Goal: Task Accomplishment & Management: Use online tool/utility

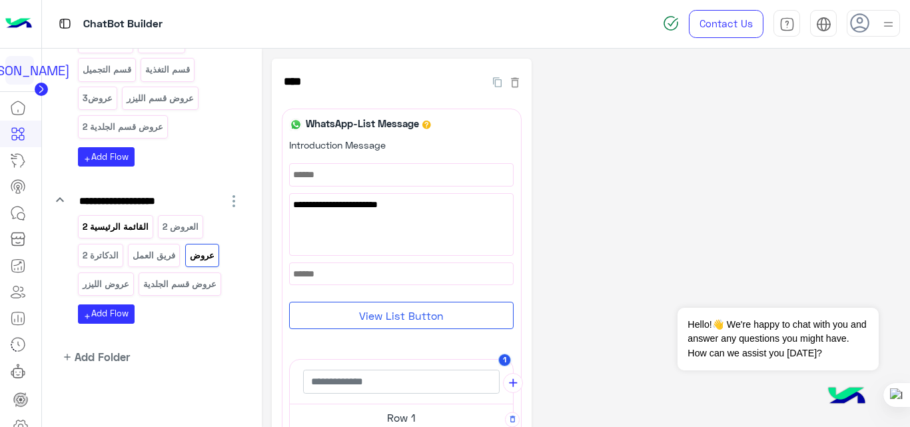
click at [132, 235] on div "القائمة الرئيسية 2" at bounding box center [115, 226] width 75 height 23
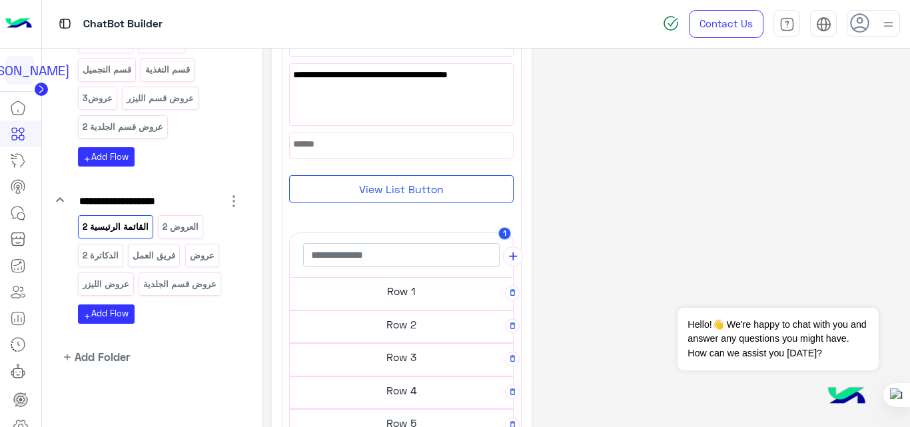
scroll to position [133, 0]
click at [399, 292] on h5 "Row 1" at bounding box center [401, 290] width 223 height 27
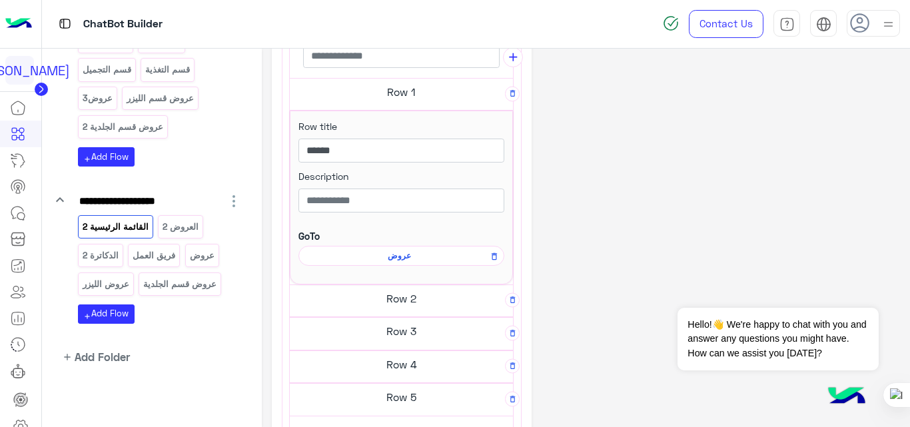
scroll to position [326, 0]
click at [399, 252] on span "عروض" at bounding box center [399, 255] width 187 height 12
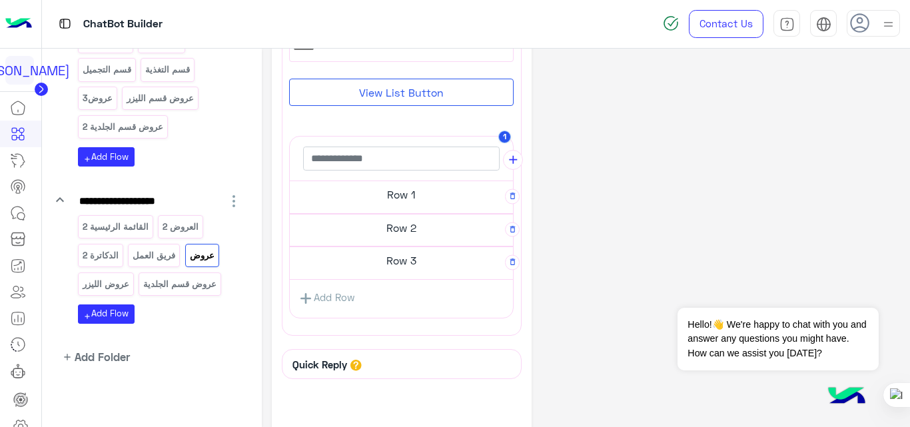
scroll to position [236, 0]
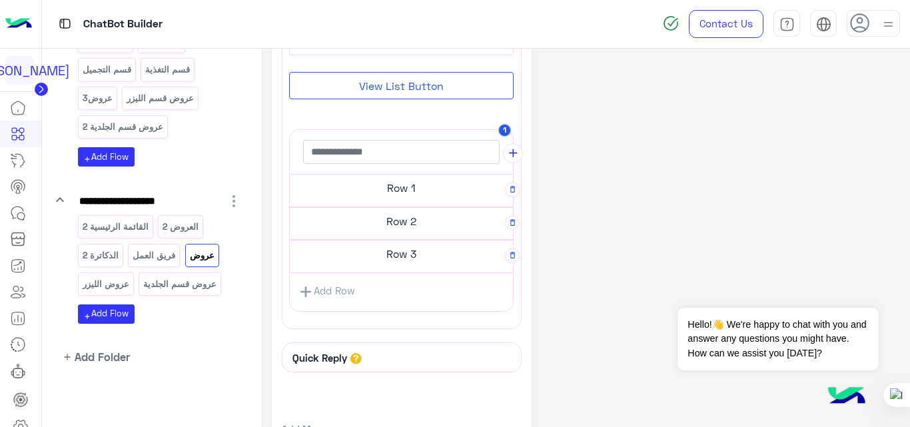
click at [414, 198] on h5 "Row 1" at bounding box center [401, 188] width 223 height 27
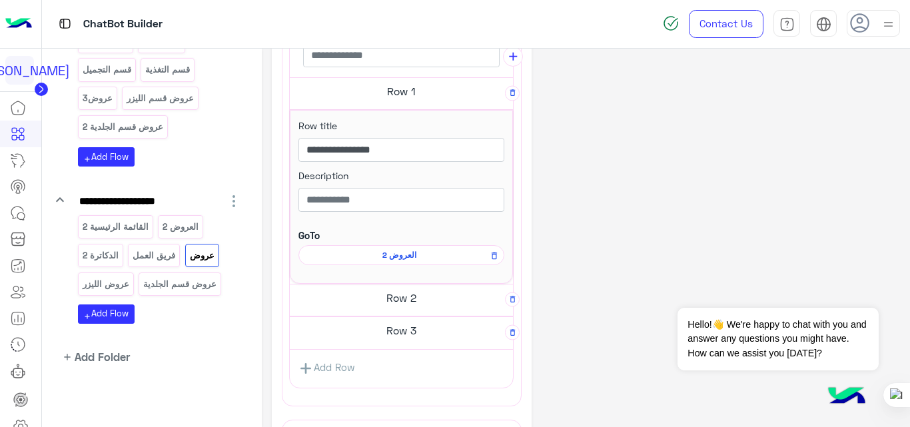
scroll to position [331, 0]
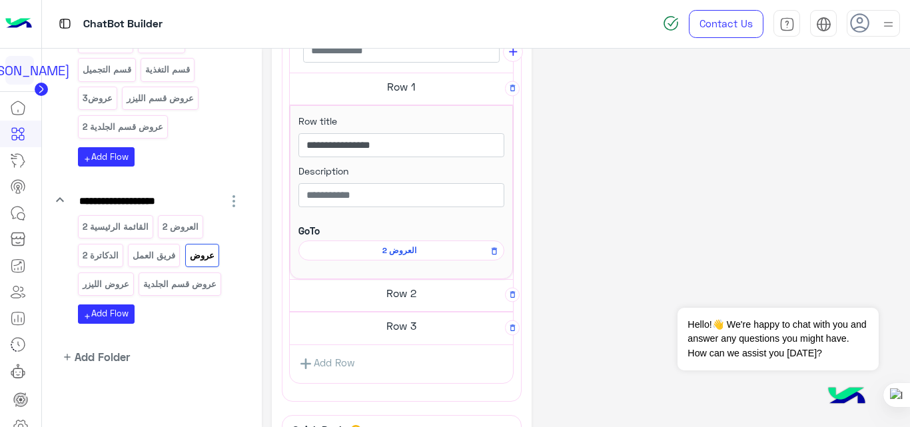
click at [432, 296] on h5 "Row 2" at bounding box center [401, 293] width 223 height 27
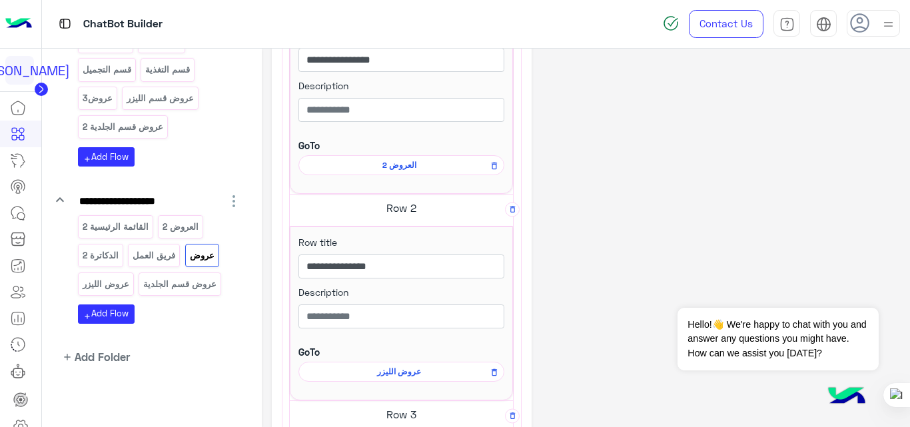
scroll to position [420, 0]
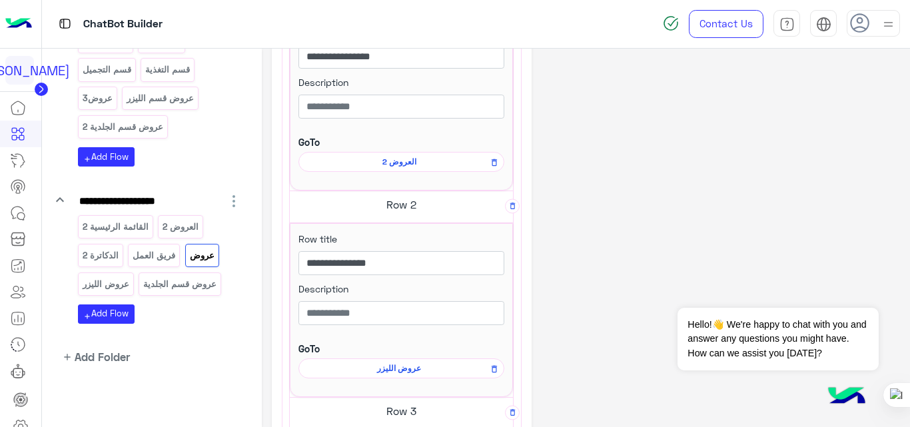
click at [418, 416] on h5 "Row 3" at bounding box center [401, 411] width 223 height 27
click at [414, 408] on h5 "Row 3" at bounding box center [401, 411] width 223 height 27
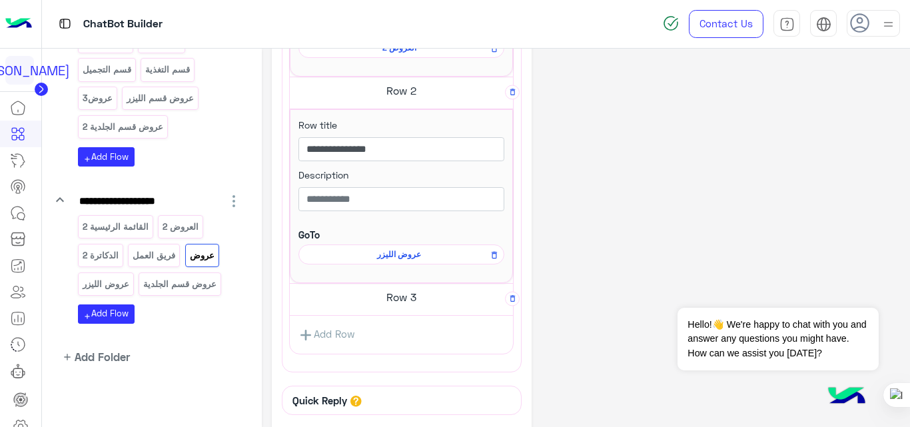
scroll to position [536, 0]
click at [410, 294] on h5 "Row 3" at bounding box center [401, 294] width 223 height 27
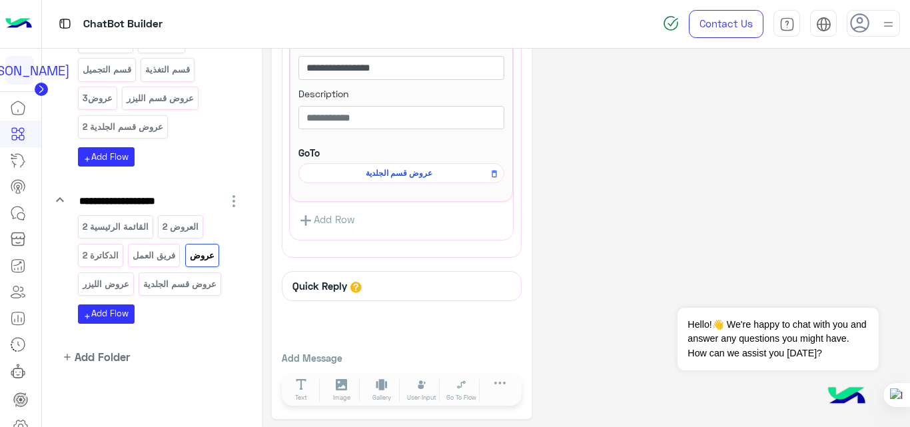
scroll to position [822, 0]
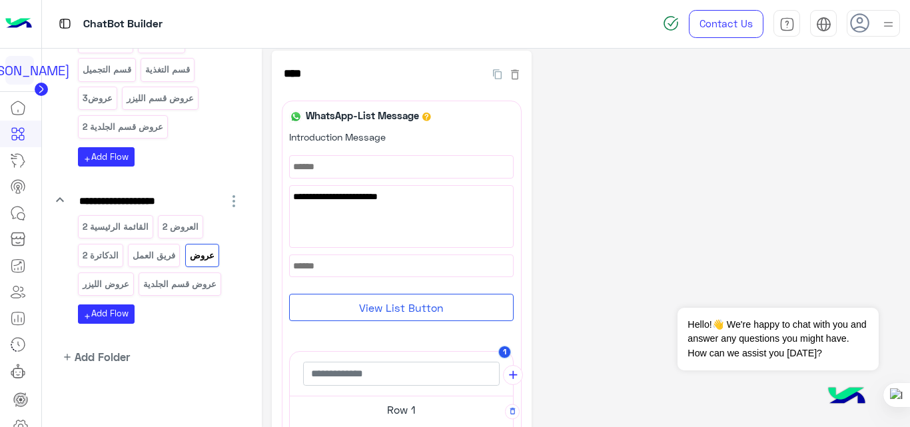
scroll to position [0, 0]
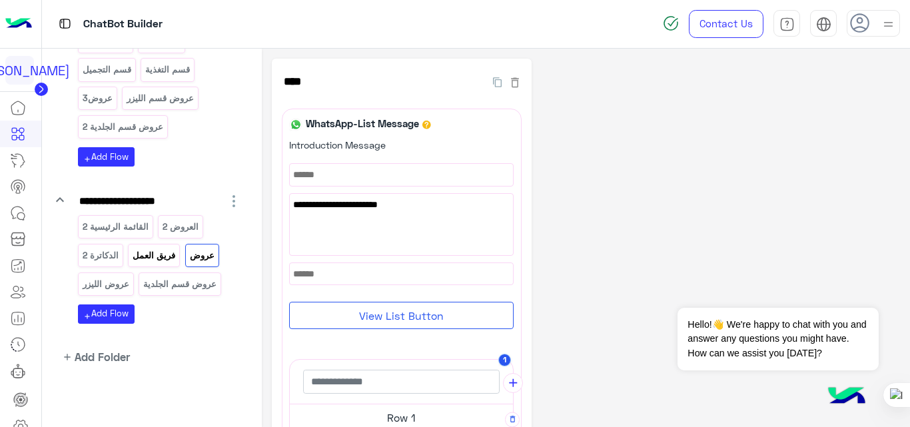
click at [157, 258] on p "فريق العمل" at bounding box center [154, 255] width 45 height 15
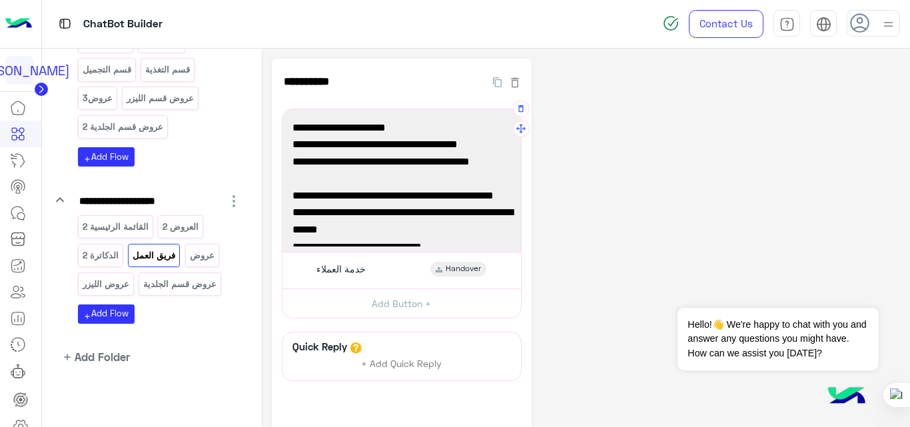
scroll to position [53, 0]
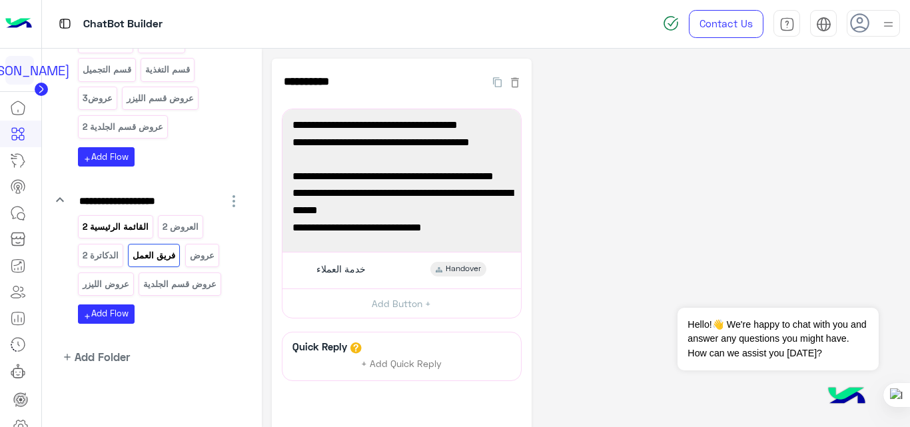
click at [110, 230] on p "القائمة الرئيسية 2" at bounding box center [115, 226] width 68 height 15
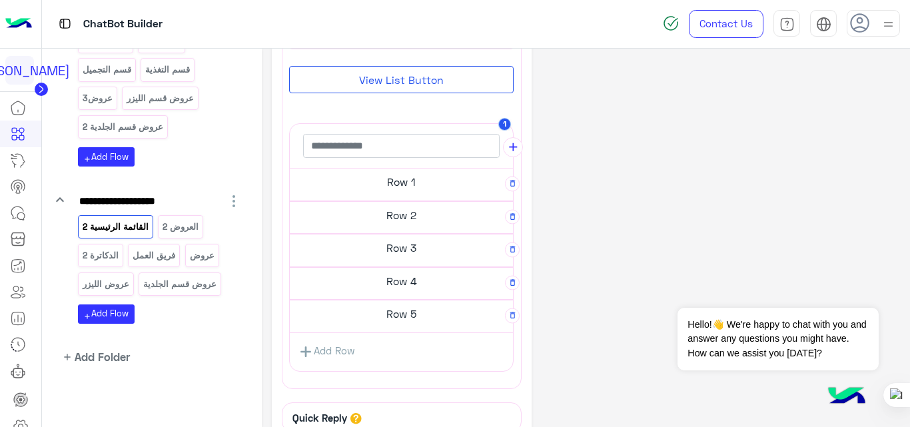
scroll to position [242, 0]
click at [444, 320] on h5 "Row 5" at bounding box center [401, 313] width 223 height 27
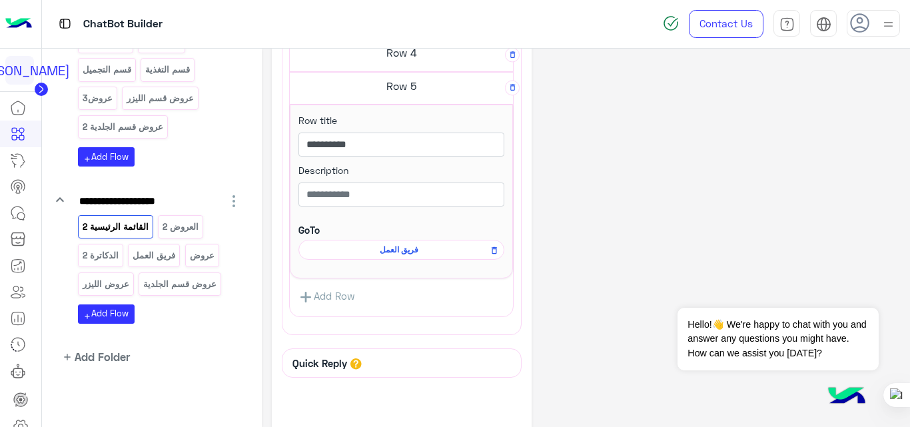
scroll to position [473, 0]
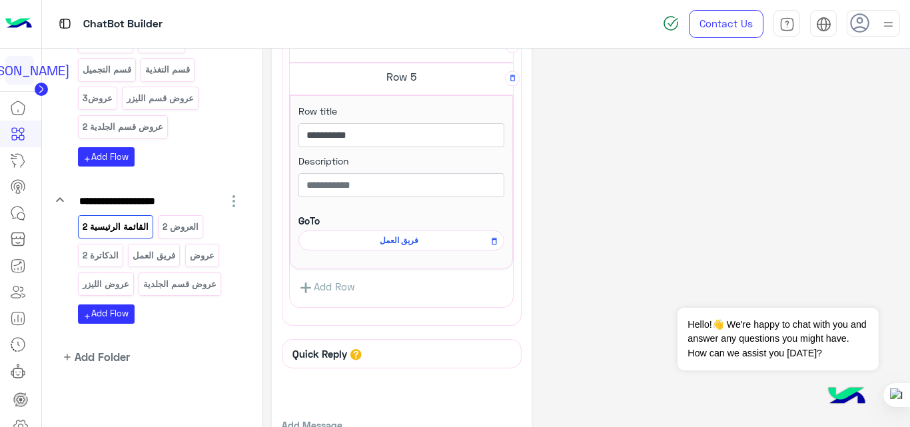
click at [407, 244] on span "فريق العمل" at bounding box center [399, 240] width 187 height 12
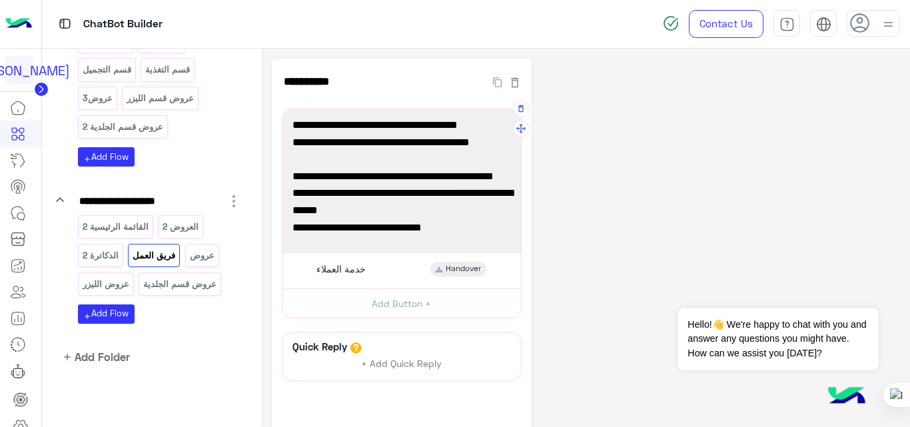
scroll to position [53, 0]
click at [109, 259] on p "الدكاترة 2" at bounding box center [100, 255] width 38 height 15
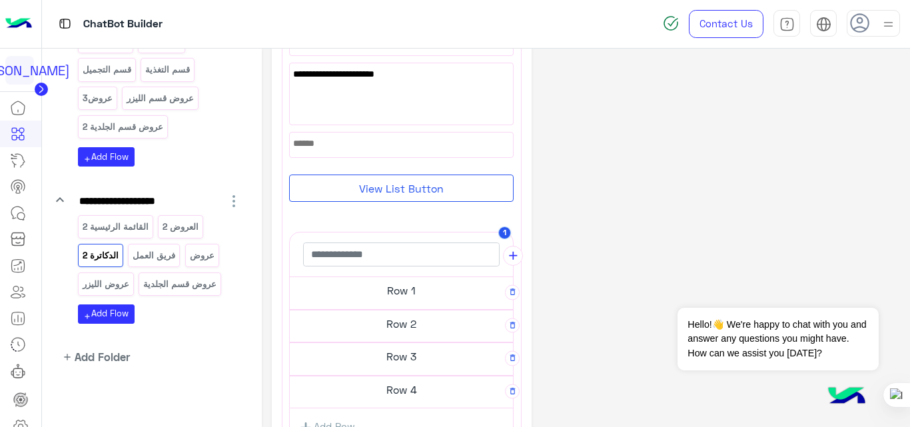
scroll to position [137, 0]
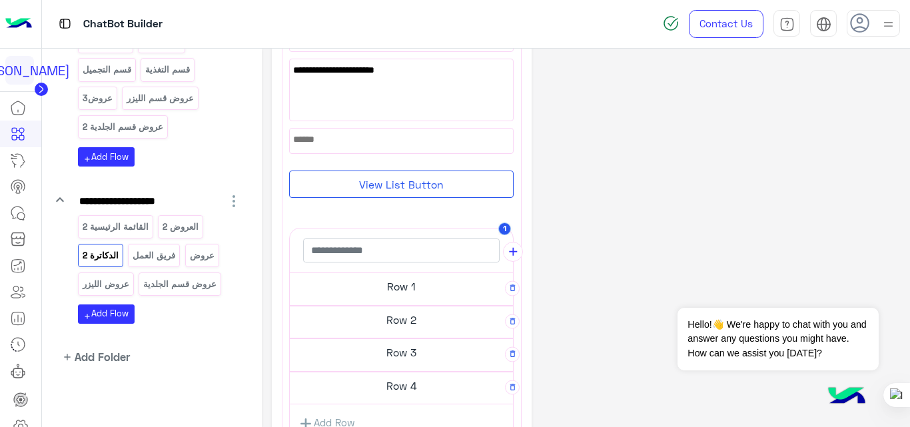
click at [410, 292] on h5 "Row 1" at bounding box center [401, 286] width 223 height 27
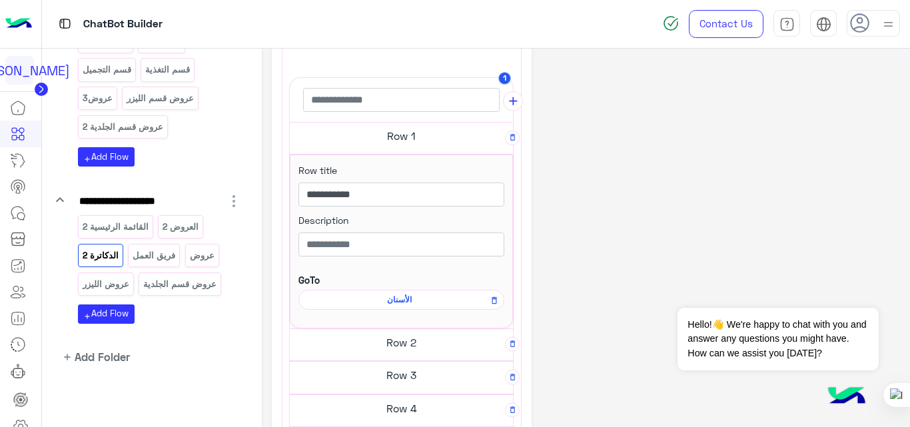
scroll to position [282, 0]
click at [412, 350] on h5 "Row 2" at bounding box center [401, 341] width 223 height 27
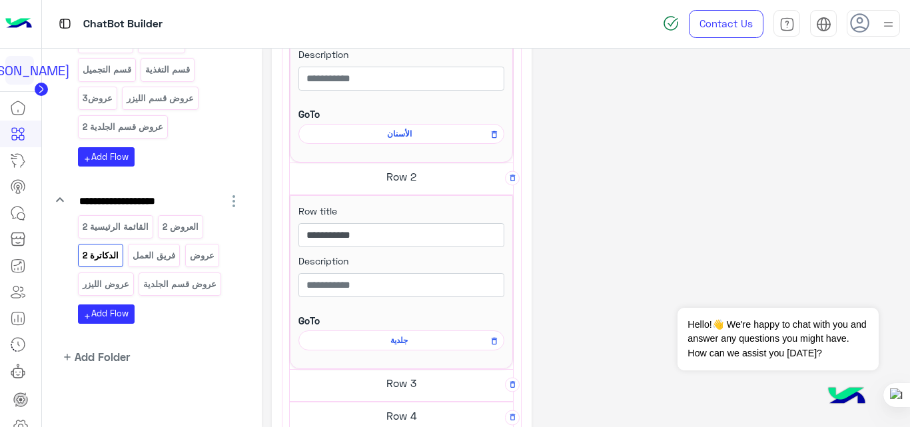
scroll to position [448, 0]
click at [406, 378] on h5 "Row 3" at bounding box center [401, 382] width 223 height 27
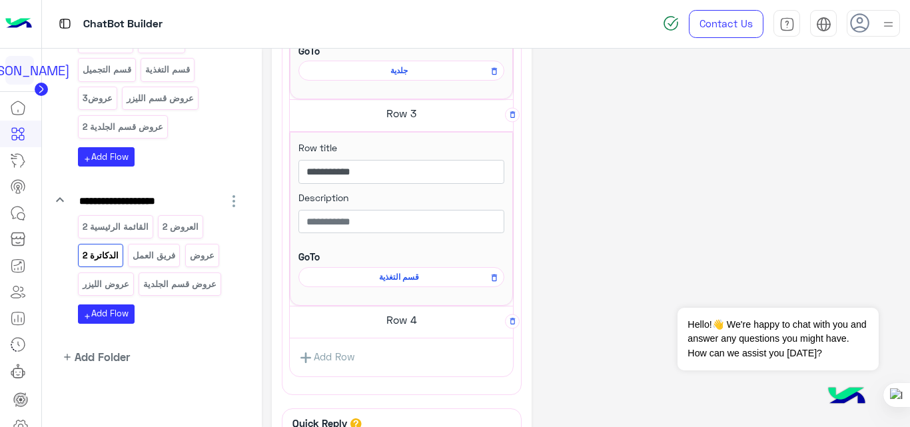
scroll to position [719, 0]
click at [392, 322] on h5 "Row 4" at bounding box center [401, 318] width 223 height 27
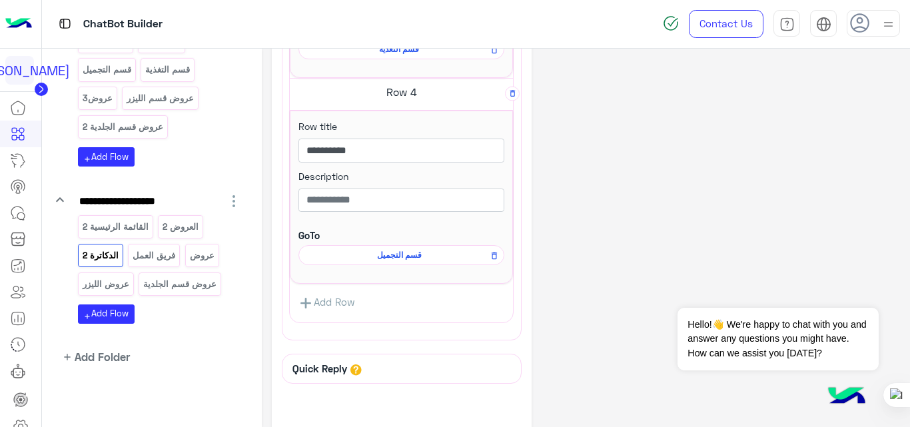
scroll to position [947, 0]
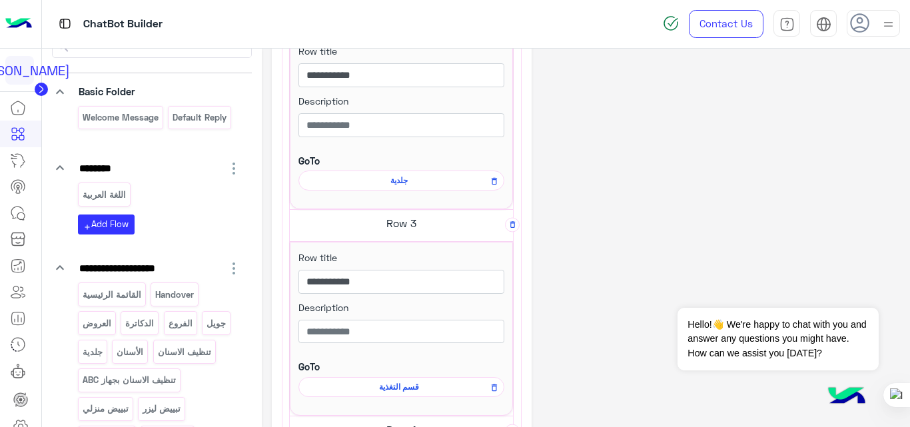
scroll to position [0, 0]
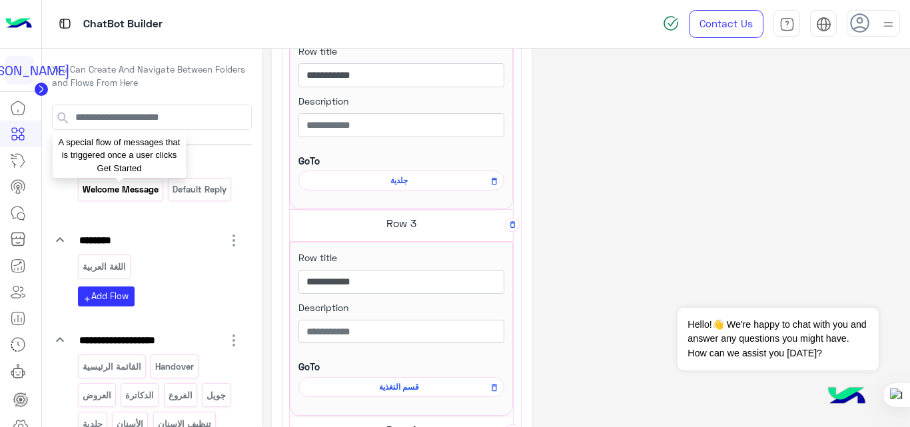
click at [141, 189] on p "Welcome Message" at bounding box center [120, 189] width 78 height 15
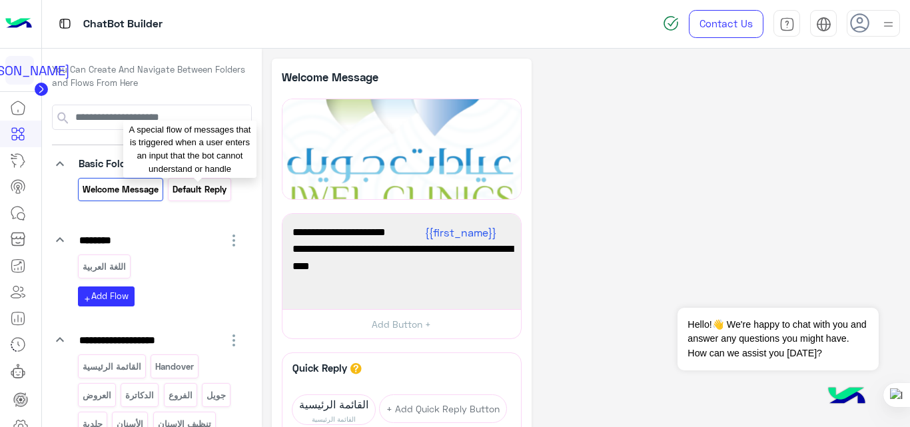
click at [183, 189] on p "Default reply" at bounding box center [200, 189] width 56 height 15
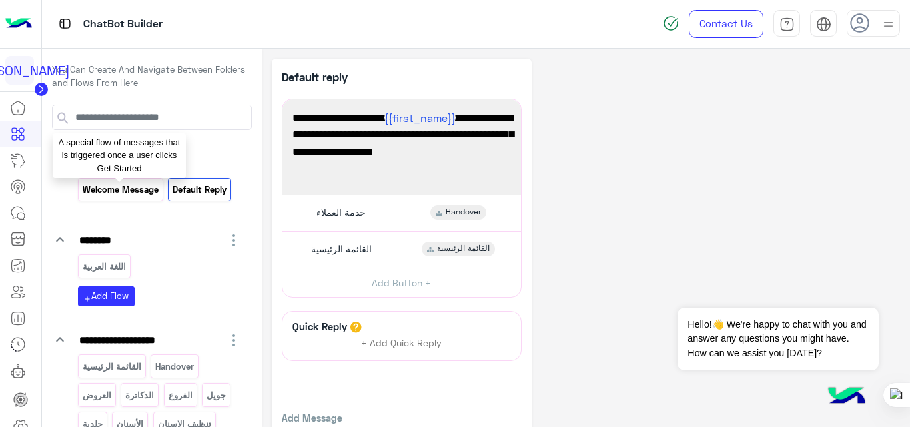
click at [145, 187] on p "Welcome Message" at bounding box center [120, 189] width 78 height 15
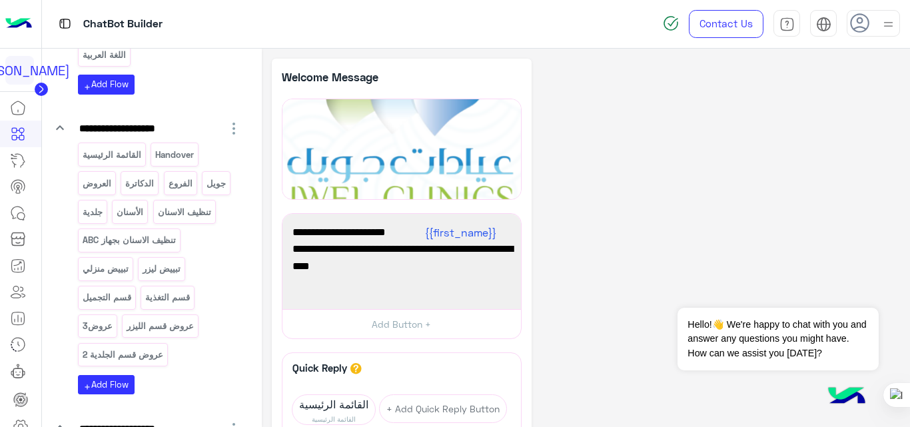
scroll to position [211, 0]
click at [181, 183] on p "الفروع" at bounding box center [180, 184] width 26 height 15
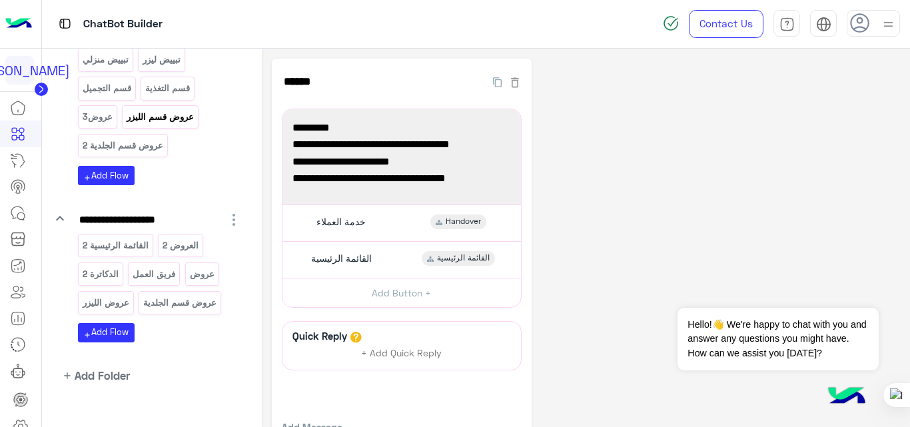
scroll to position [440, 0]
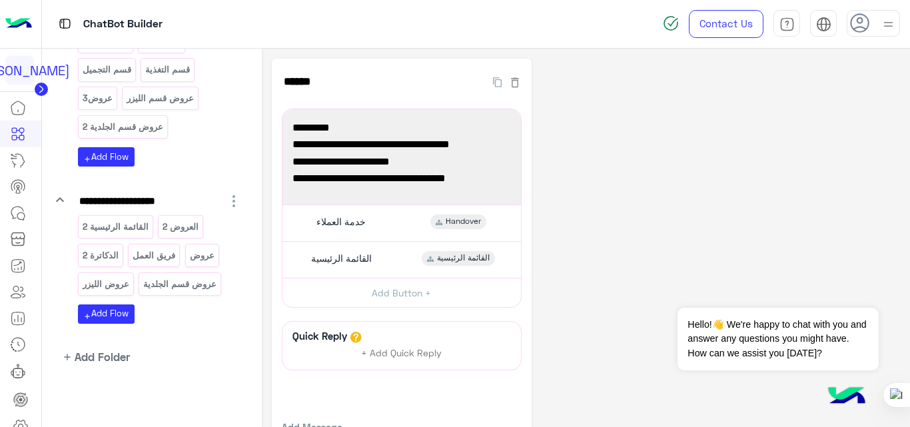
click at [695, 227] on div "**********" at bounding box center [586, 274] width 629 height 430
click at [589, 267] on div "**********" at bounding box center [586, 274] width 629 height 430
click at [189, 230] on p "العروض 2" at bounding box center [181, 226] width 38 height 15
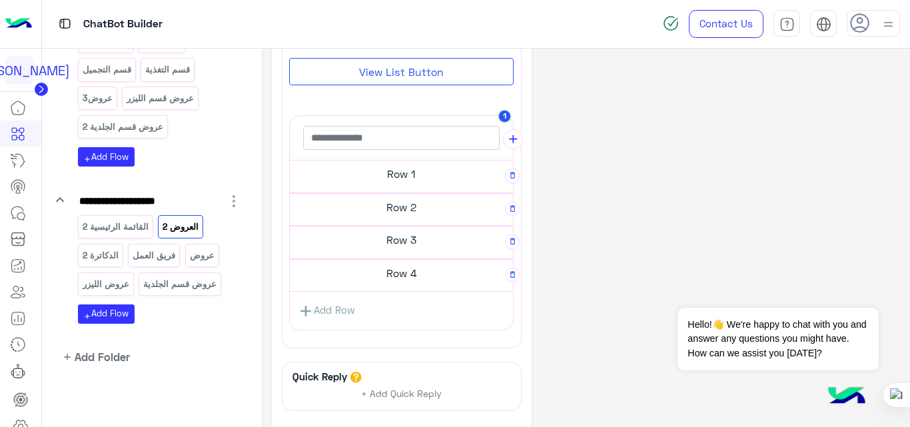
click at [428, 181] on h5 "Row 1" at bounding box center [401, 174] width 223 height 27
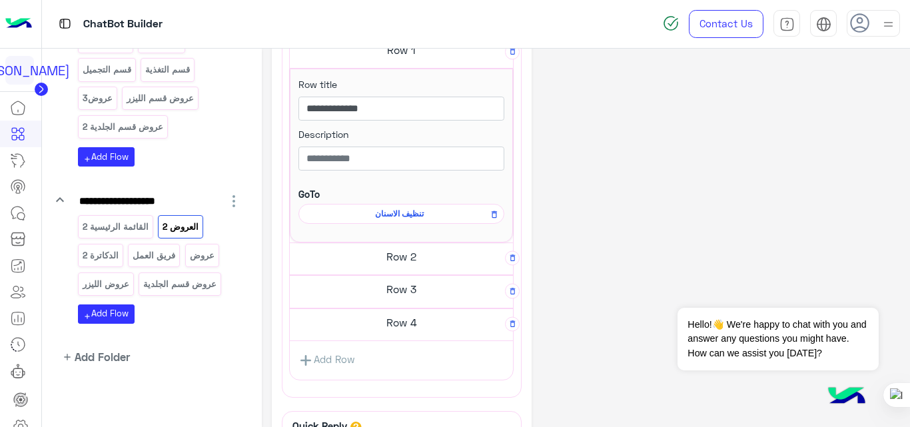
scroll to position [483, 0]
click at [425, 252] on h5 "Row 2" at bounding box center [401, 255] width 223 height 27
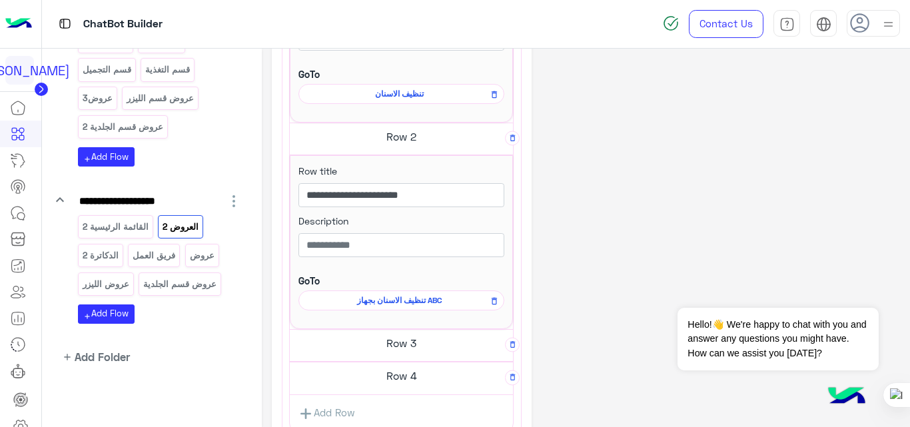
scroll to position [603, 0]
click at [411, 337] on h5 "Row 3" at bounding box center [401, 342] width 223 height 27
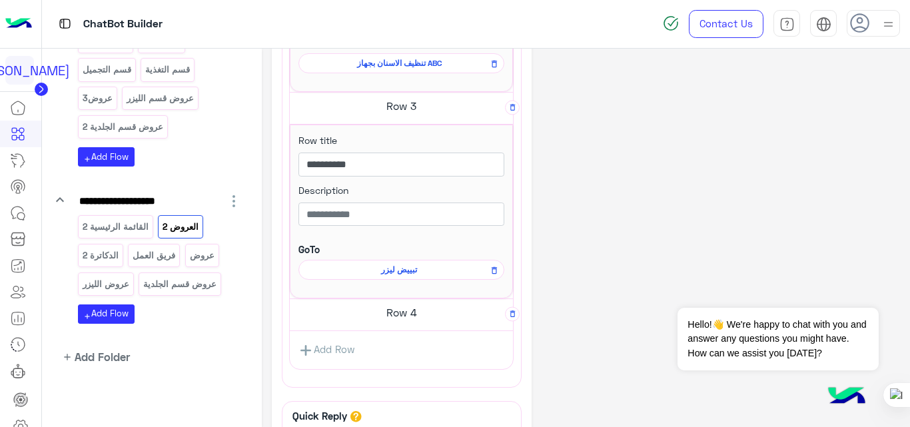
scroll to position [840, 0]
click at [416, 306] on h5 "Row 4" at bounding box center [401, 311] width 223 height 27
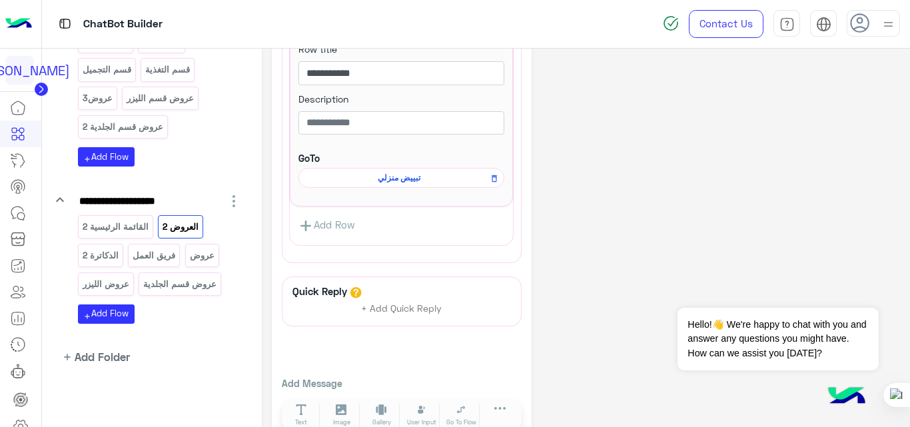
scroll to position [1166, 0]
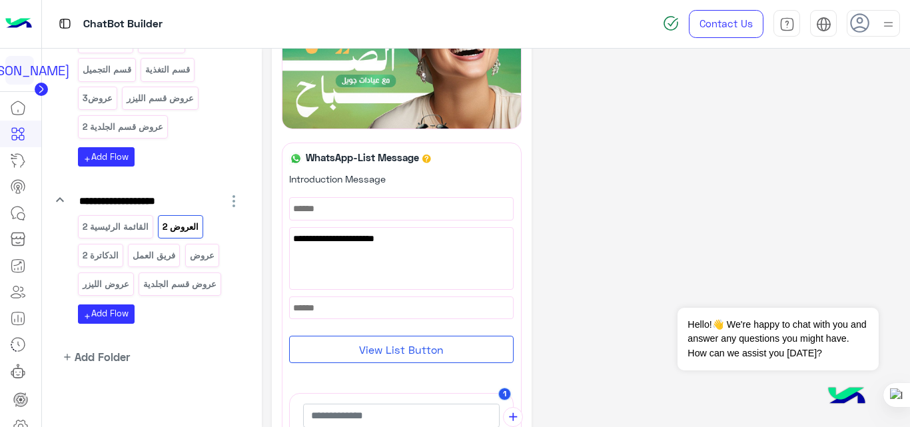
scroll to position [79, 0]
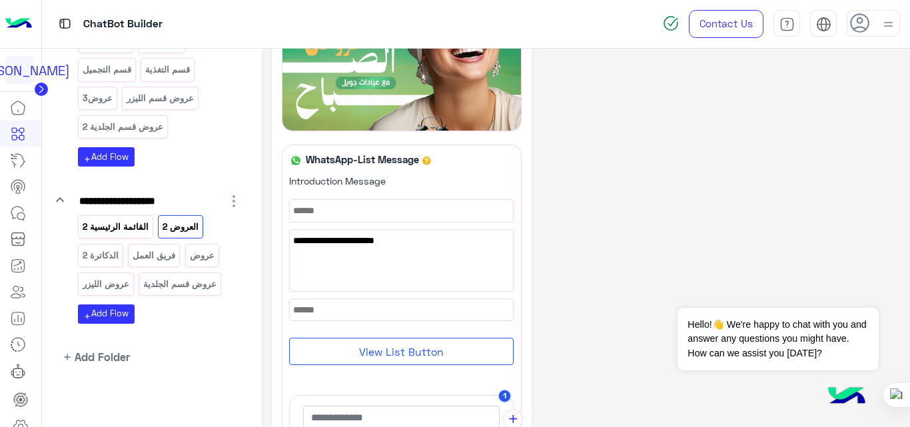
click at [125, 234] on p "القائمة الرئيسية 2" at bounding box center [115, 226] width 68 height 15
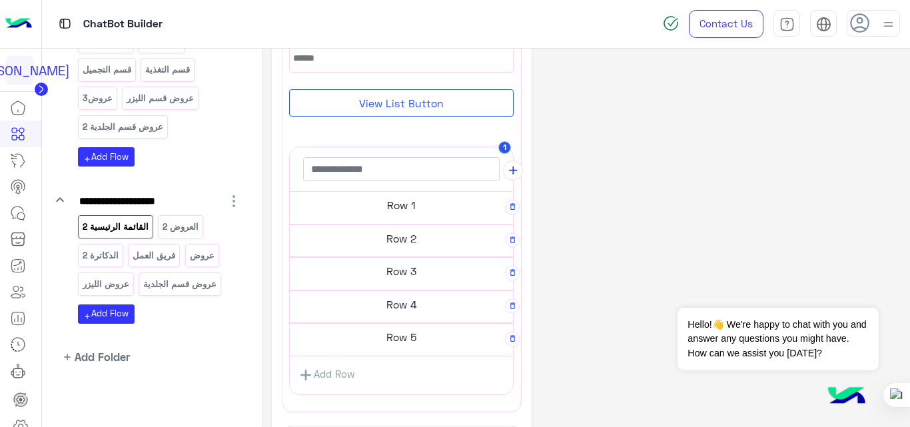
scroll to position [219, 0]
click at [418, 205] on h5 "Row 1" at bounding box center [401, 204] width 223 height 27
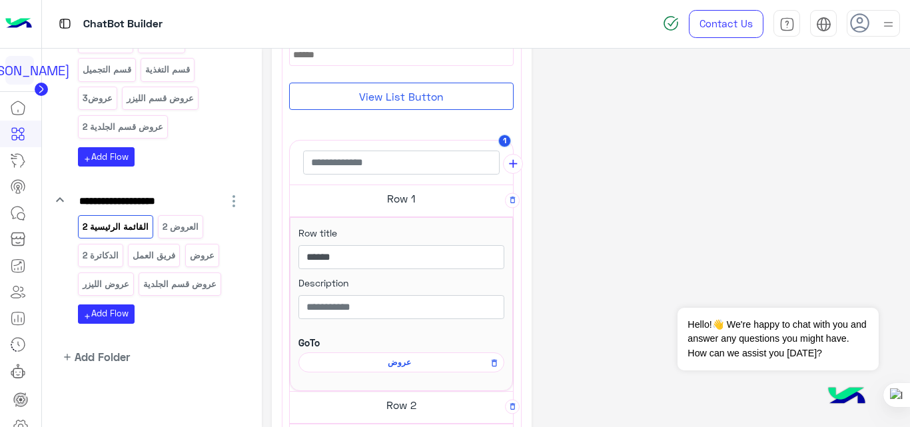
click at [397, 364] on span "عروض" at bounding box center [399, 362] width 187 height 12
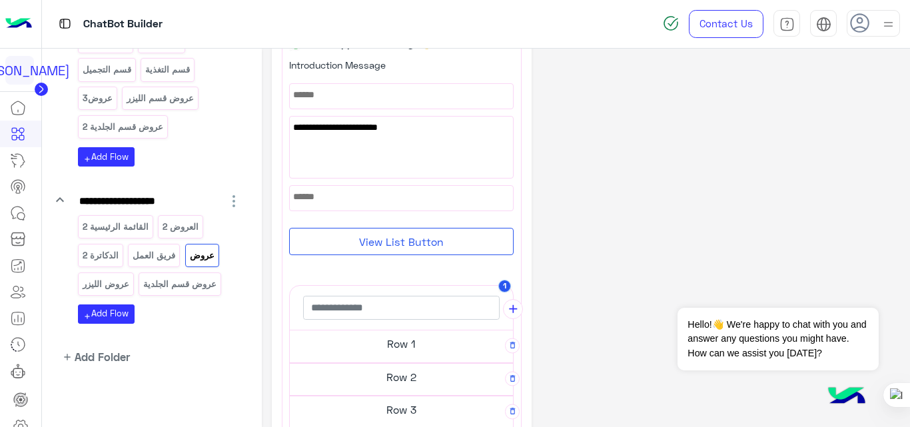
scroll to position [81, 0]
click at [397, 363] on h5 "Row 2" at bounding box center [401, 376] width 223 height 27
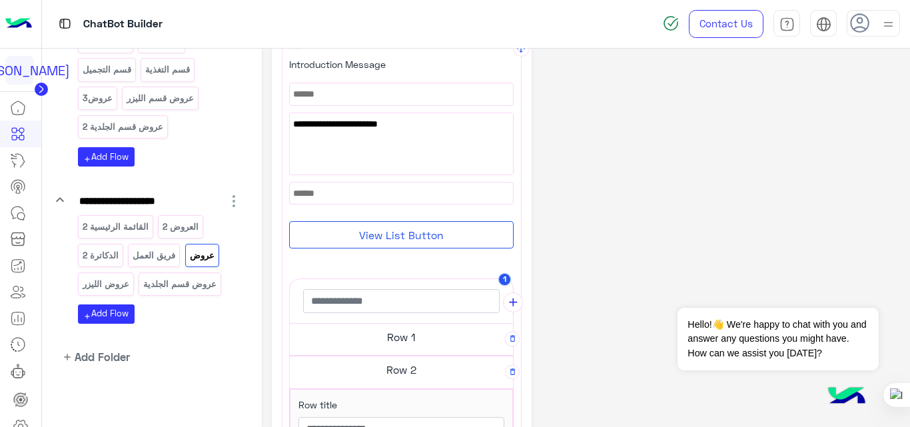
click at [412, 336] on h5 "Row 1" at bounding box center [401, 337] width 223 height 27
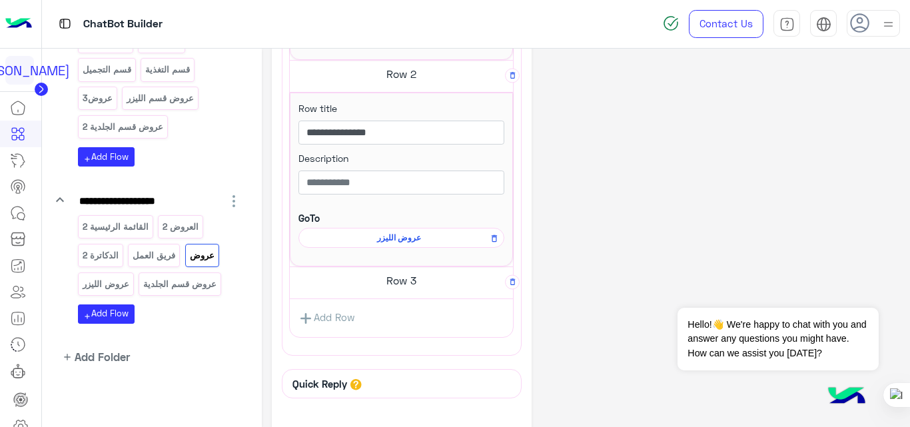
scroll to position [553, 0]
click at [425, 280] on h5 "Row 3" at bounding box center [401, 277] width 223 height 27
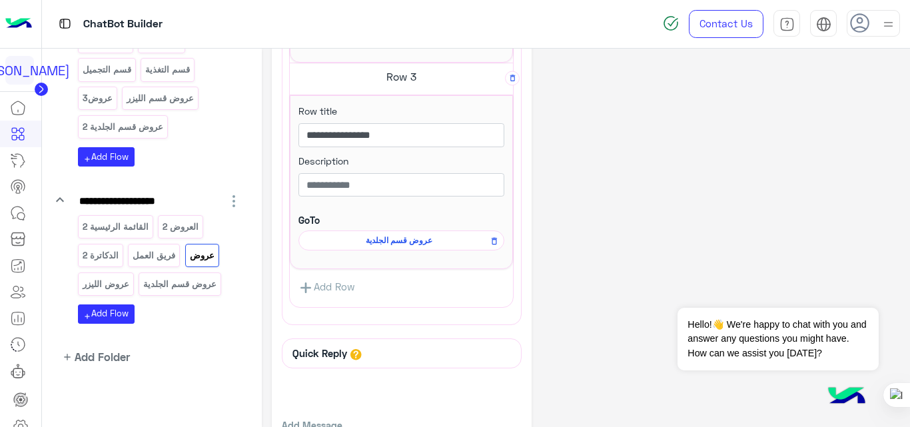
scroll to position [755, 0]
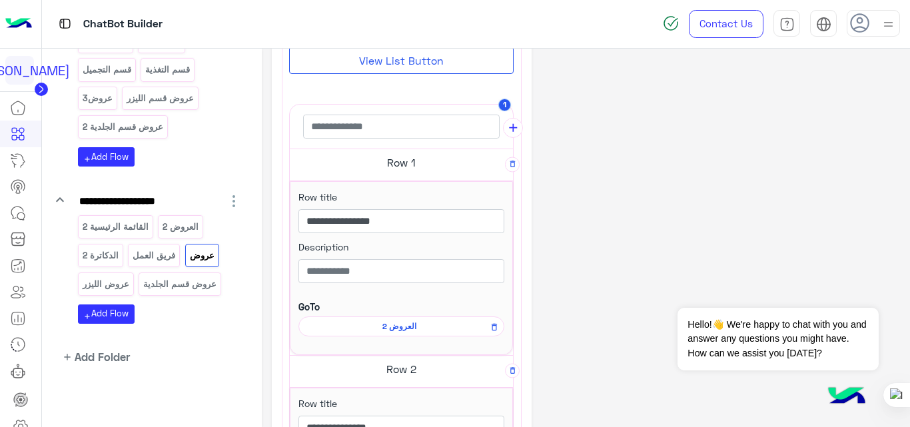
scroll to position [256, 0]
click at [172, 256] on p "فريق العمل" at bounding box center [154, 255] width 45 height 15
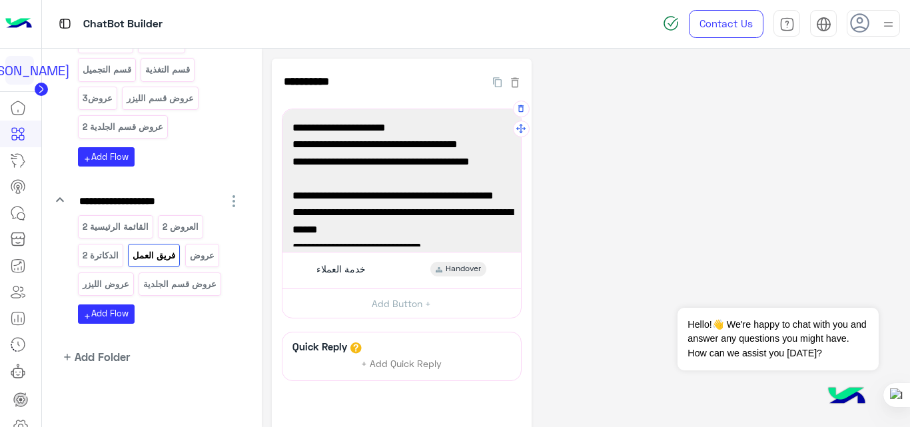
scroll to position [53, 0]
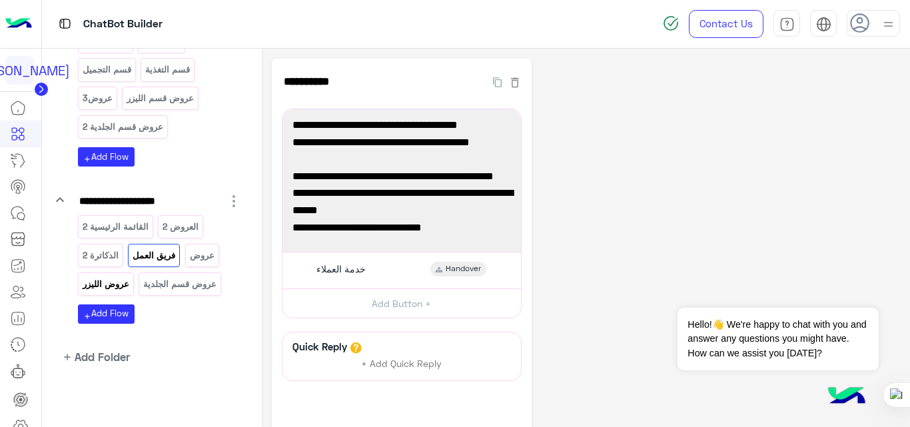
click at [116, 282] on p "عروض الليزر" at bounding box center [105, 283] width 49 height 15
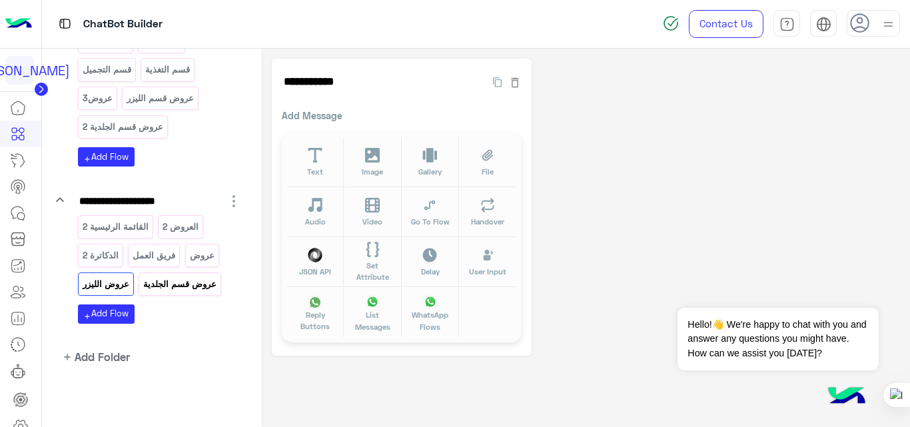
click at [182, 280] on p "عروض قسم الجلدية" at bounding box center [180, 283] width 75 height 15
click at [151, 253] on p "فريق العمل" at bounding box center [154, 255] width 45 height 15
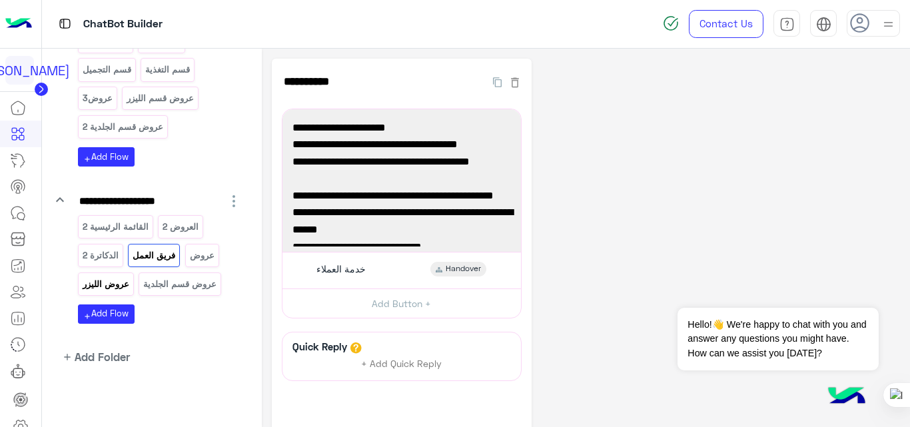
click at [119, 281] on p "عروض الليزر" at bounding box center [105, 283] width 49 height 15
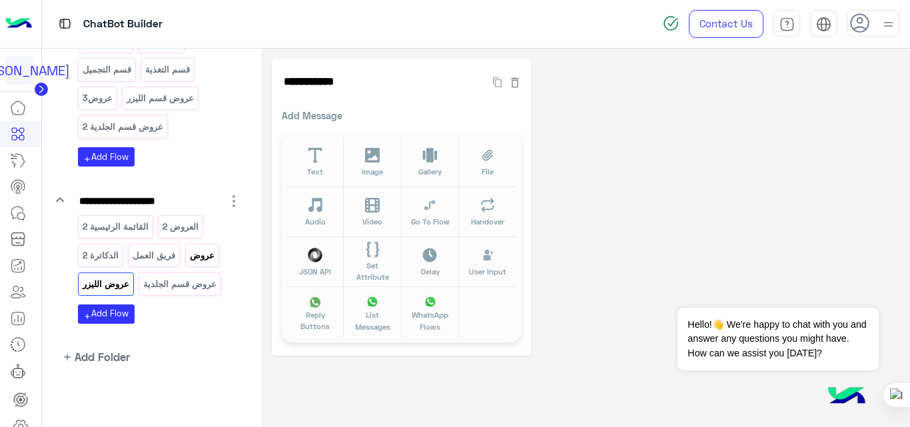
click at [207, 252] on p "عروض" at bounding box center [202, 255] width 27 height 15
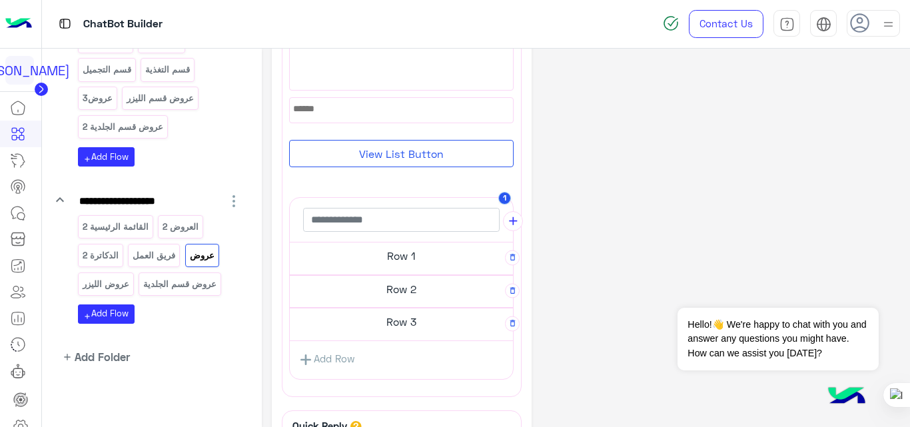
click at [419, 258] on h5 "Row 1" at bounding box center [401, 255] width 223 height 27
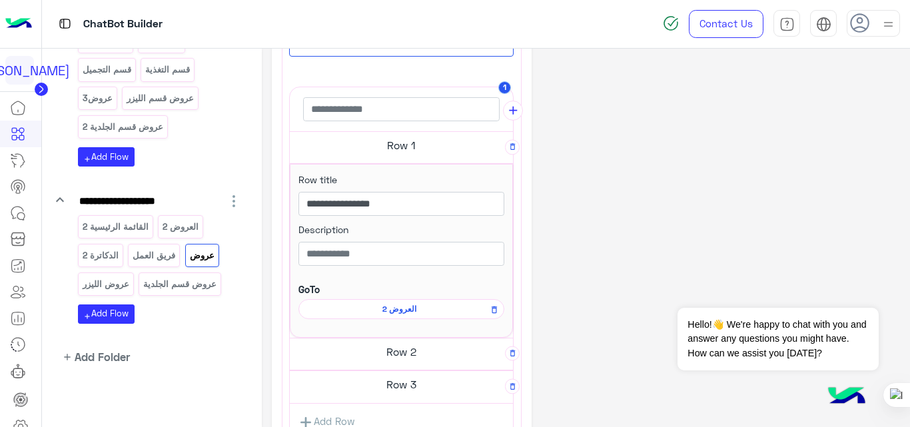
scroll to position [273, 0]
click at [420, 353] on h5 "Row 2" at bounding box center [401, 351] width 223 height 27
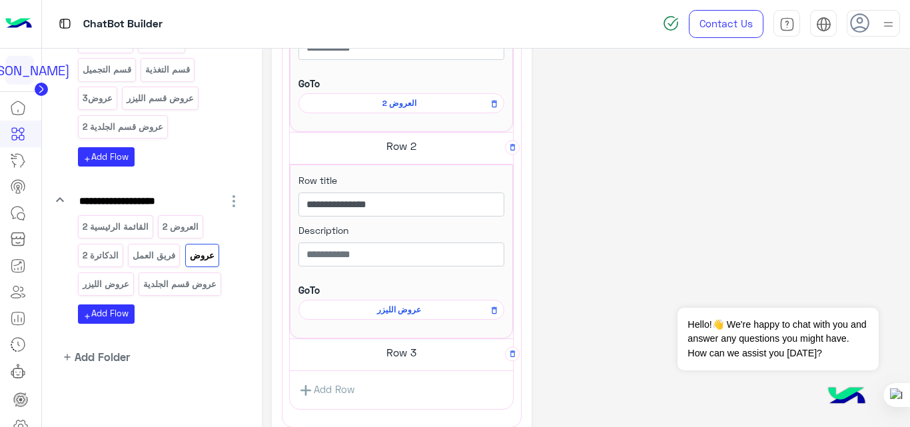
scroll to position [479, 0]
click at [420, 353] on h5 "Row 3" at bounding box center [401, 351] width 223 height 27
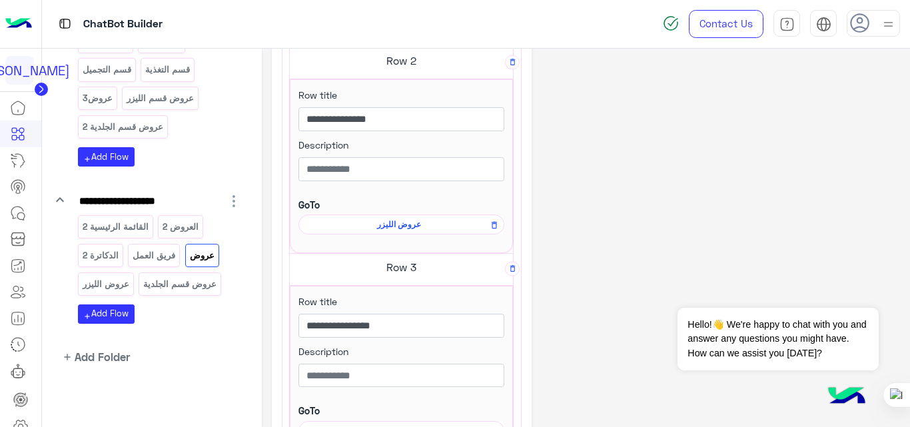
scroll to position [563, 0]
click at [575, 258] on div "**********" at bounding box center [586, 87] width 629 height 1182
click at [194, 285] on p "عروض قسم الجلدية" at bounding box center [180, 283] width 75 height 15
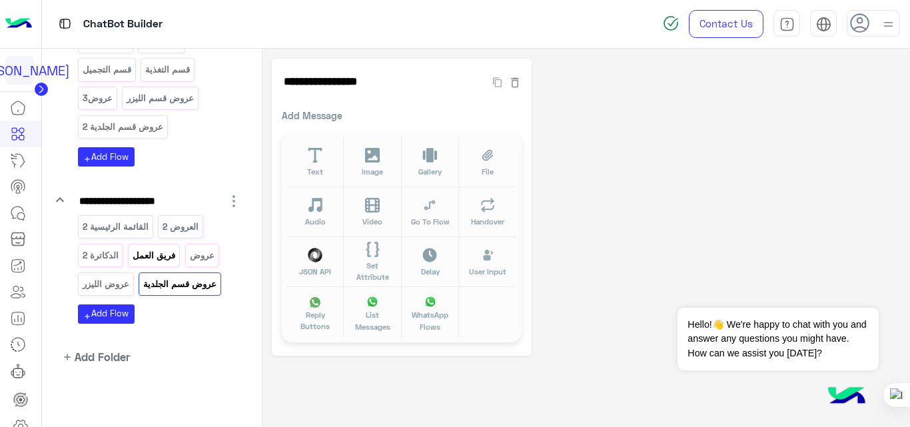
click at [177, 261] on p "فريق العمل" at bounding box center [154, 255] width 45 height 15
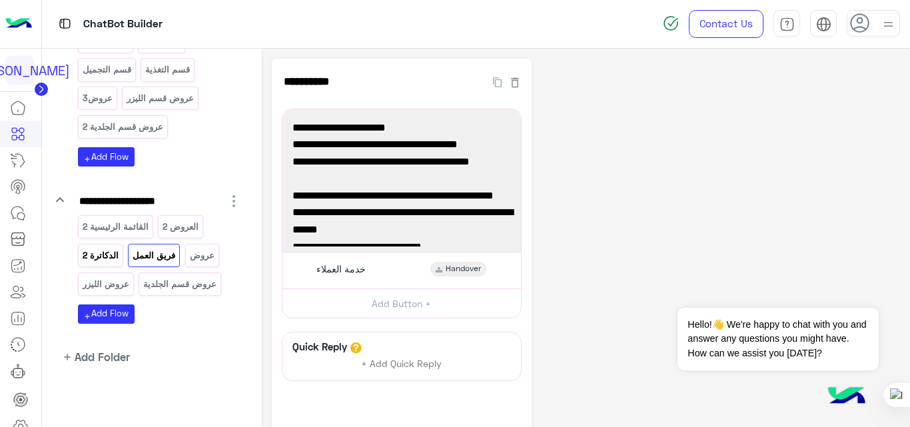
click at [105, 254] on p "الدكاترة 2" at bounding box center [100, 255] width 38 height 15
click at [155, 251] on p "فريق العمل" at bounding box center [154, 255] width 45 height 15
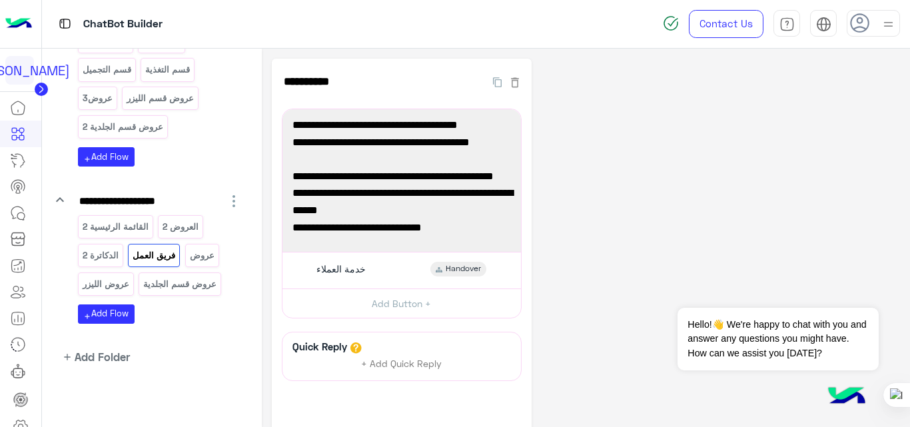
click at [679, 93] on div "**********" at bounding box center [586, 279] width 629 height 441
click at [182, 227] on p "العروض 2" at bounding box center [181, 226] width 38 height 15
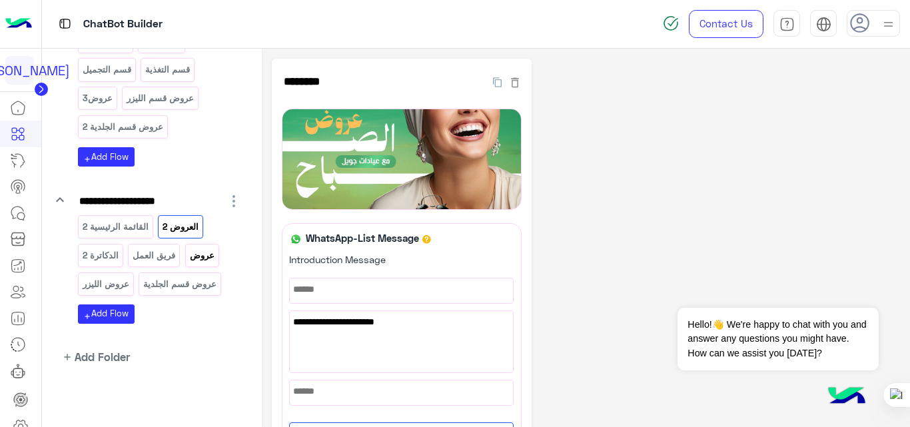
click at [197, 251] on p "عروض" at bounding box center [202, 255] width 27 height 15
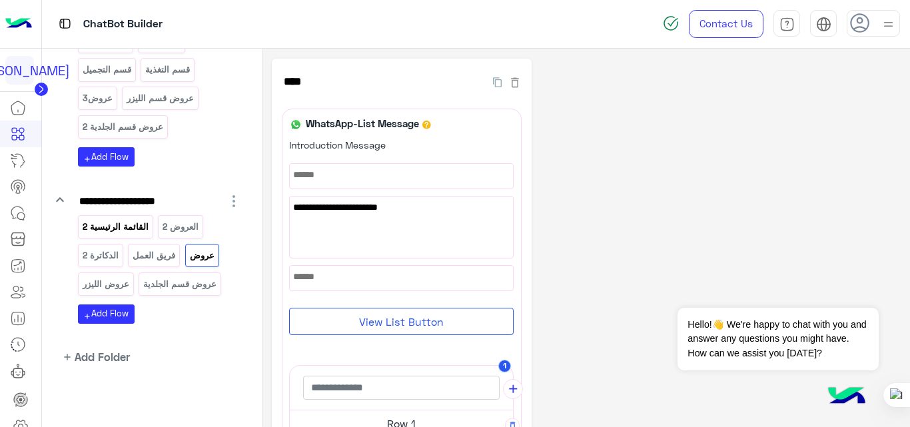
click at [133, 227] on p "القائمة الرئيسية 2" at bounding box center [115, 226] width 68 height 15
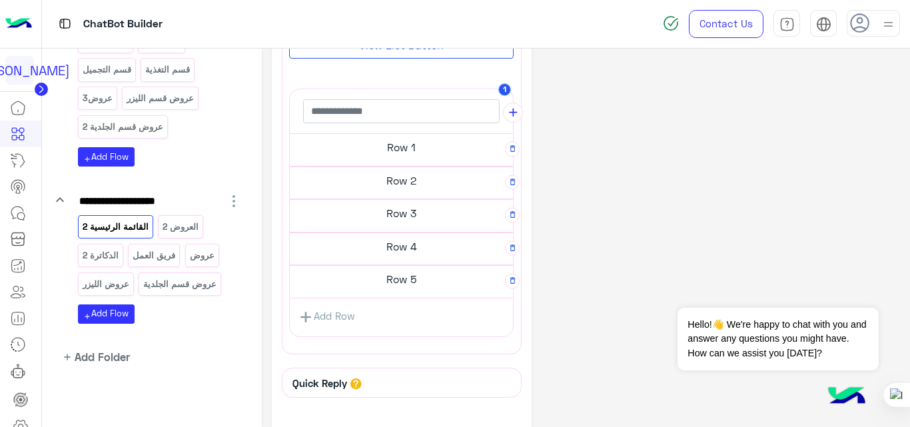
scroll to position [277, 0]
click at [391, 281] on h5 "Row 5" at bounding box center [401, 278] width 223 height 27
click at [645, 231] on div "**********" at bounding box center [586, 237] width 629 height 901
click at [174, 280] on p "عروض قسم الجلدية" at bounding box center [180, 283] width 75 height 15
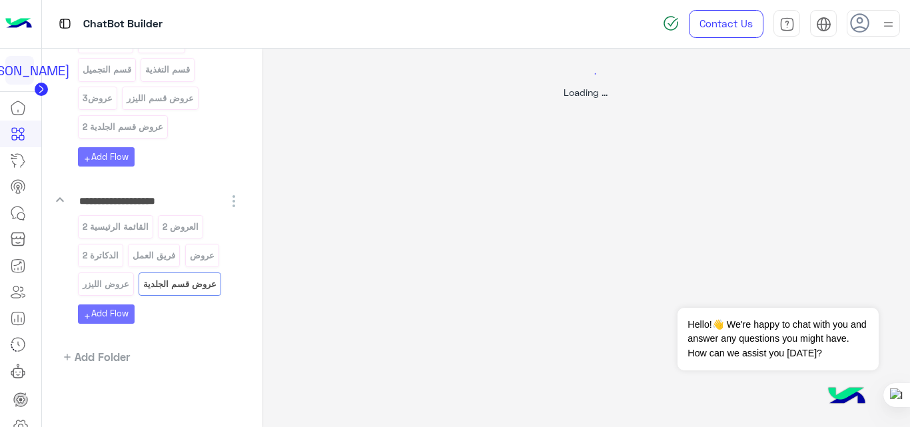
scroll to position [0, 0]
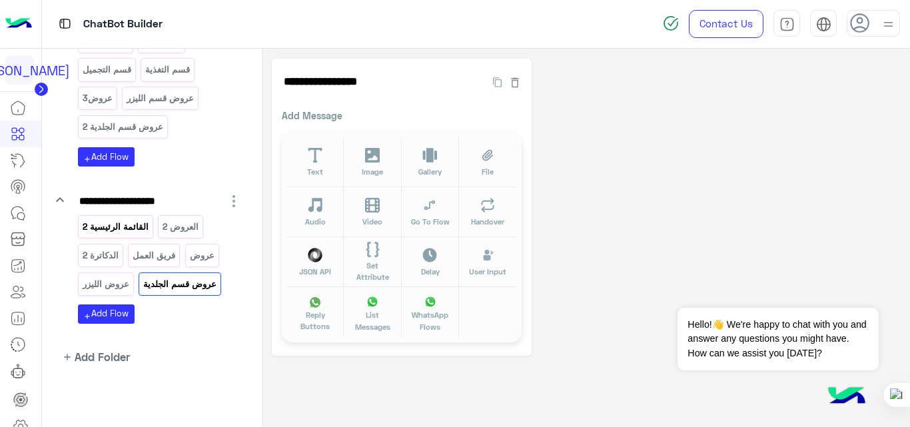
click at [139, 226] on p "القائمة الرئيسية 2" at bounding box center [115, 226] width 68 height 15
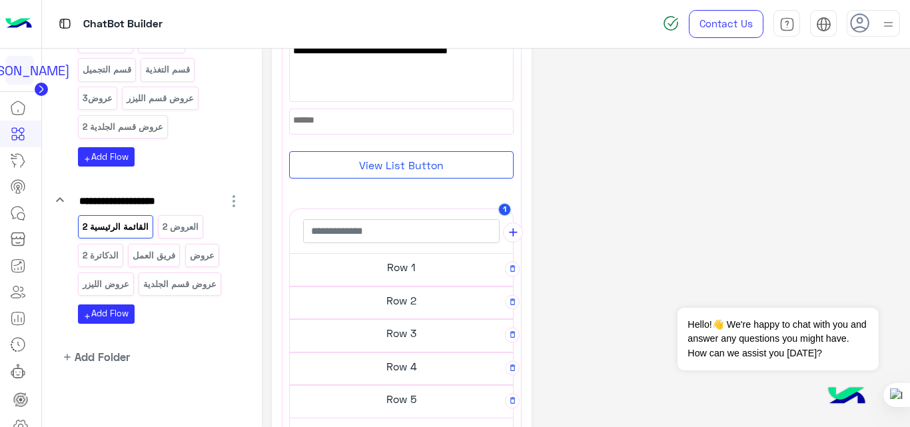
scroll to position [161, 0]
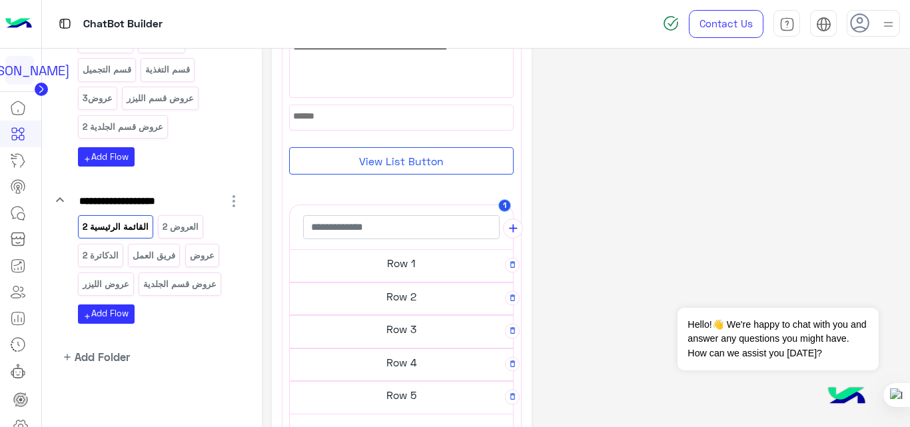
click at [410, 274] on h5 "Row 1" at bounding box center [401, 263] width 223 height 27
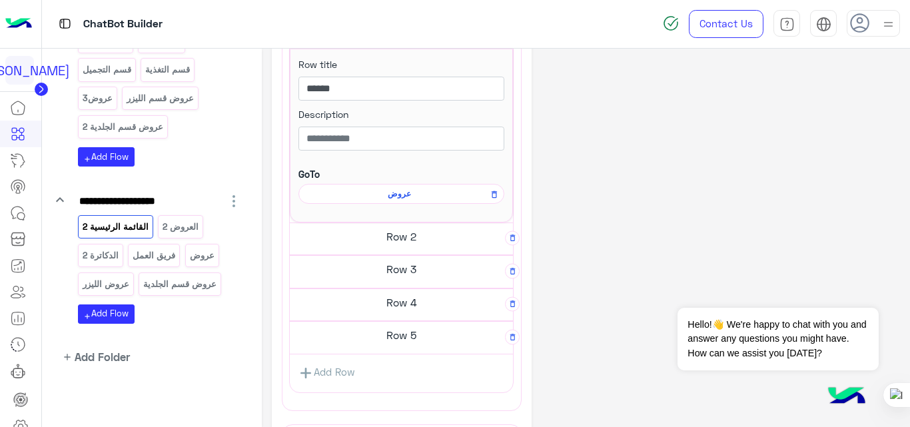
scroll to position [388, 0]
click at [416, 239] on h5 "Row 2" at bounding box center [401, 236] width 223 height 27
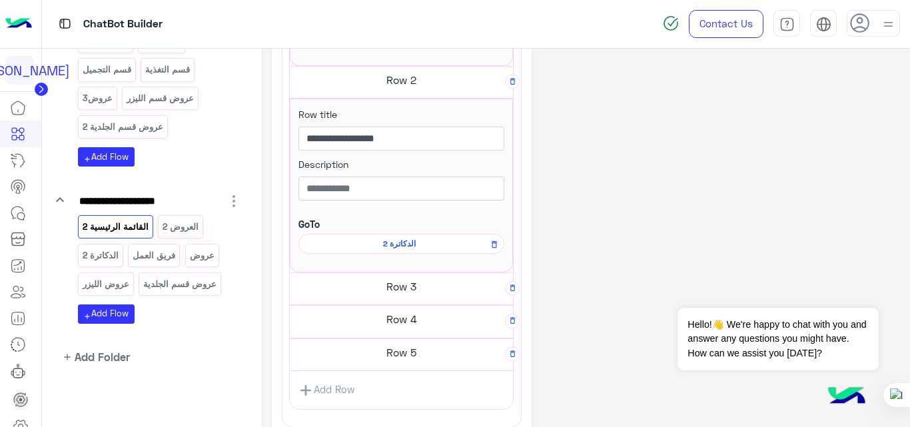
scroll to position [545, 0]
click at [418, 280] on h5 "Row 3" at bounding box center [401, 285] width 223 height 27
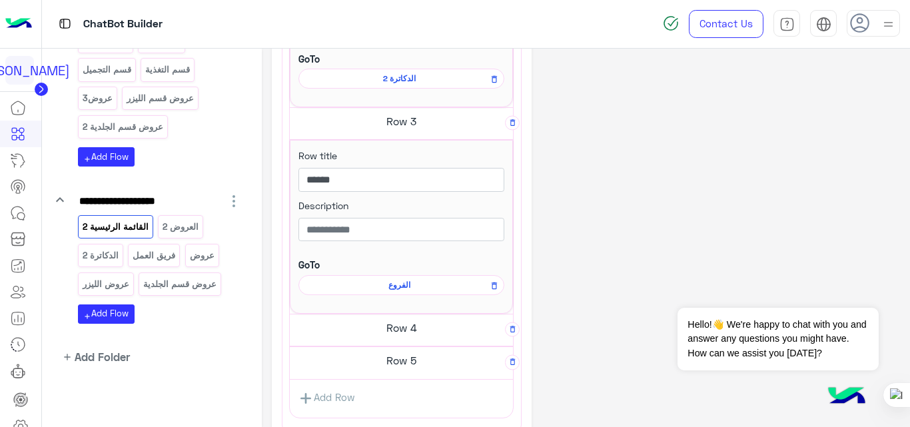
scroll to position [710, 0]
click at [413, 329] on h5 "Row 4" at bounding box center [401, 327] width 223 height 27
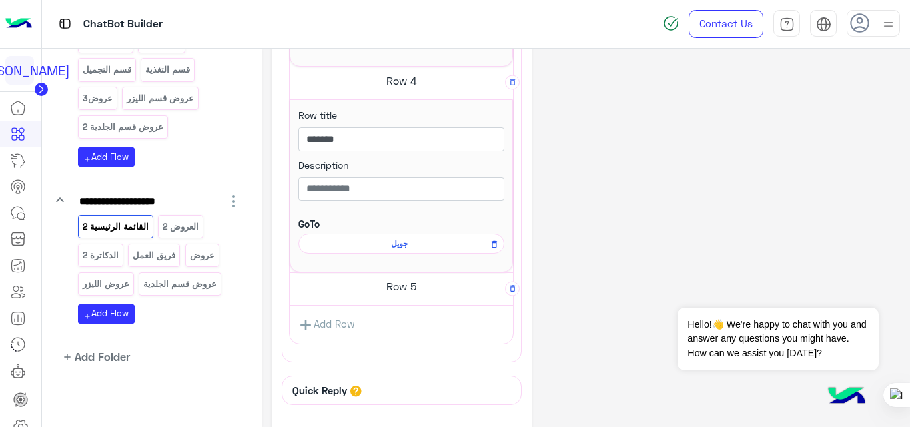
scroll to position [961, 0]
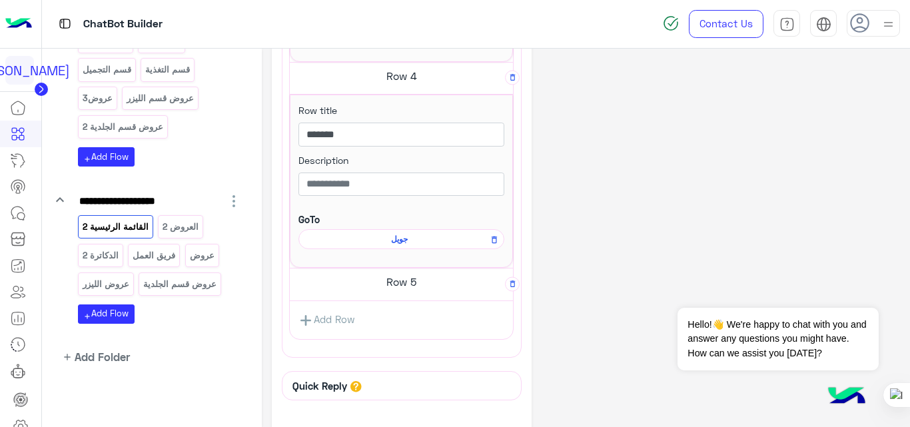
click at [403, 242] on span "جويل" at bounding box center [399, 239] width 187 height 12
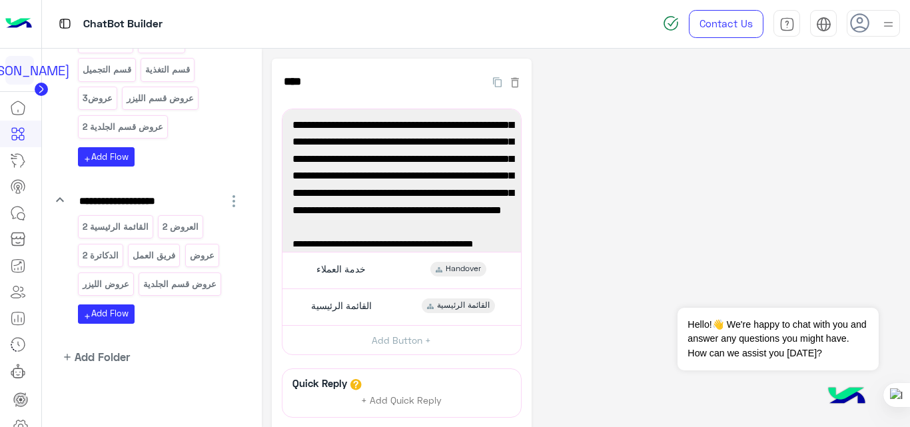
scroll to position [0, 0]
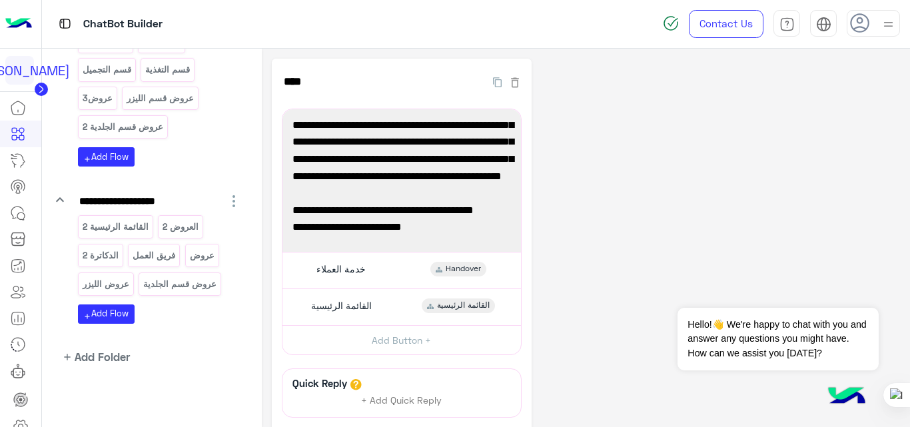
click at [634, 204] on div "**********" at bounding box center [586, 298] width 629 height 478
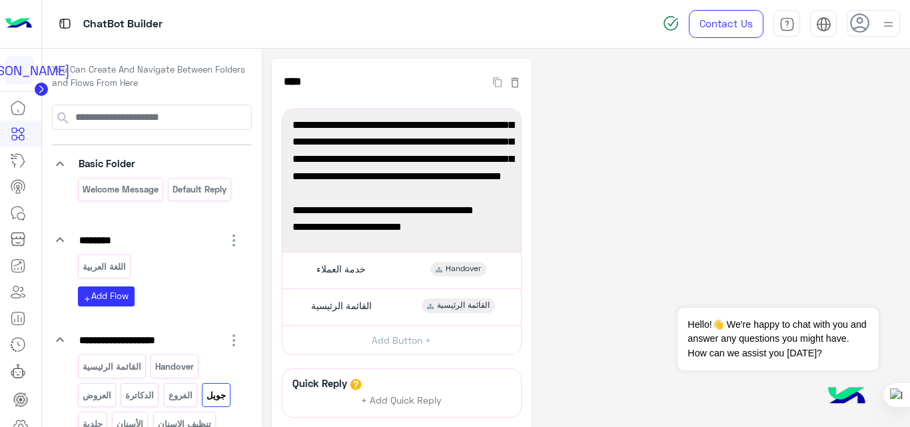
click at [564, 240] on div "**********" at bounding box center [586, 298] width 629 height 478
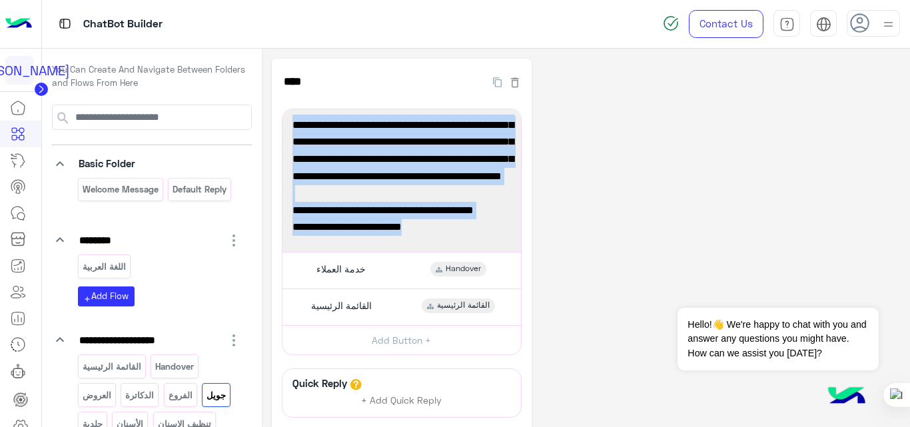
click at [564, 240] on div "**********" at bounding box center [586, 298] width 629 height 478
click at [570, 201] on div "**********" at bounding box center [586, 298] width 629 height 478
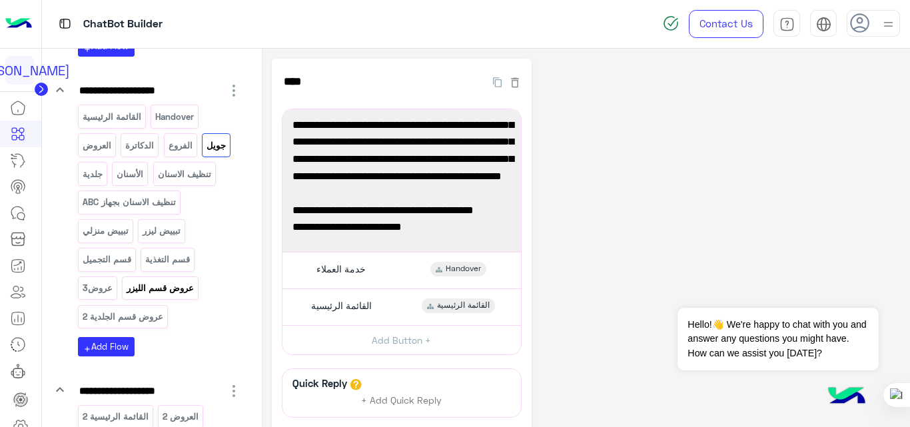
click at [181, 288] on p "عروض قسم الليزر" at bounding box center [160, 287] width 69 height 15
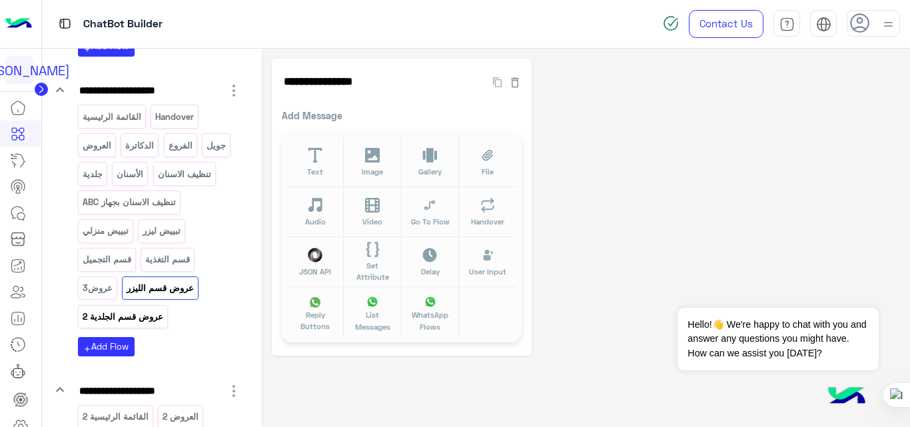
click at [144, 322] on p "عروض قسم الجلدية 2" at bounding box center [122, 316] width 83 height 15
click at [158, 287] on p "عروض قسم الليزر" at bounding box center [160, 287] width 69 height 15
click at [106, 264] on p "قسم التجميل" at bounding box center [106, 259] width 51 height 15
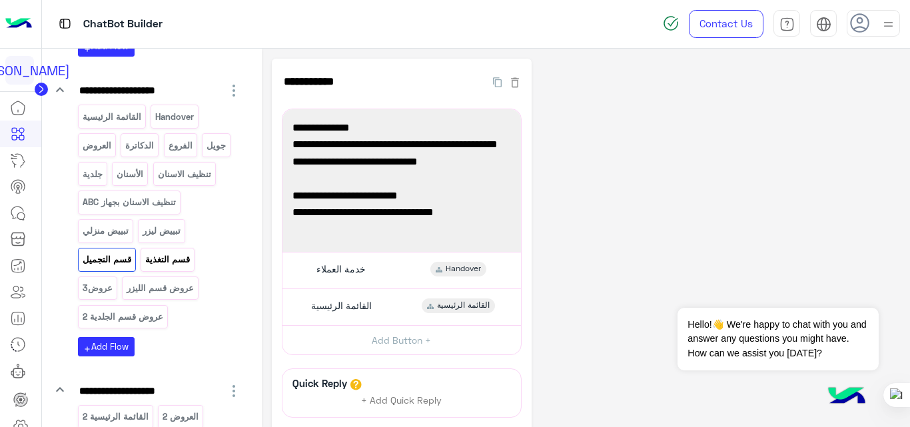
click at [177, 262] on p "قسم التغذية" at bounding box center [168, 259] width 47 height 15
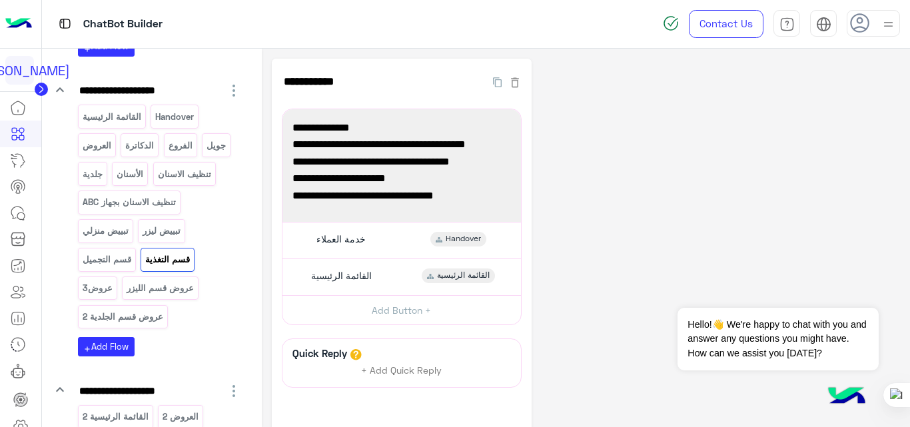
click at [626, 281] on div "**********" at bounding box center [586, 283] width 629 height 448
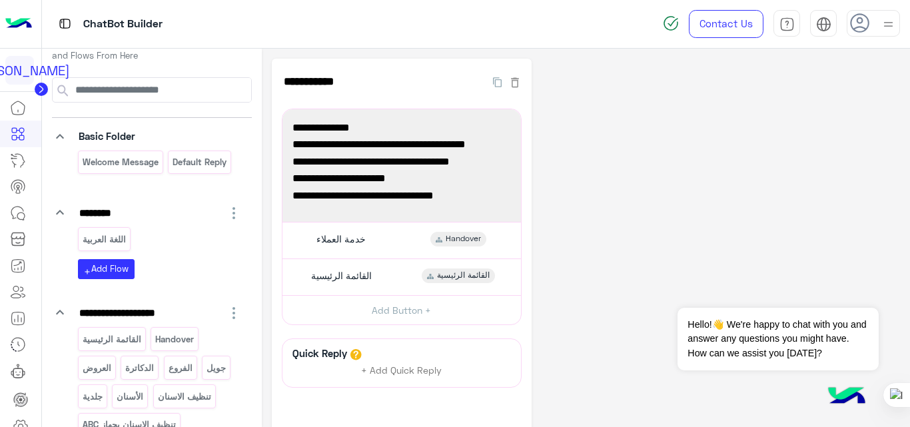
scroll to position [27, 0]
click at [620, 280] on div "**********" at bounding box center [586, 283] width 629 height 448
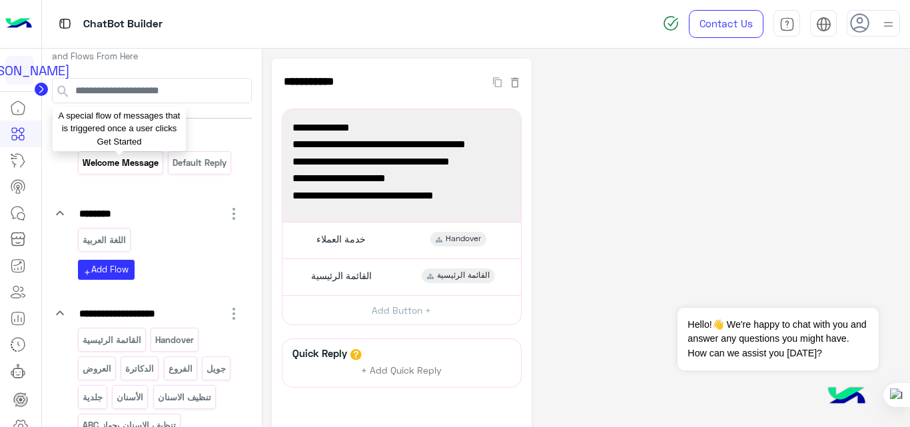
click at [152, 159] on p "Welcome Message" at bounding box center [120, 162] width 78 height 15
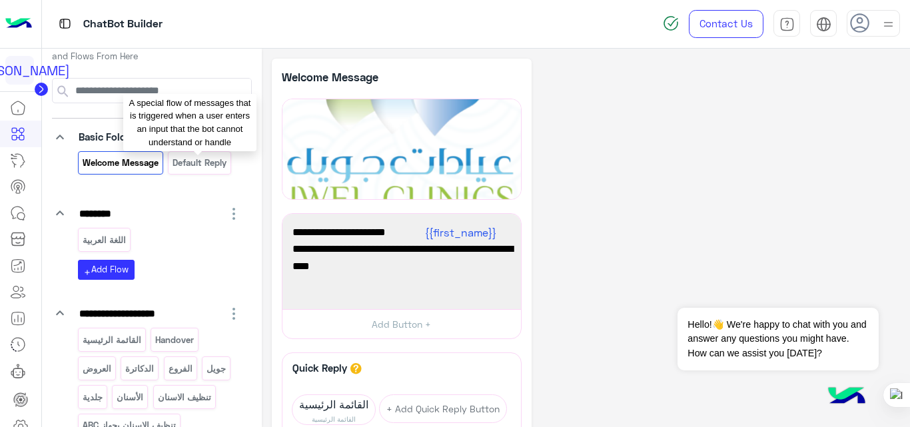
click at [187, 165] on p "Default reply" at bounding box center [200, 162] width 56 height 15
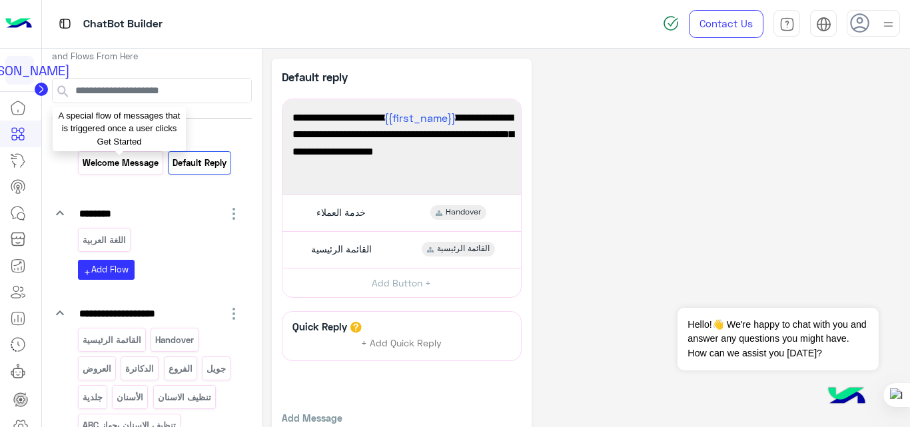
click at [106, 163] on p "Welcome Message" at bounding box center [120, 162] width 78 height 15
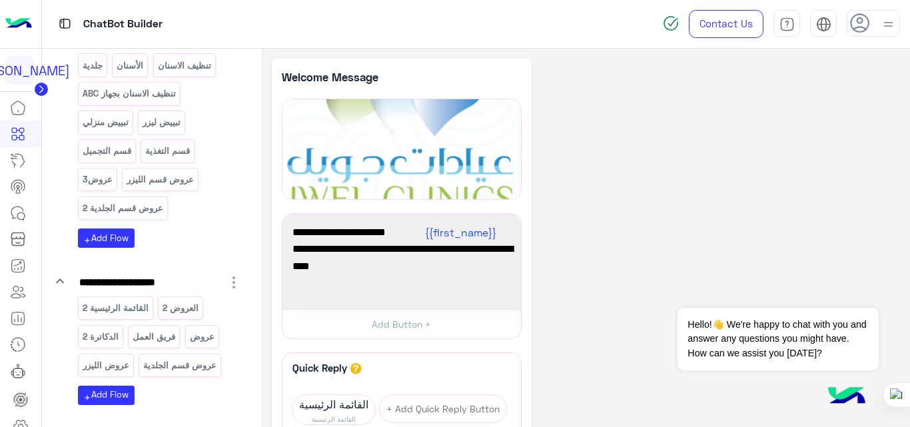
scroll to position [440, 0]
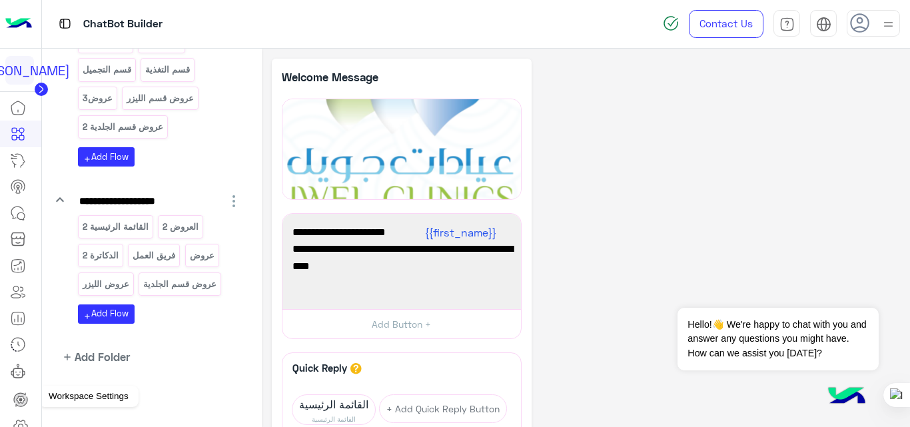
click at [20, 420] on icon at bounding box center [21, 426] width 16 height 16
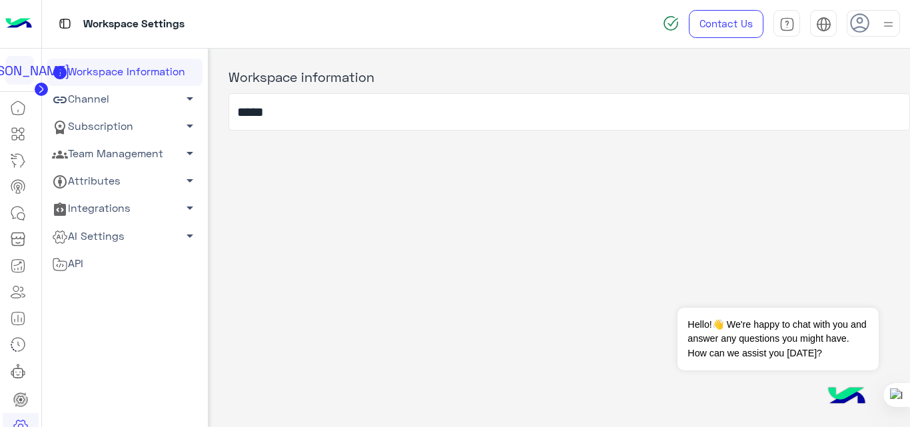
click at [100, 100] on link "Channel arrow_drop_down" at bounding box center [125, 99] width 156 height 27
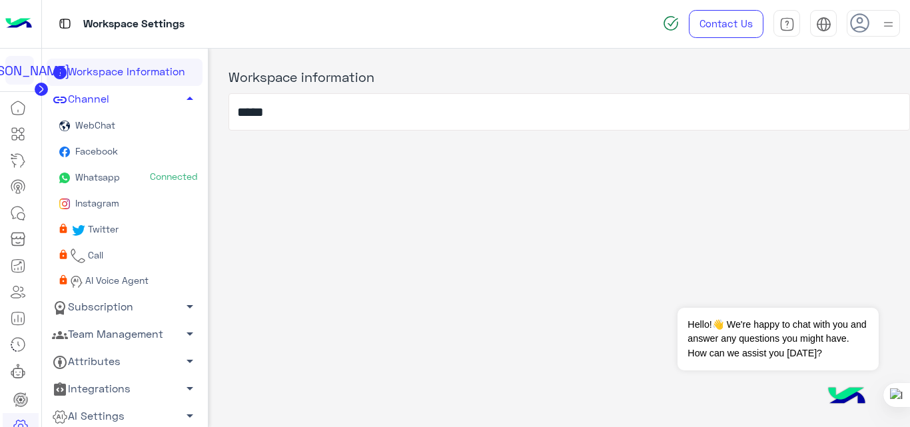
click at [119, 147] on link "Facebook" at bounding box center [125, 152] width 156 height 26
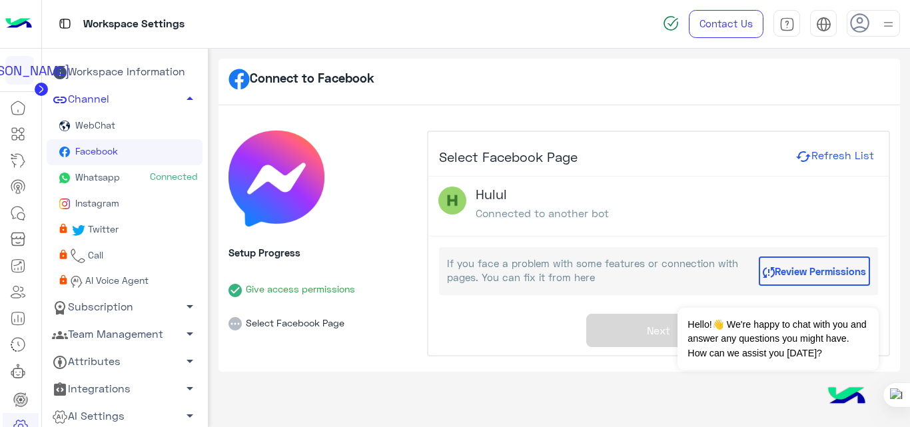
click at [825, 155] on button "Refresh List" at bounding box center [834, 156] width 87 height 17
click at [233, 326] on icon at bounding box center [235, 323] width 13 height 13
click at [300, 324] on li "Select Facebook Page" at bounding box center [323, 314] width 188 height 34
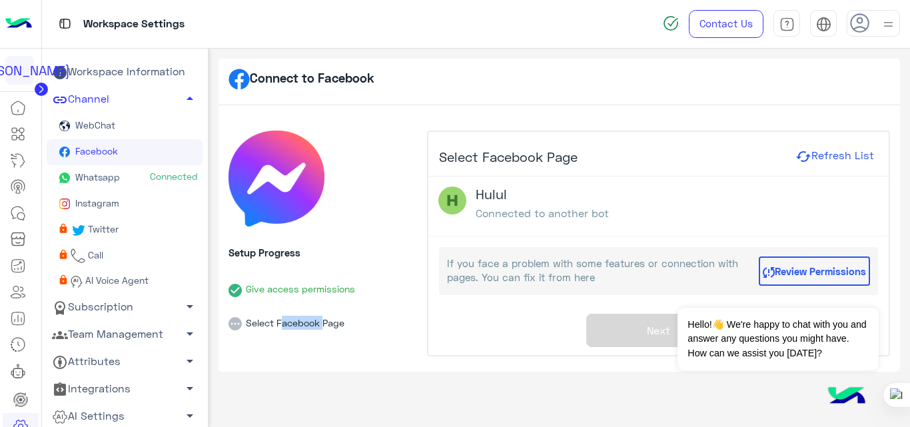
click at [300, 324] on li "Select Facebook Page" at bounding box center [323, 314] width 188 height 34
click at [507, 293] on div "If you face a problem with some features or connection with pages. You can fix …" at bounding box center [658, 271] width 439 height 48
click at [819, 274] on button "Review Permissions" at bounding box center [814, 270] width 111 height 29
click at [476, 195] on h4 "Hulul" at bounding box center [542, 194] width 133 height 15
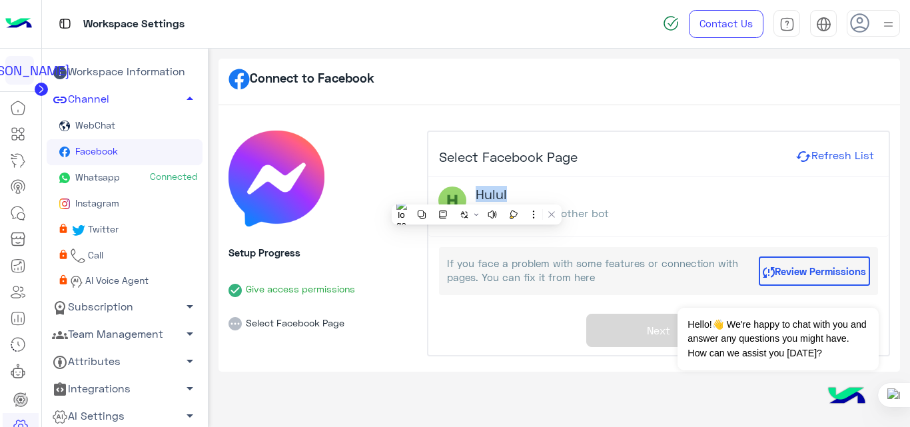
click at [476, 195] on h4 "Hulul" at bounding box center [542, 194] width 133 height 15
click at [638, 179] on div "Hulul Connected to another bot" at bounding box center [658, 207] width 460 height 61
click at [410, 348] on div "Setup Progress Give access permissions Select Facebook Page" at bounding box center [323, 244] width 188 height 227
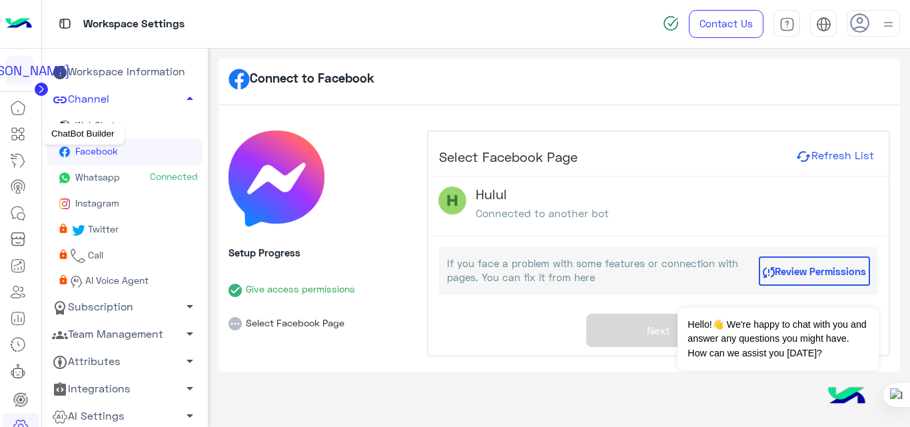
click at [20, 133] on icon at bounding box center [21, 130] width 5 height 5
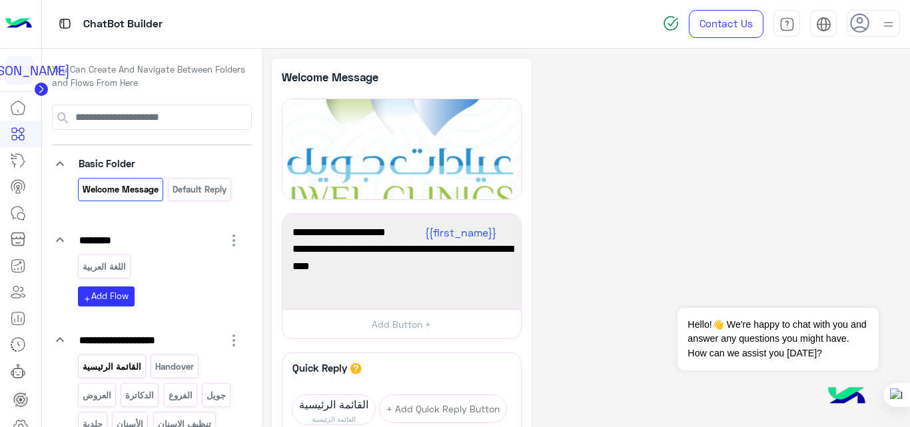
click at [111, 366] on p "القائمة الرئيسية" at bounding box center [111, 366] width 61 height 15
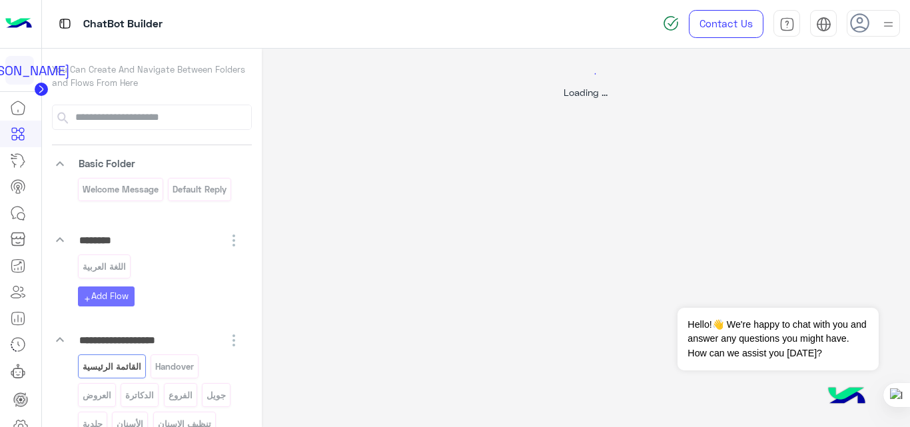
select select "*"
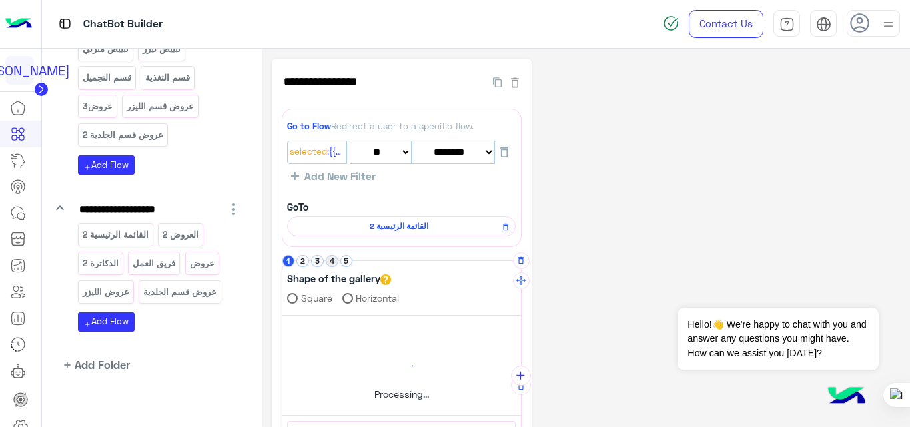
click at [333, 263] on button "4" at bounding box center [332, 261] width 13 height 13
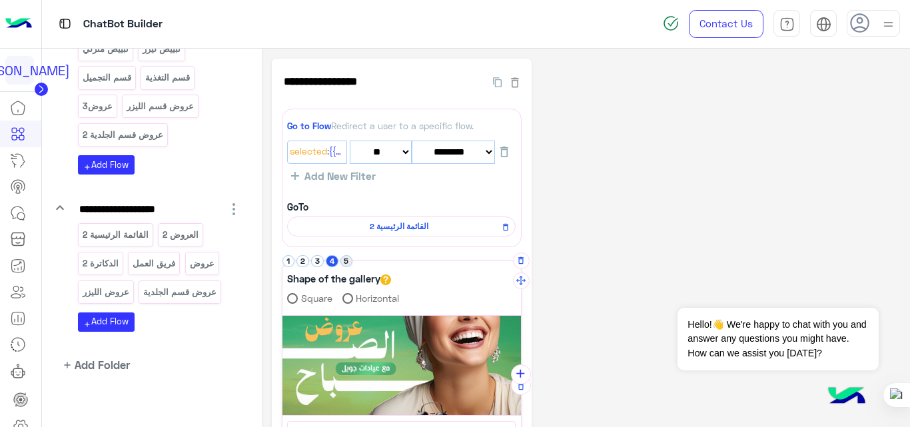
click at [345, 260] on button "5" at bounding box center [346, 261] width 13 height 13
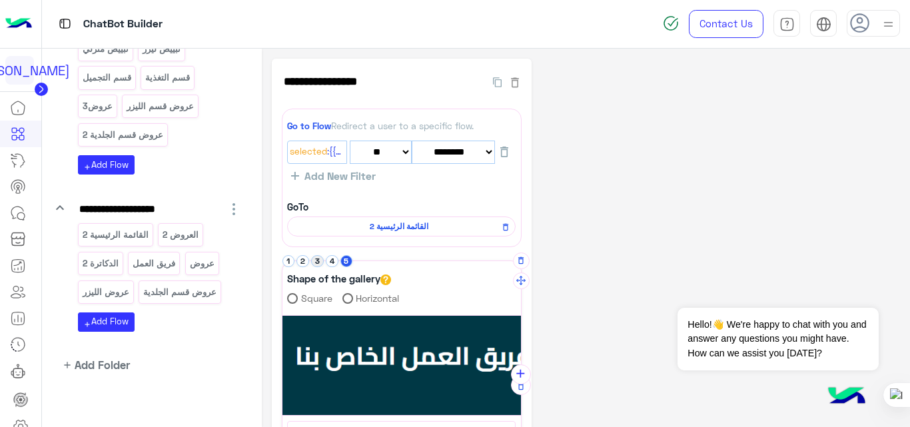
click at [317, 261] on button "3" at bounding box center [317, 261] width 13 height 13
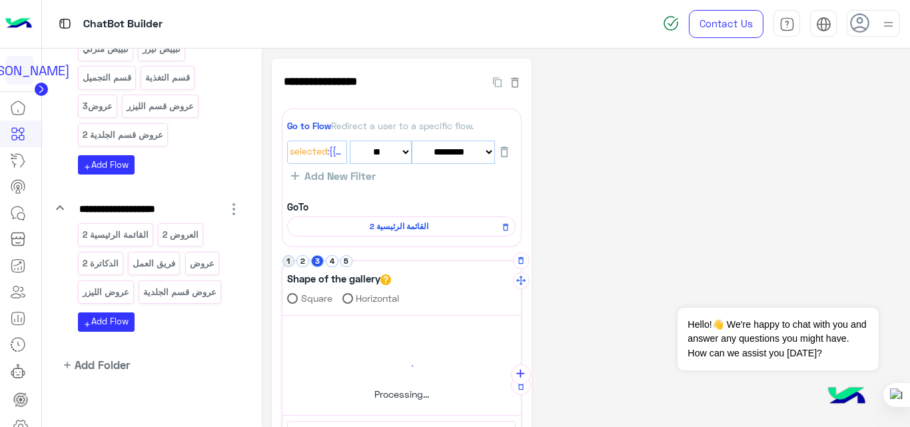
click at [288, 260] on button "1" at bounding box center [288, 261] width 13 height 13
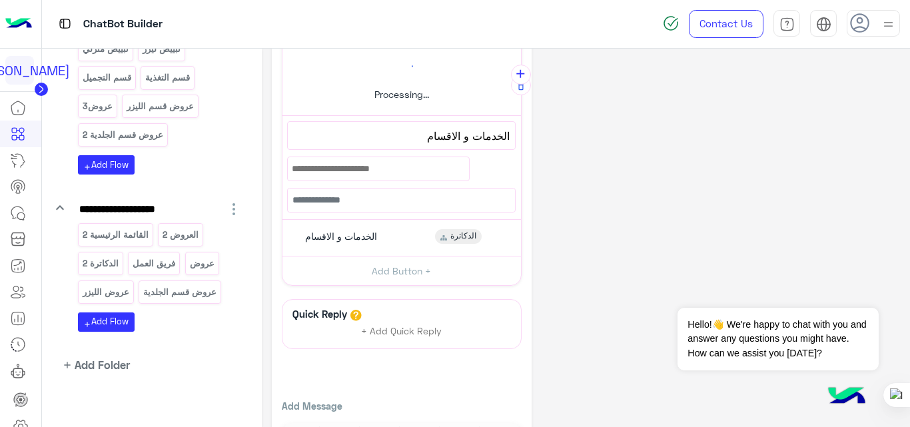
scroll to position [300, 0]
click at [165, 272] on div "فريق العمل" at bounding box center [154, 263] width 52 height 23
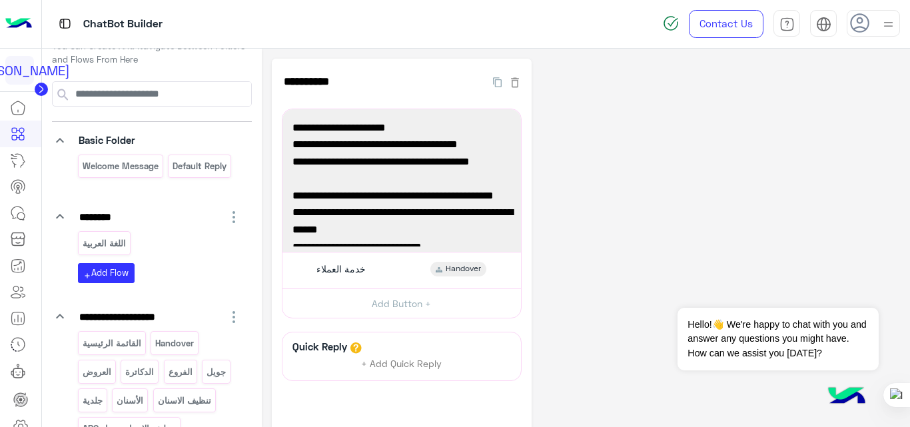
scroll to position [23, 0]
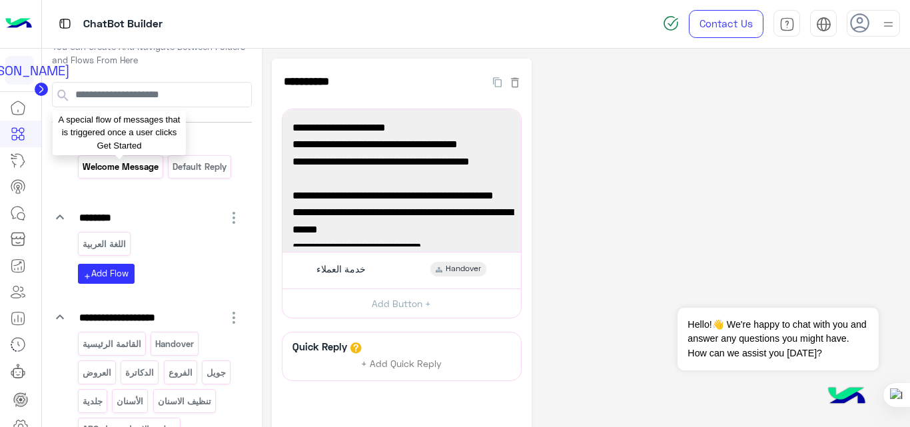
click at [127, 167] on p "Welcome Message" at bounding box center [120, 166] width 78 height 15
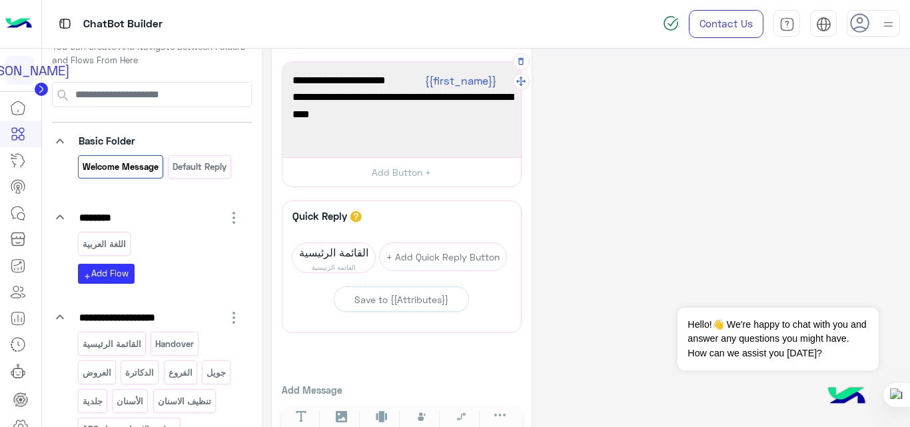
scroll to position [187, 0]
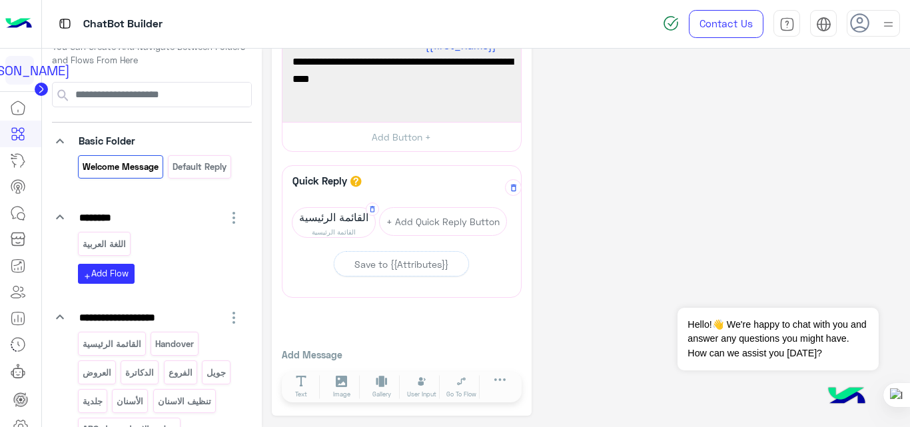
click at [327, 215] on span "القائمة الرئيسية" at bounding box center [333, 217] width 83 height 19
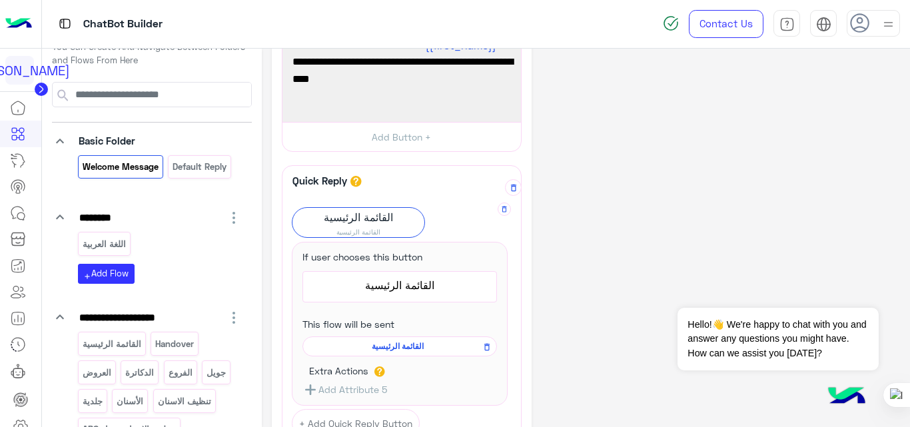
click at [395, 349] on span "القائمة الرئيسية" at bounding box center [397, 346] width 175 height 12
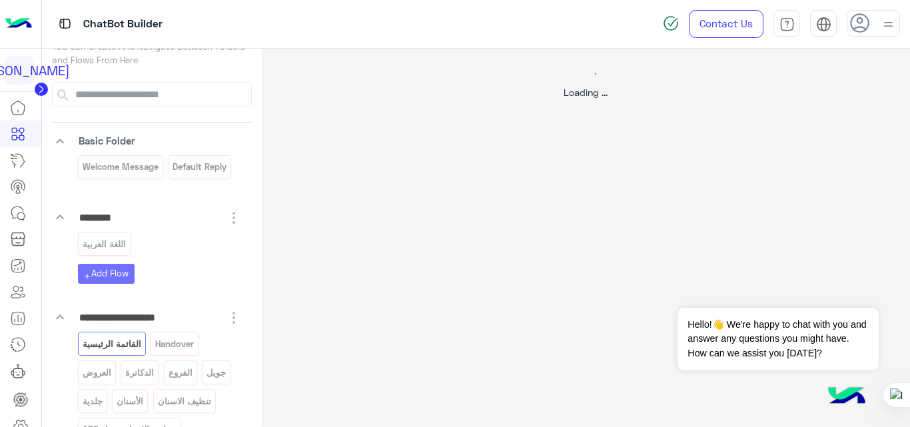
scroll to position [0, 0]
select select "*"
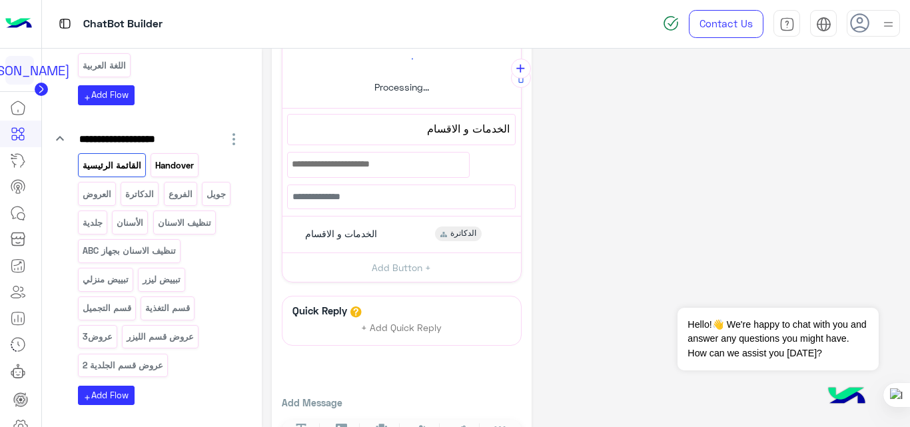
scroll to position [202, 0]
click at [101, 342] on p "عروض3" at bounding box center [97, 335] width 32 height 15
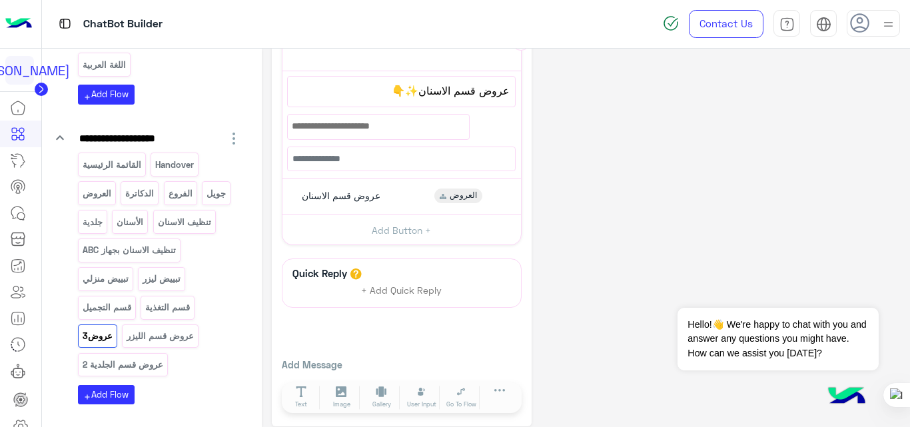
scroll to position [193, 0]
click at [416, 190] on div "عروض قسم الاسنان العروض" at bounding box center [401, 196] width 229 height 26
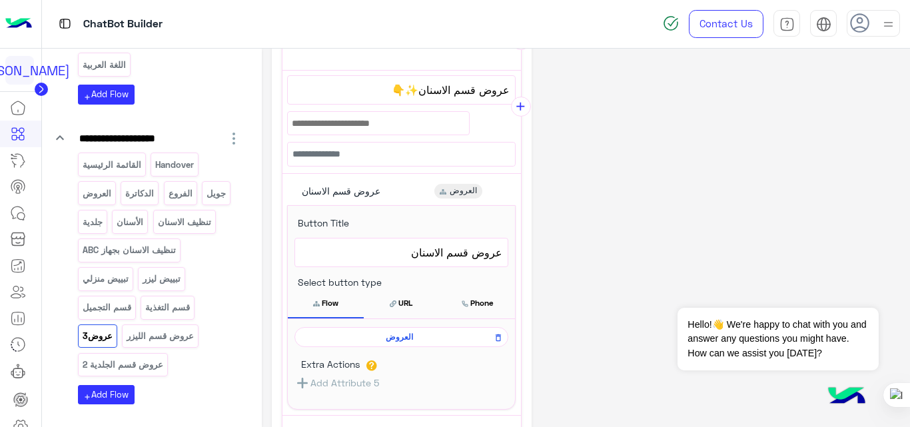
click at [634, 230] on div "**********" at bounding box center [586, 245] width 629 height 761
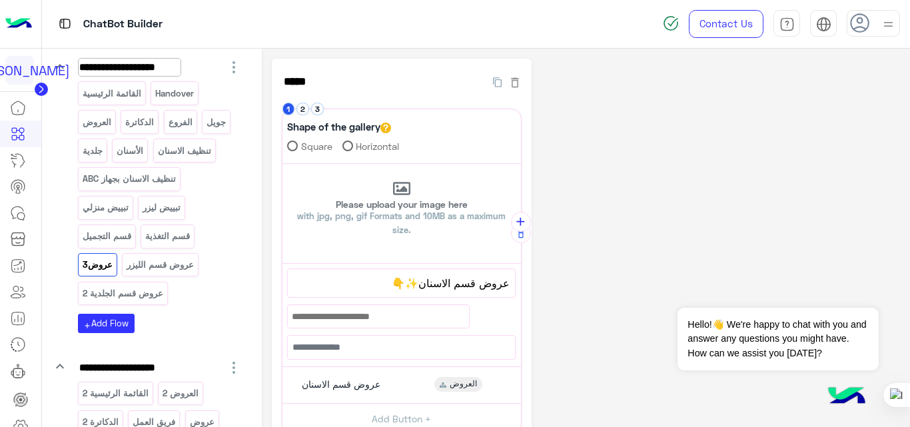
scroll to position [274, 0]
click at [147, 244] on div "قسم التغذية" at bounding box center [168, 235] width 54 height 23
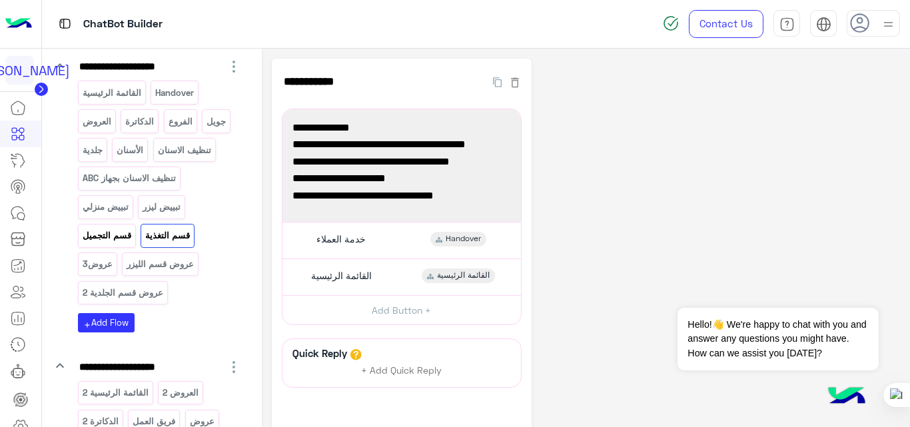
click at [111, 236] on p "قسم التجميل" at bounding box center [106, 235] width 51 height 15
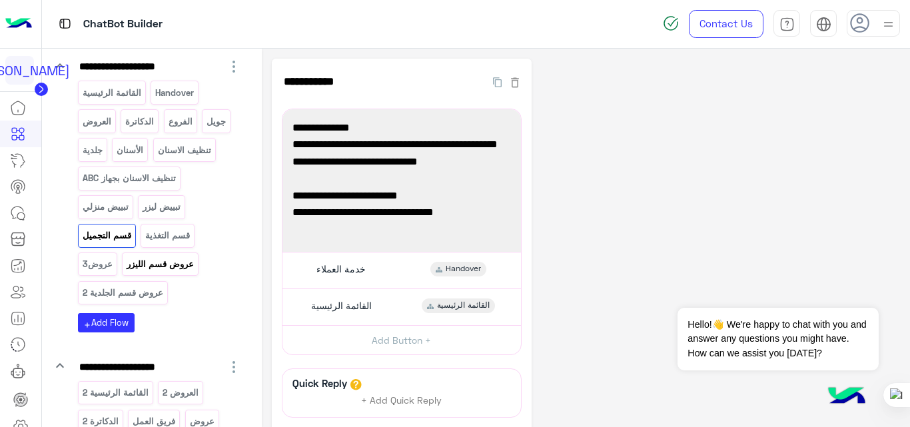
click at [161, 264] on p "عروض قسم الليزر" at bounding box center [160, 263] width 69 height 15
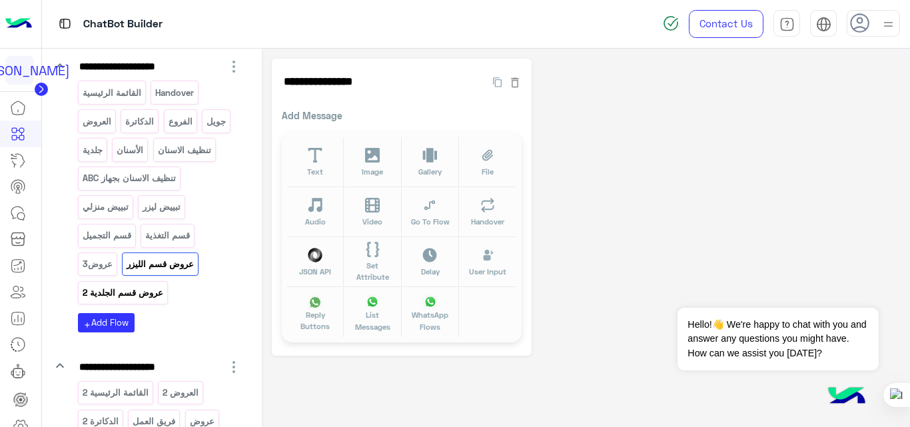
click at [134, 298] on p "عروض قسم الجلدية 2" at bounding box center [122, 292] width 83 height 15
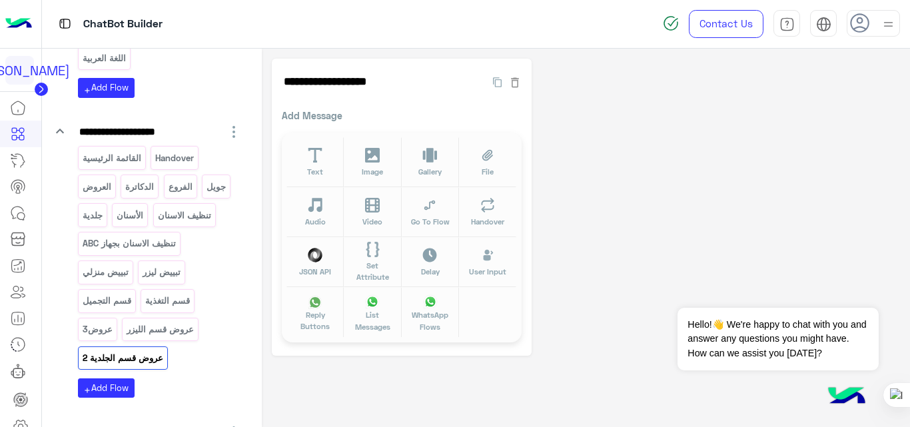
scroll to position [209, 0]
click at [125, 187] on p "الدكاترة" at bounding box center [140, 186] width 31 height 15
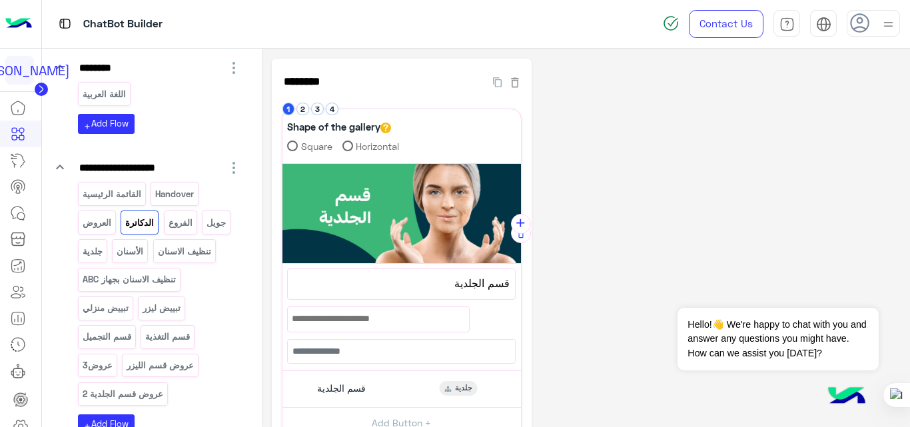
scroll to position [172, 0]
click at [191, 244] on p "تنظيف الاسنان" at bounding box center [184, 251] width 55 height 15
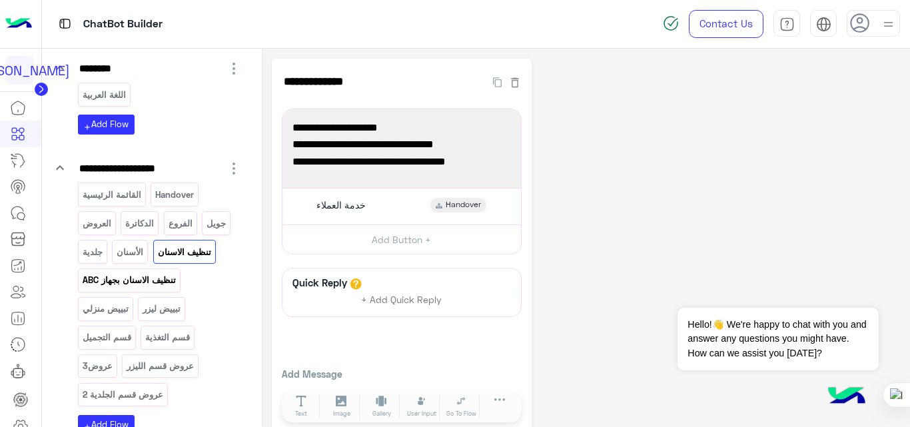
click at [136, 278] on p "تنظيف الاسنان بجهاز ABC" at bounding box center [128, 279] width 95 height 15
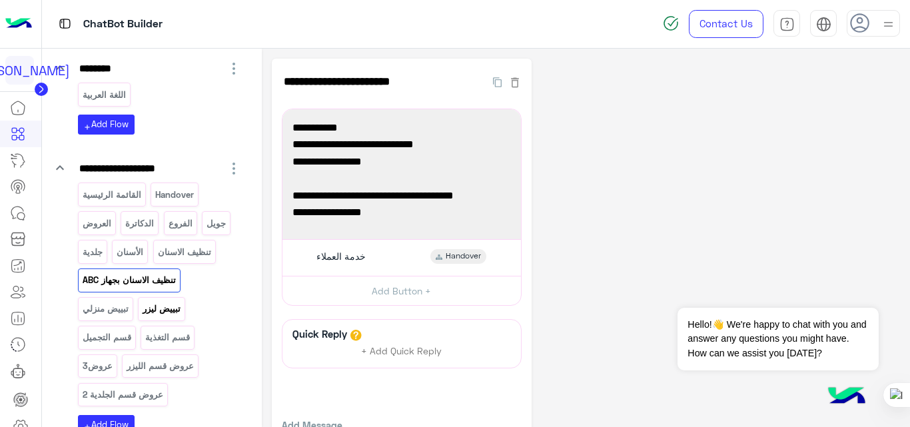
click at [143, 316] on p "تبييض ليزر" at bounding box center [162, 308] width 40 height 15
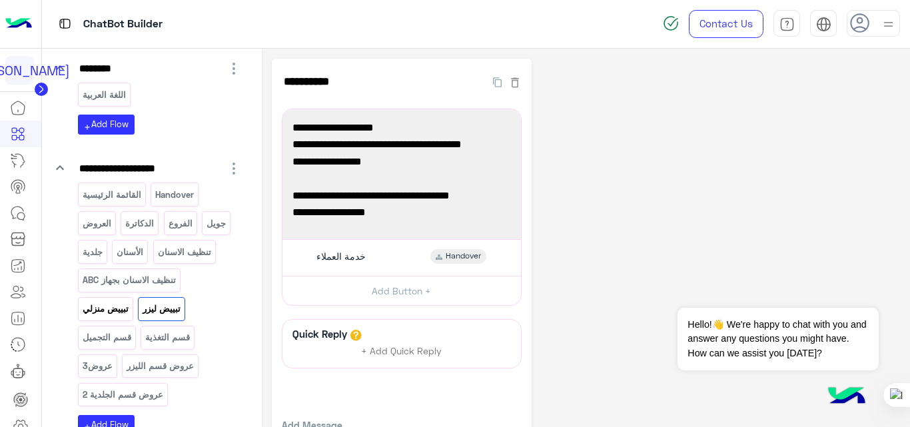
click at [101, 314] on p "تبييض منزلي" at bounding box center [105, 308] width 48 height 15
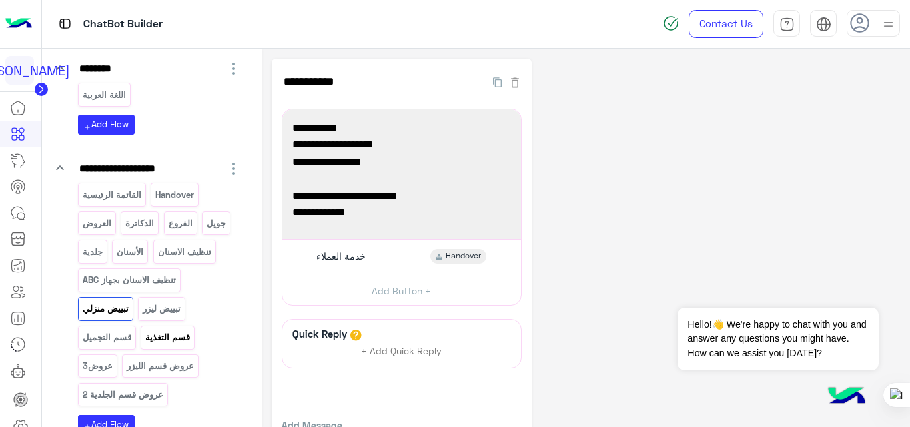
click at [174, 336] on p "قسم التغذية" at bounding box center [168, 337] width 47 height 15
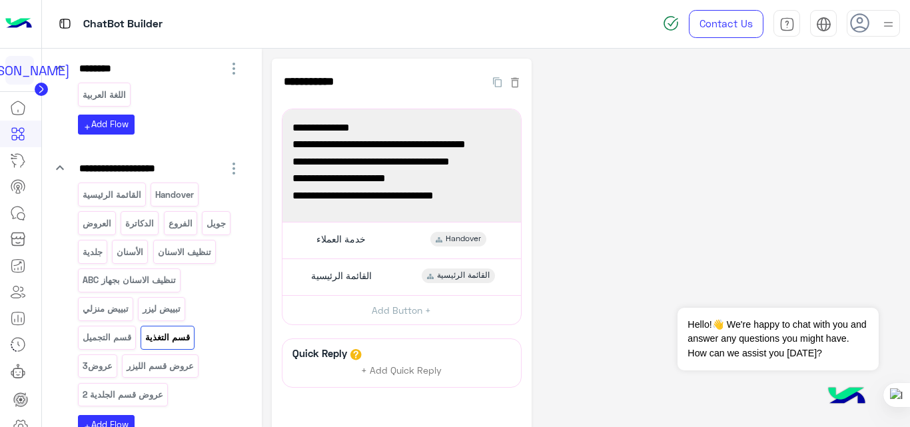
click at [144, 376] on div "عروض قسم الليزر" at bounding box center [160, 365] width 77 height 23
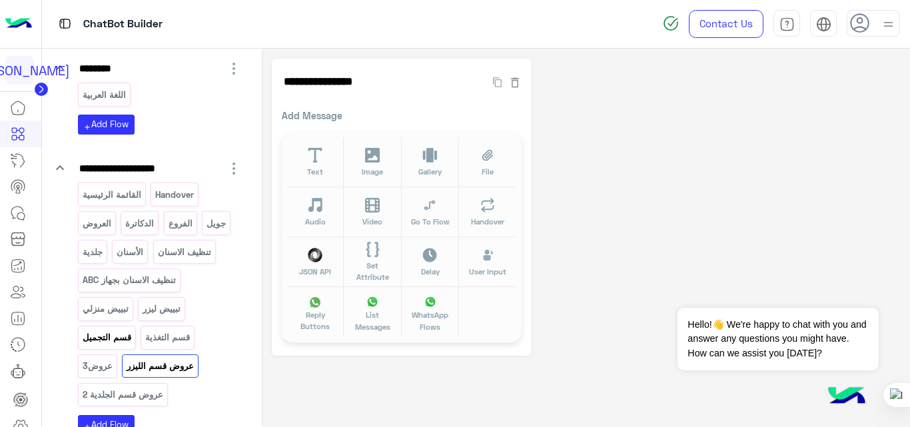
click at [116, 340] on p "قسم التجميل" at bounding box center [106, 337] width 51 height 15
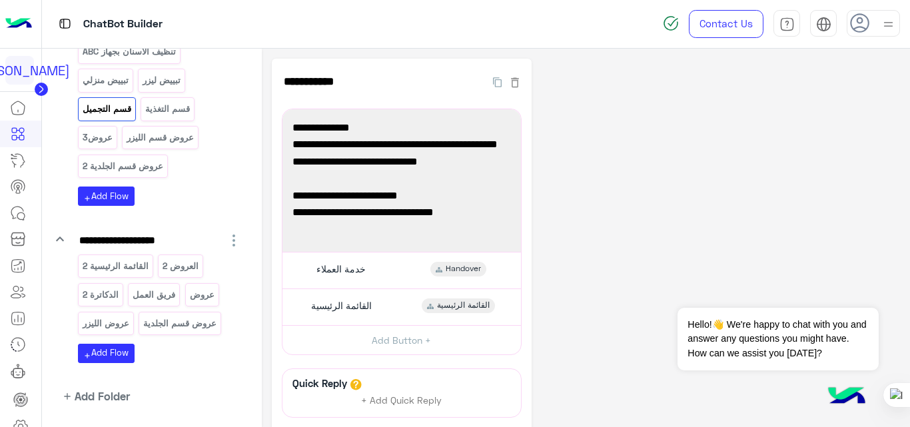
scroll to position [440, 0]
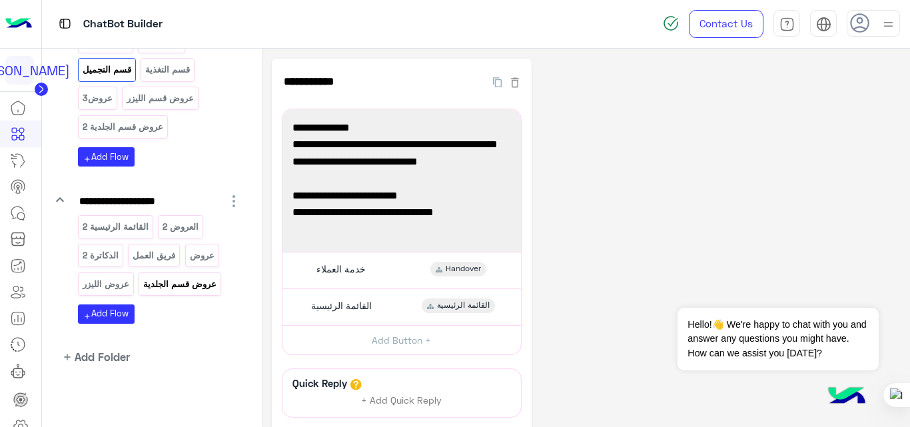
click at [181, 287] on p "عروض قسم الجلدية" at bounding box center [180, 283] width 75 height 15
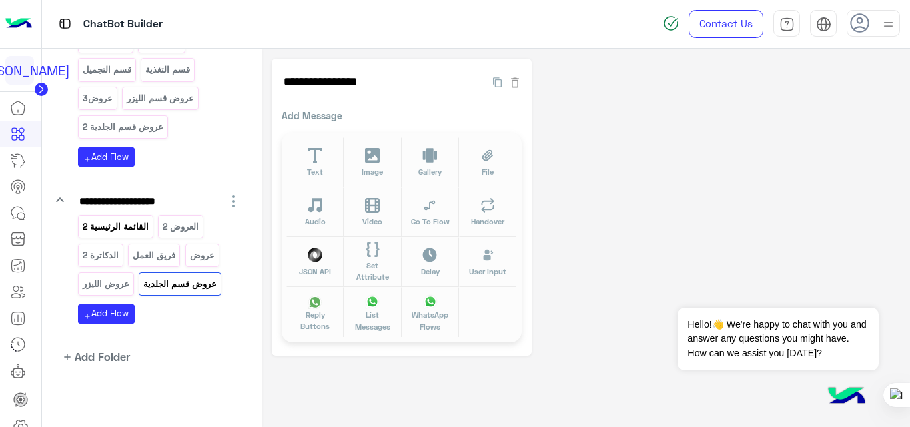
click at [119, 225] on p "القائمة الرئيسية 2" at bounding box center [115, 226] width 68 height 15
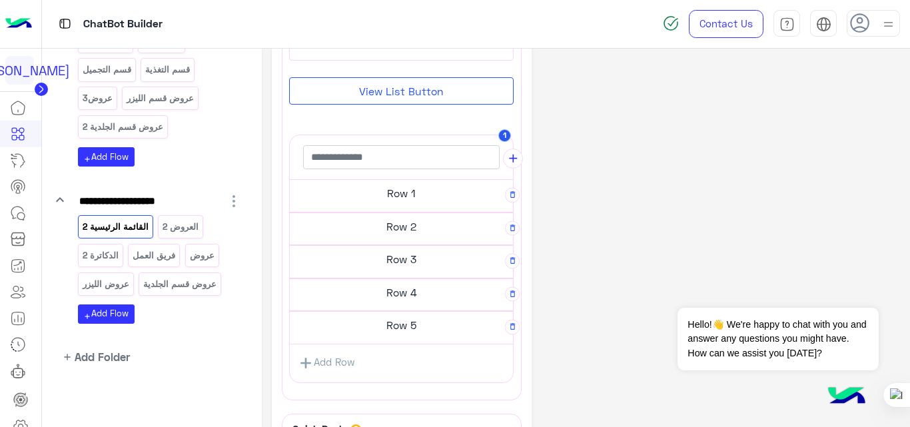
scroll to position [231, 0]
click at [406, 193] on h5 "Row 1" at bounding box center [401, 192] width 223 height 27
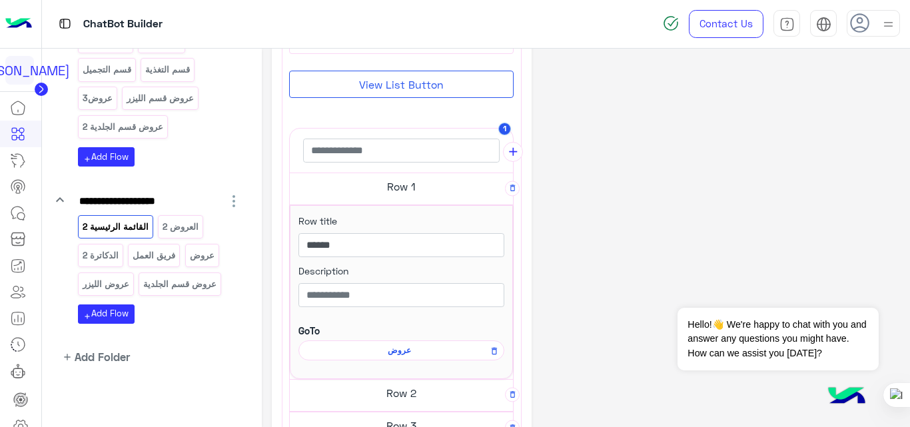
click at [402, 354] on span "عروض" at bounding box center [399, 350] width 187 height 12
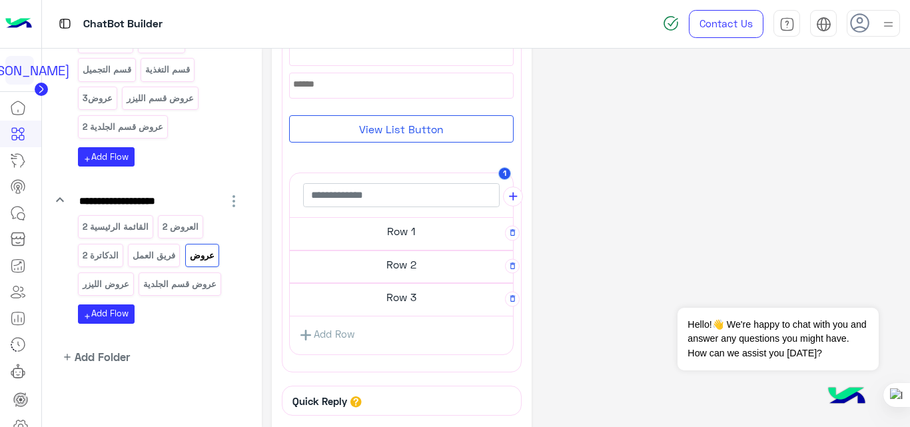
scroll to position [193, 0]
click at [388, 266] on h5 "Row 2" at bounding box center [401, 263] width 223 height 27
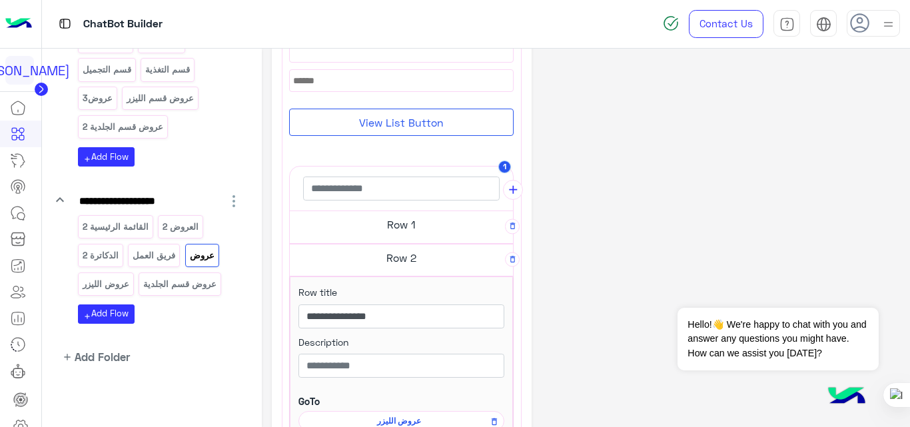
scroll to position [190, 0]
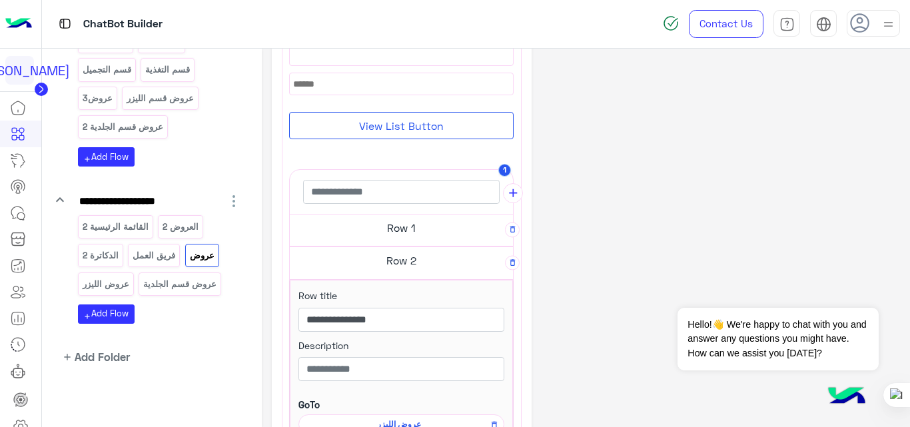
click at [604, 223] on div "**********" at bounding box center [586, 286] width 629 height 835
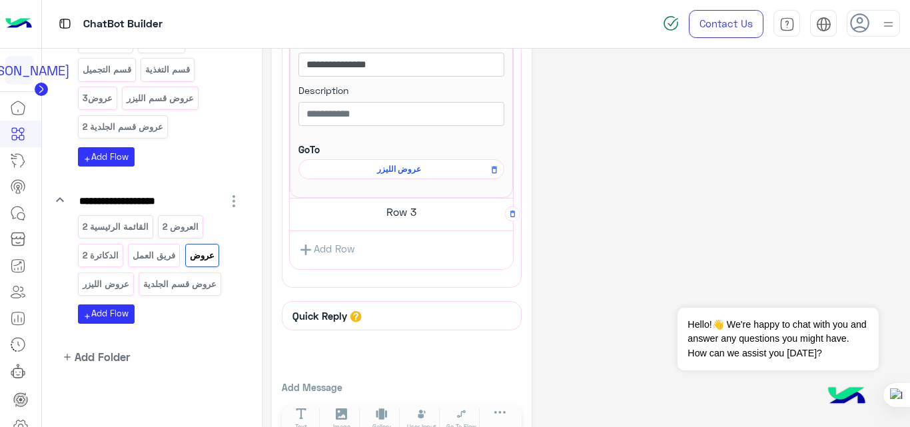
scroll to position [446, 0]
click at [402, 213] on h5 "Row 3" at bounding box center [401, 211] width 223 height 27
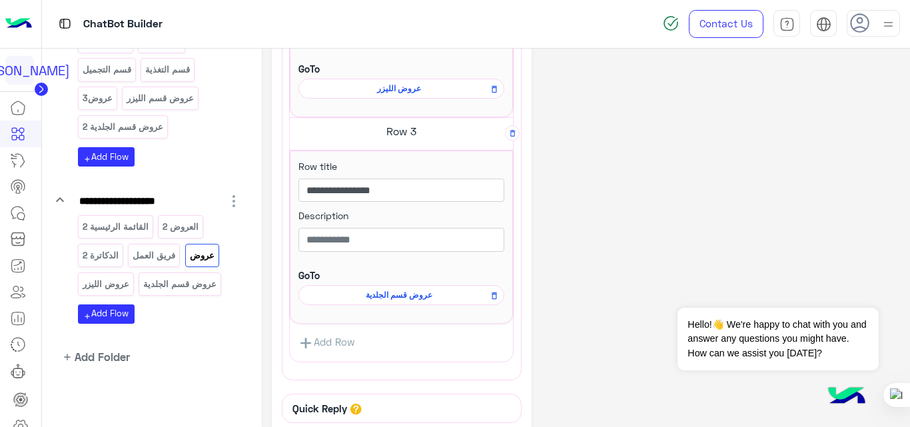
scroll to position [531, 0]
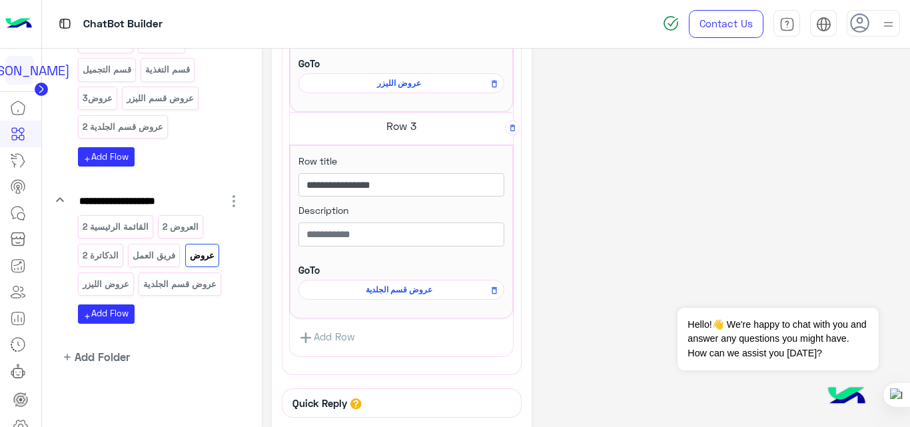
click at [394, 292] on span "عروض قسم الجلدية" at bounding box center [399, 290] width 187 height 12
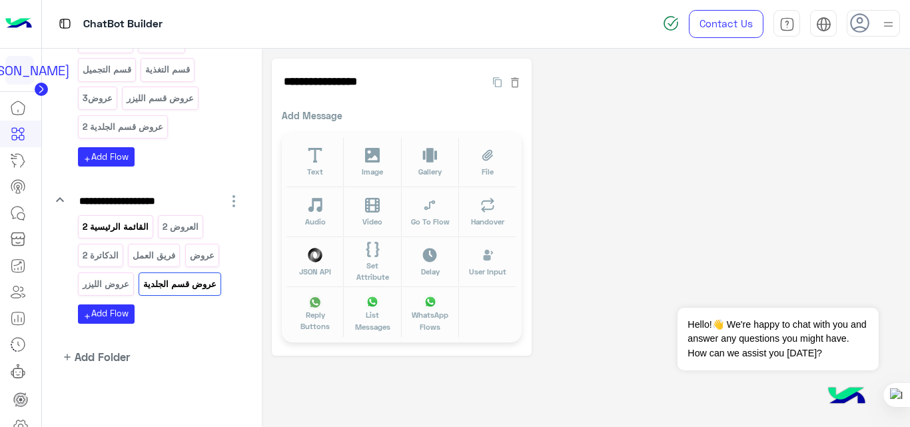
click at [97, 234] on p "القائمة الرئيسية 2" at bounding box center [115, 226] width 68 height 15
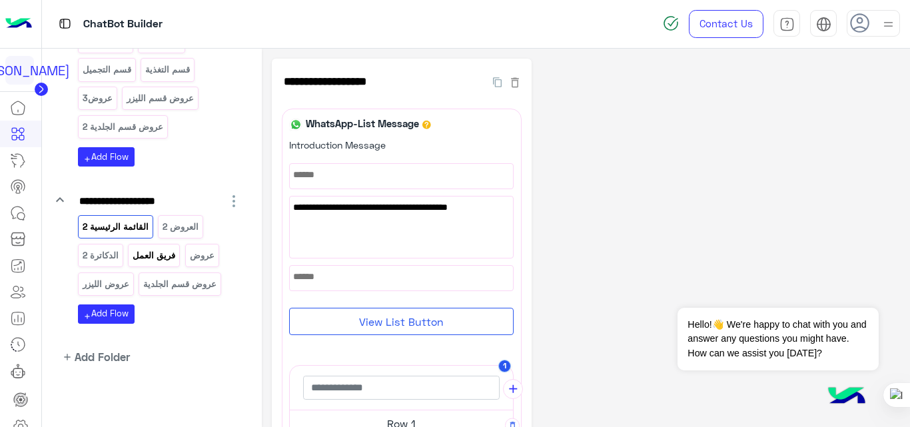
click at [158, 262] on p "فريق العمل" at bounding box center [154, 255] width 45 height 15
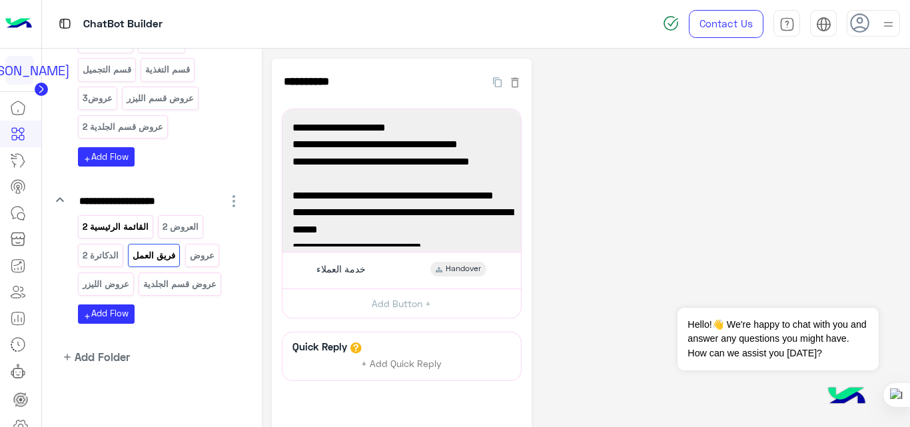
click at [117, 231] on p "القائمة الرئيسية 2" at bounding box center [115, 226] width 68 height 15
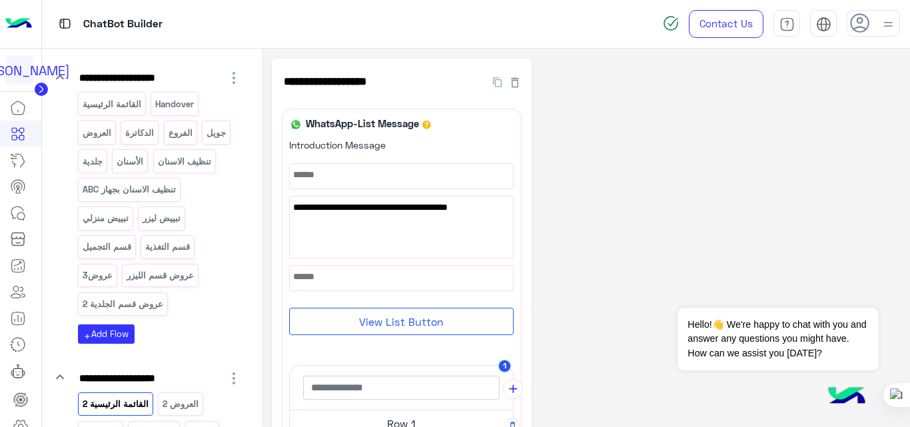
scroll to position [262, 0]
click at [181, 239] on div "قسم التغذية" at bounding box center [168, 247] width 54 height 23
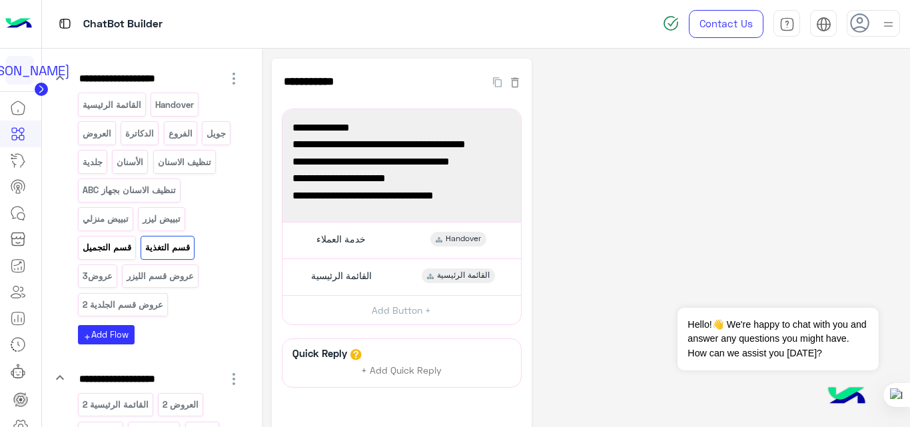
click at [105, 244] on p "قسم التجميل" at bounding box center [106, 247] width 51 height 15
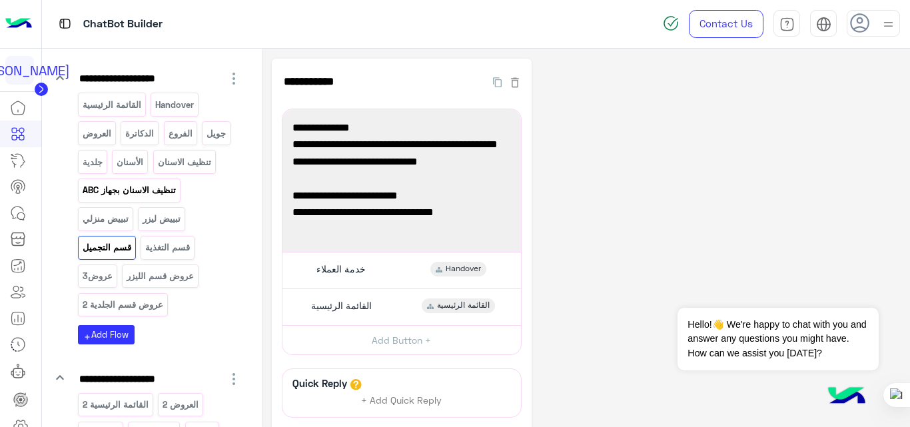
scroll to position [0, 0]
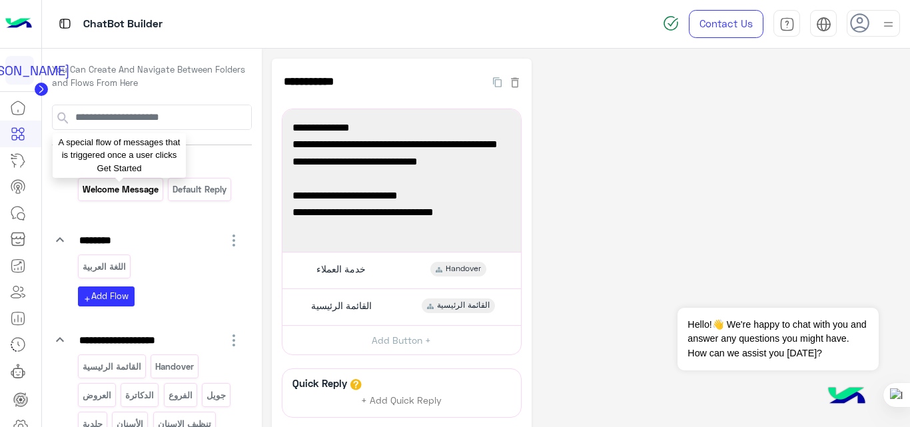
click at [129, 193] on p "Welcome Message" at bounding box center [120, 189] width 78 height 15
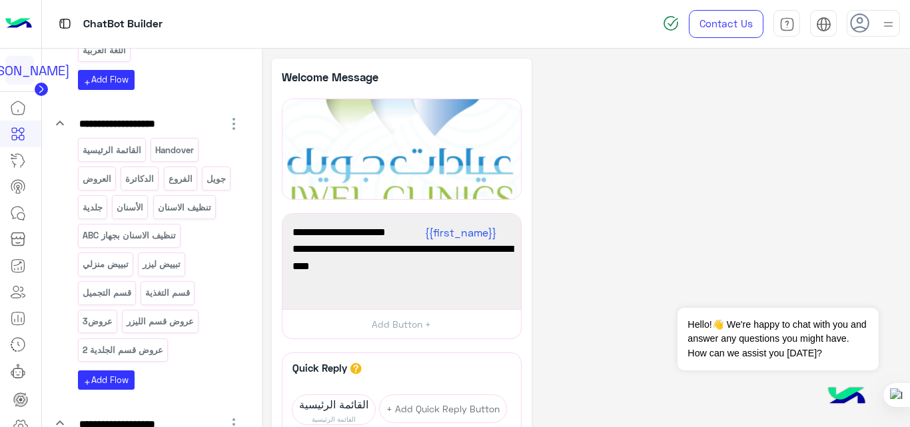
scroll to position [217, 0]
click at [131, 227] on p "تنظيف الاسنان بجهاز ABC" at bounding box center [128, 234] width 95 height 15
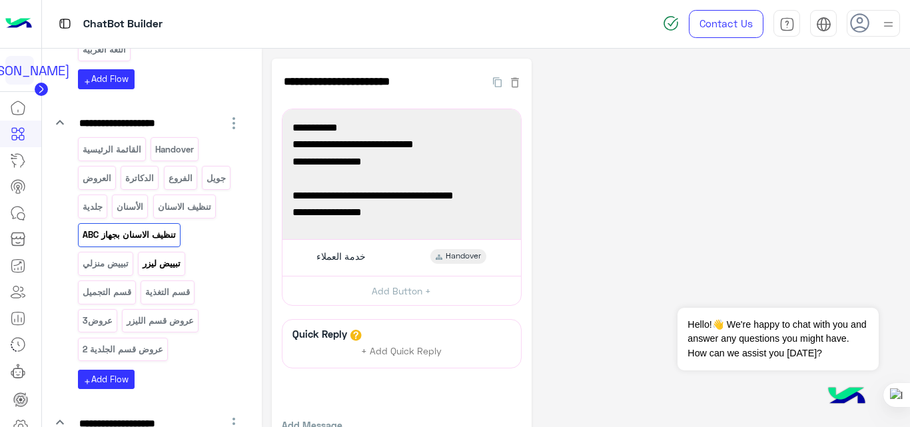
click at [169, 262] on p "تبييض ليزر" at bounding box center [162, 263] width 40 height 15
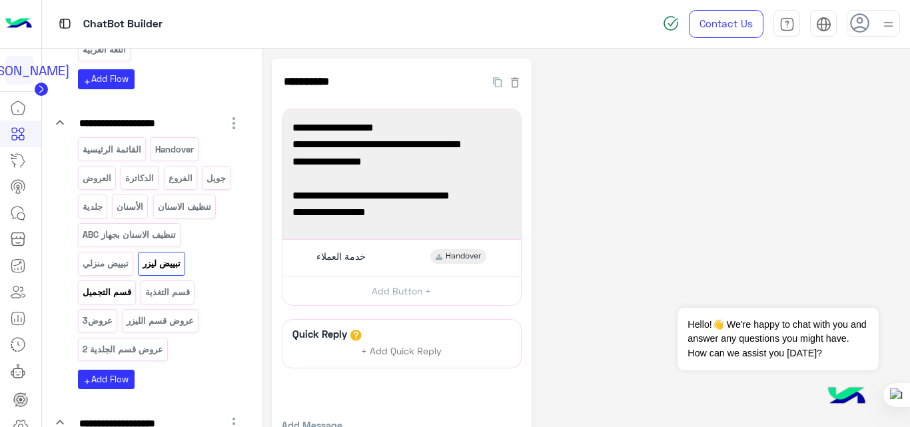
click at [124, 290] on p "قسم التجميل" at bounding box center [106, 291] width 51 height 15
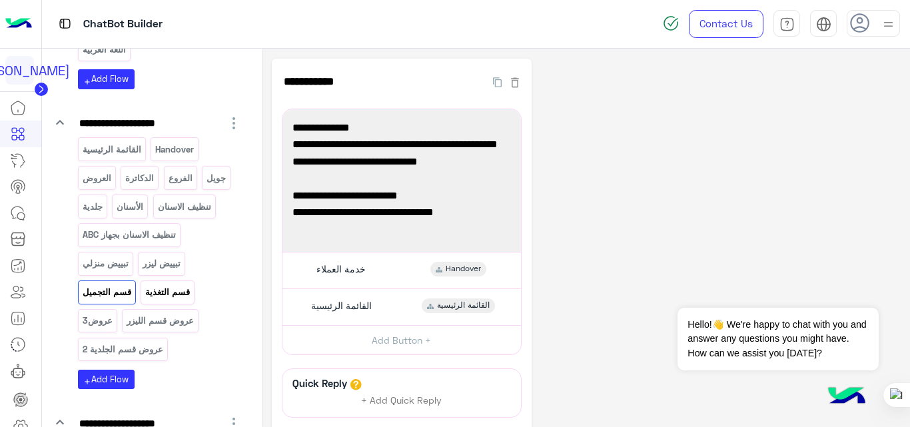
click at [148, 296] on p "قسم التغذية" at bounding box center [168, 291] width 47 height 15
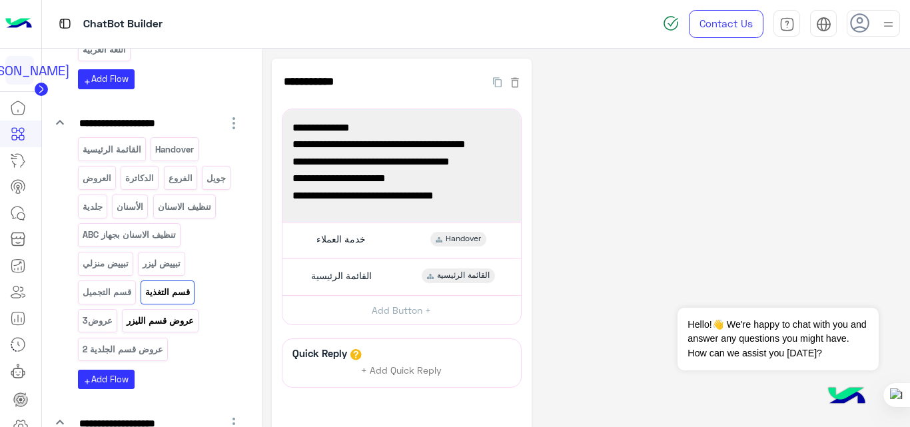
click at [142, 322] on p "عروض قسم الليزر" at bounding box center [160, 320] width 69 height 15
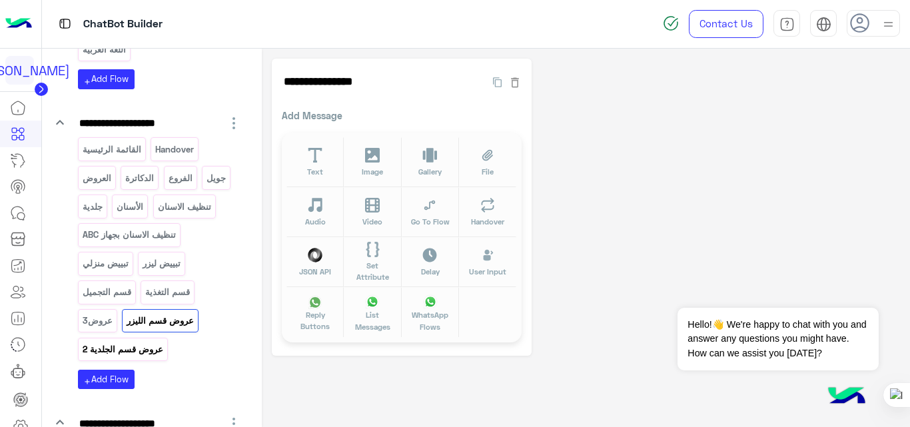
click at [123, 344] on p "عروض قسم الجلدية 2" at bounding box center [122, 349] width 83 height 15
click at [99, 318] on p "عروض3" at bounding box center [97, 320] width 32 height 15
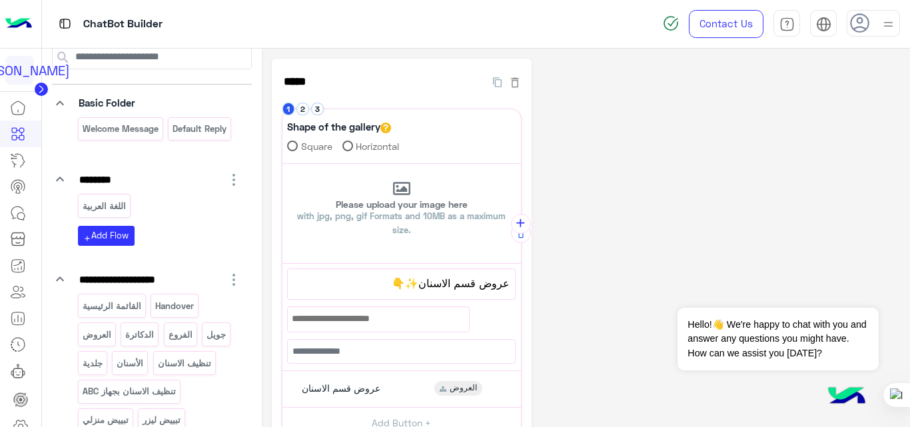
scroll to position [0, 0]
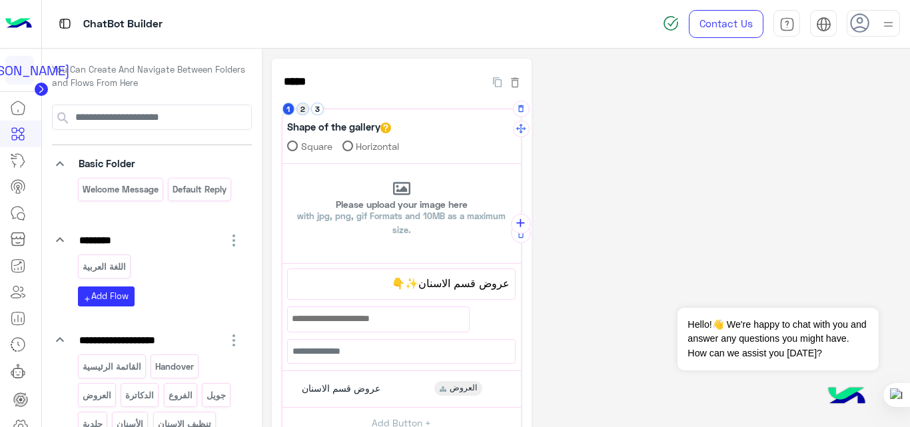
click at [302, 107] on button "2" at bounding box center [302, 109] width 13 height 13
click at [320, 113] on button "3" at bounding box center [317, 109] width 13 height 13
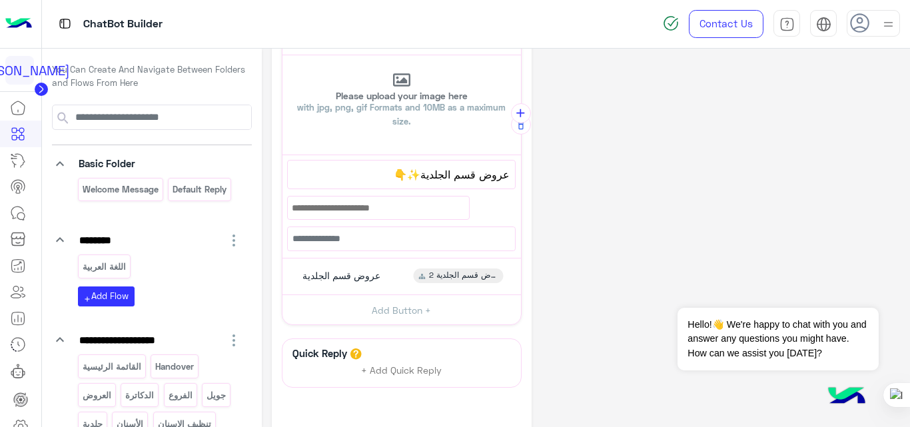
scroll to position [107, 0]
click at [404, 288] on div "عروض قسم الجلدية عروض قسم الجلدية 2" at bounding box center [401, 278] width 229 height 26
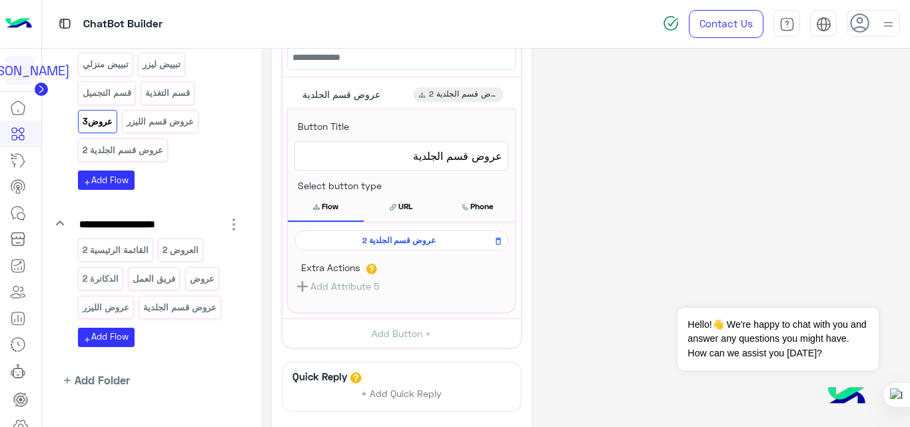
scroll to position [440, 0]
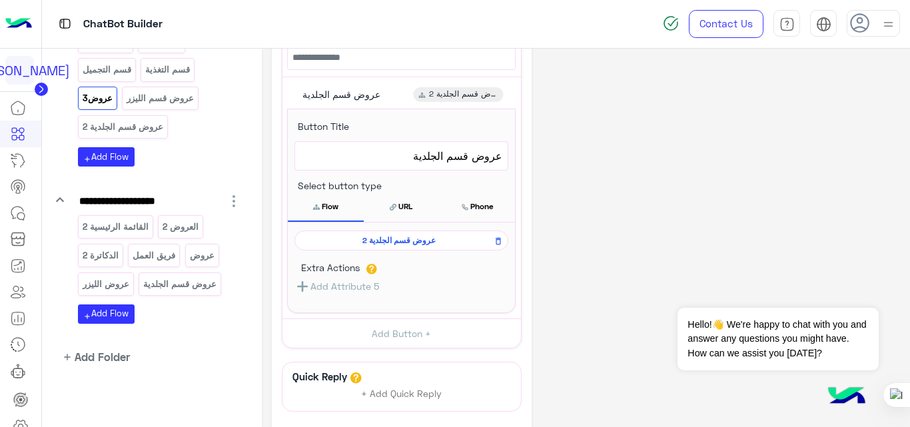
click at [720, 120] on div "**********" at bounding box center [586, 149] width 629 height 761
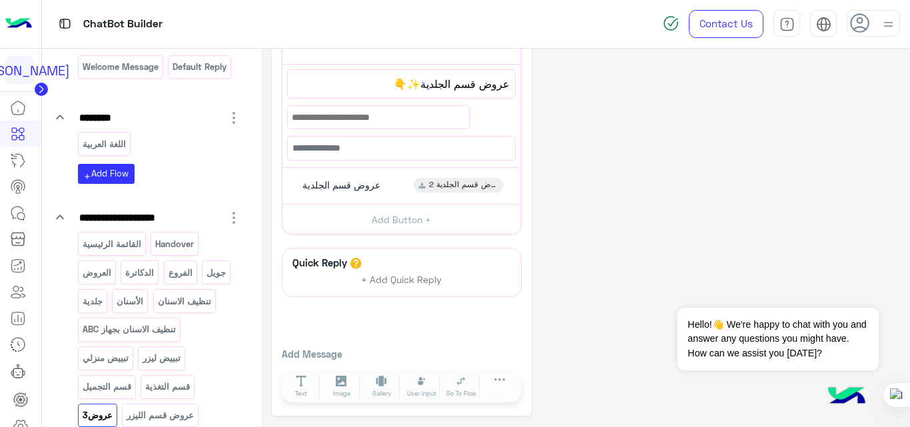
scroll to position [0, 0]
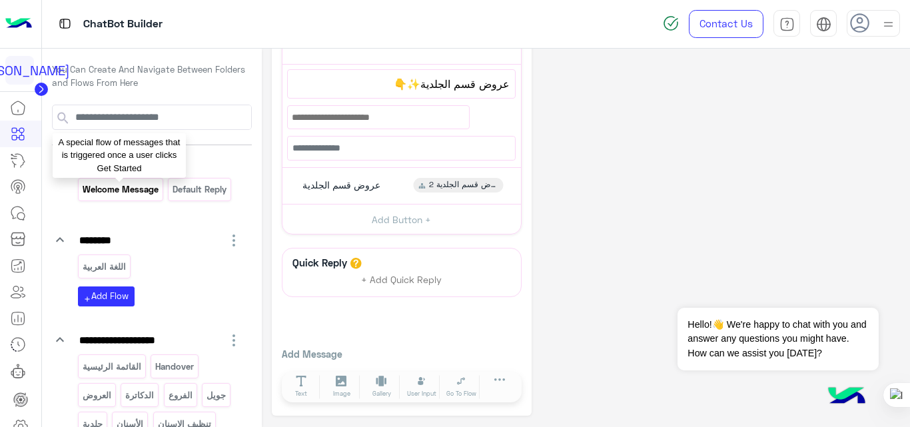
click at [123, 187] on p "Welcome Message" at bounding box center [120, 189] width 78 height 15
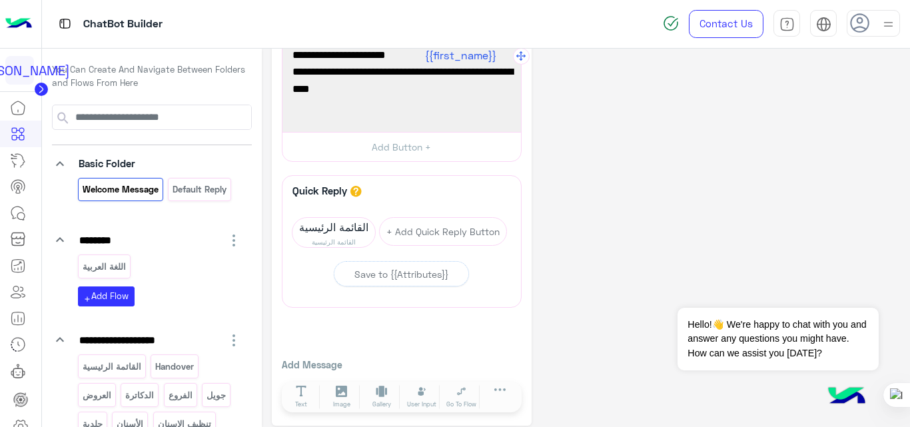
scroll to position [187, 0]
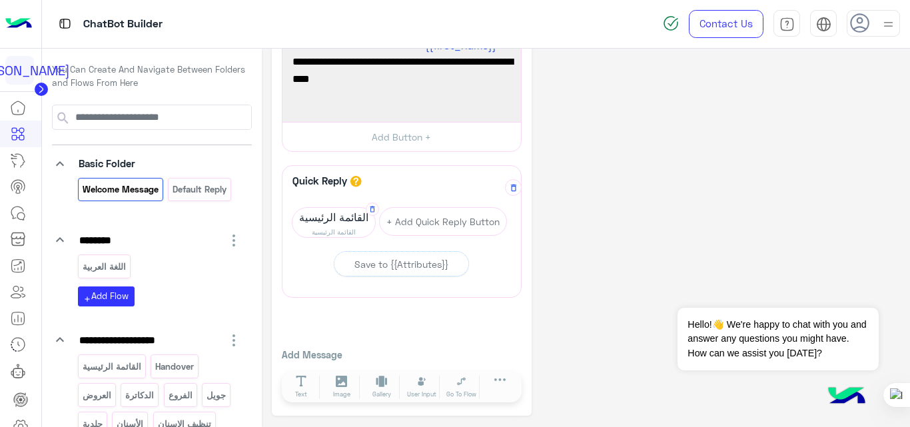
click at [340, 221] on span "القائمة الرئيسية" at bounding box center [333, 217] width 83 height 19
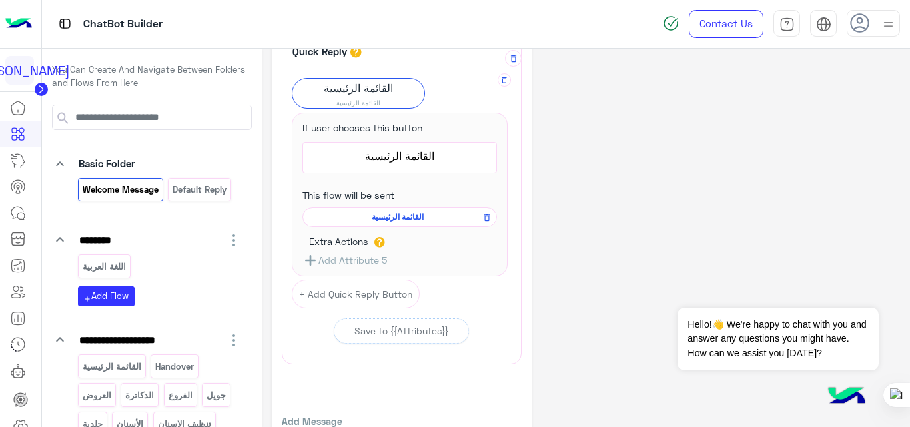
scroll to position [317, 0]
click at [387, 216] on span "القائمة الرئيسية" at bounding box center [397, 217] width 175 height 12
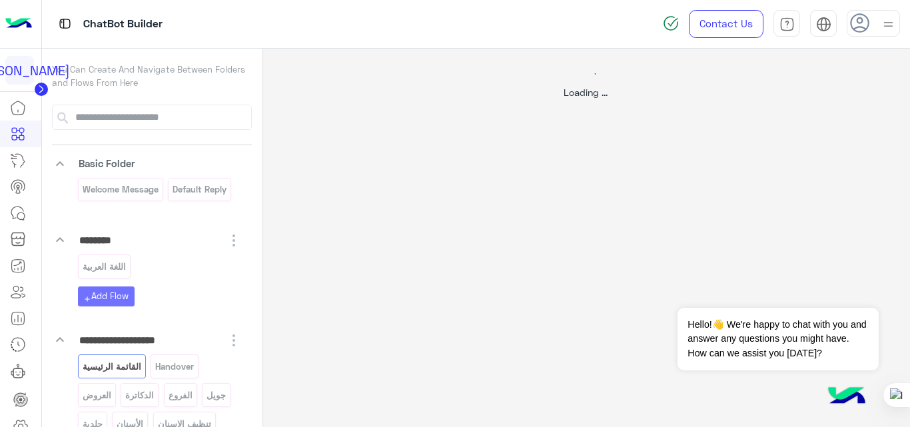
select select "*"
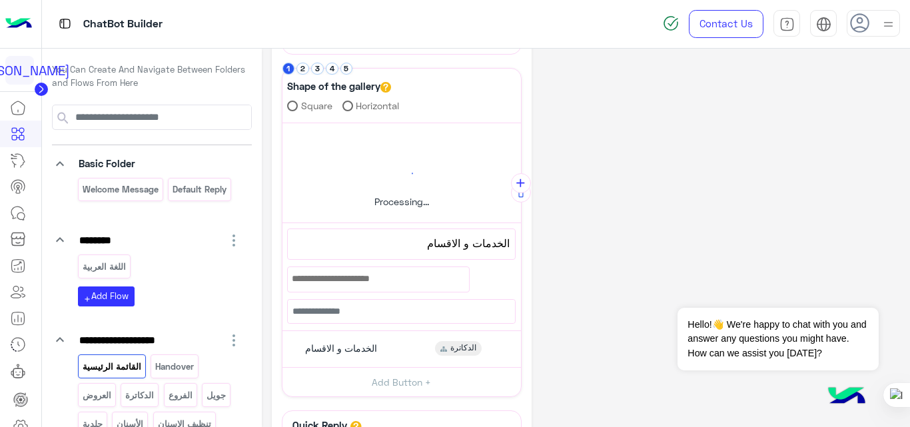
scroll to position [193, 0]
click at [303, 69] on button "2" at bounding box center [302, 68] width 13 height 13
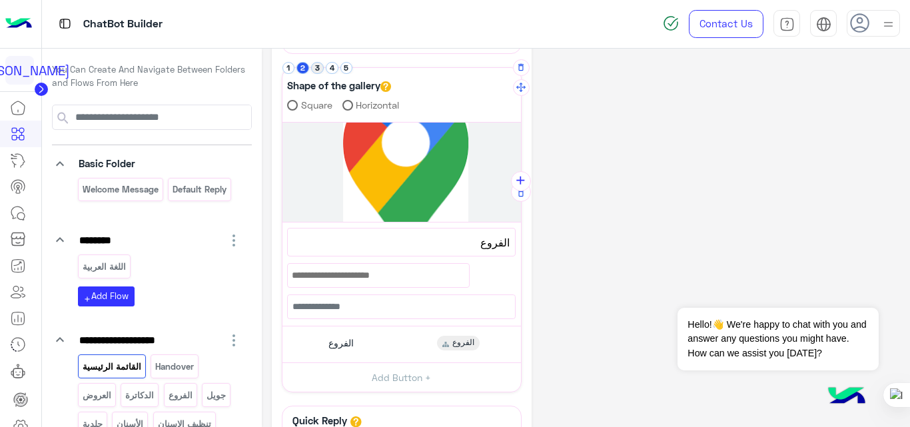
click at [317, 67] on button "3" at bounding box center [317, 68] width 13 height 13
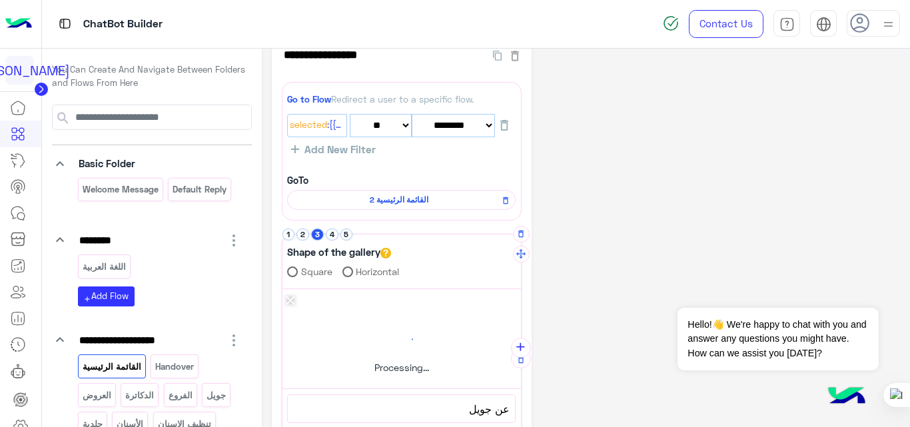
scroll to position [26, 0]
click at [332, 237] on button "4" at bounding box center [332, 235] width 13 height 13
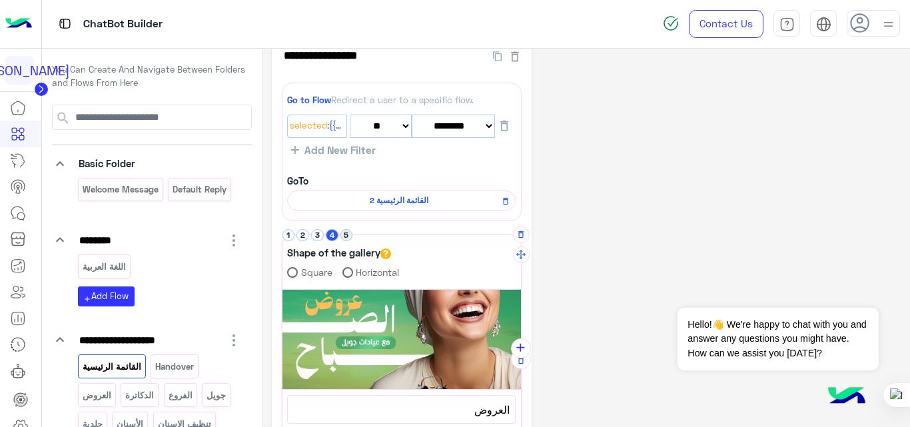
click at [346, 233] on button "5" at bounding box center [346, 235] width 13 height 13
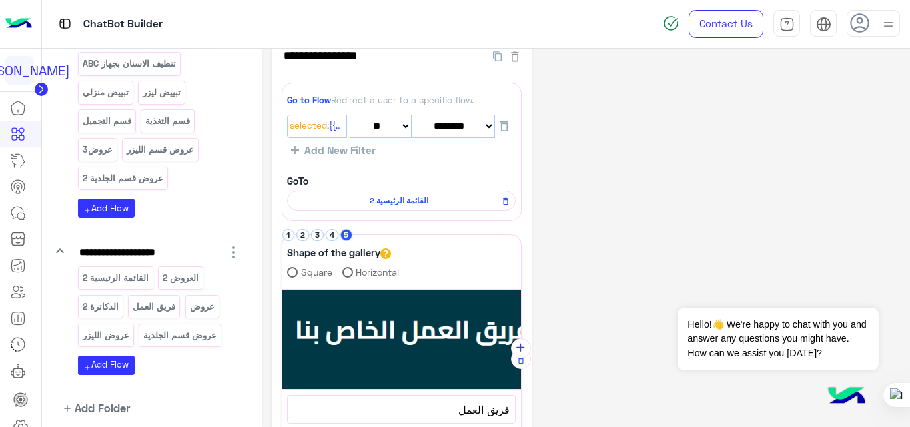
scroll to position [393, 0]
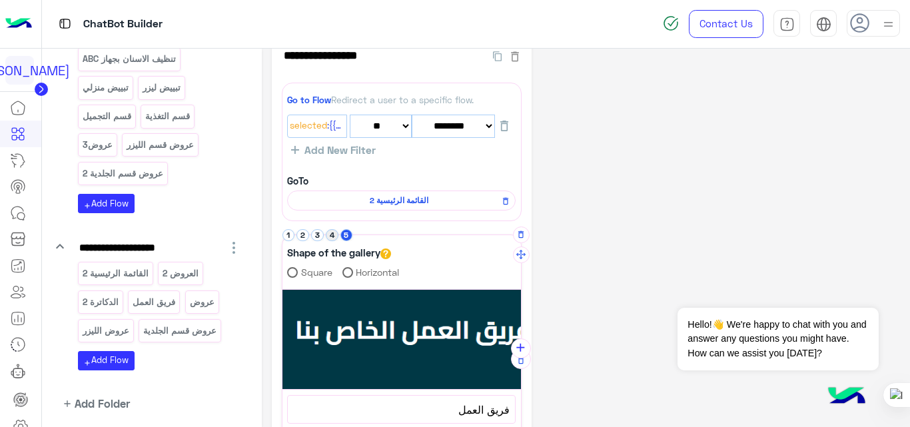
click at [334, 235] on button "4" at bounding box center [332, 235] width 13 height 13
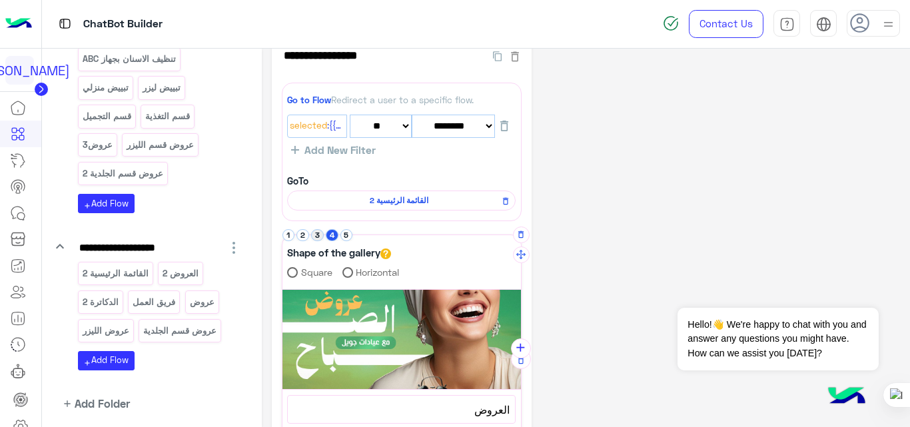
click at [318, 235] on button "3" at bounding box center [317, 235] width 13 height 13
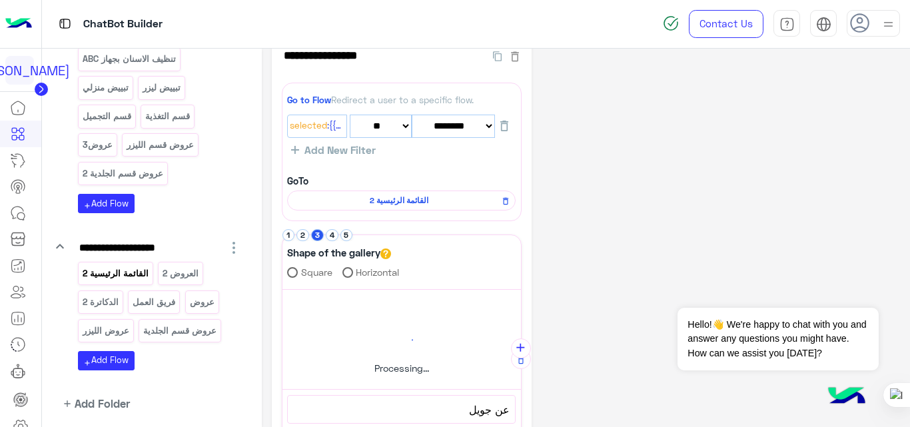
click at [109, 270] on p "القائمة الرئيسية 2" at bounding box center [115, 273] width 68 height 15
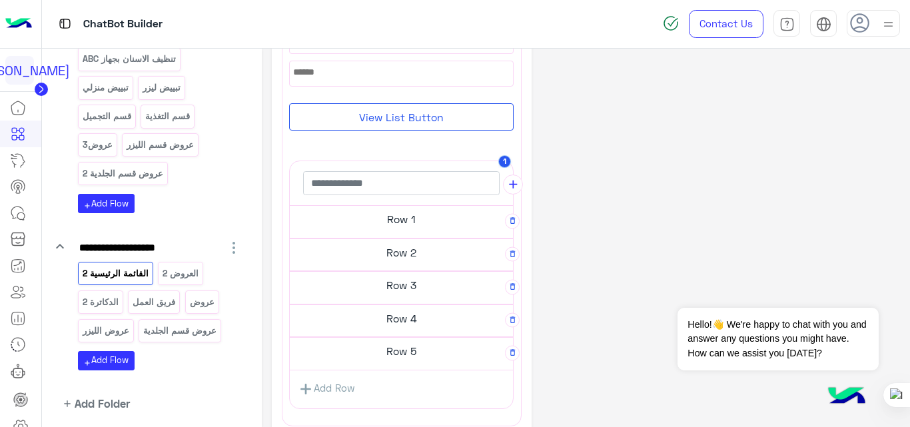
scroll to position [211, 0]
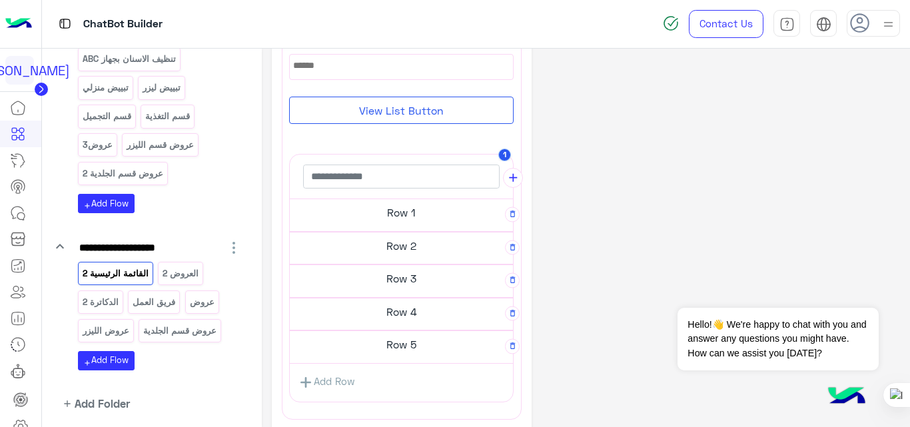
click at [458, 213] on h5 "Row 1" at bounding box center [401, 212] width 223 height 27
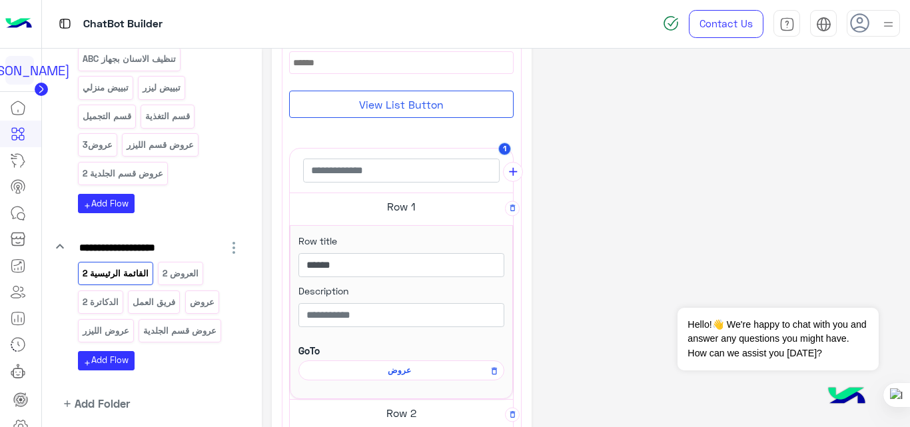
scroll to position [208, 0]
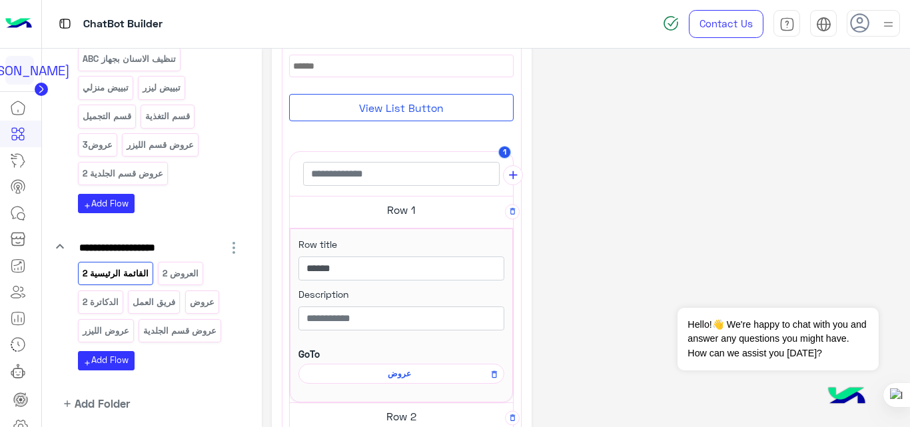
click at [401, 370] on span "عروض" at bounding box center [399, 374] width 187 height 12
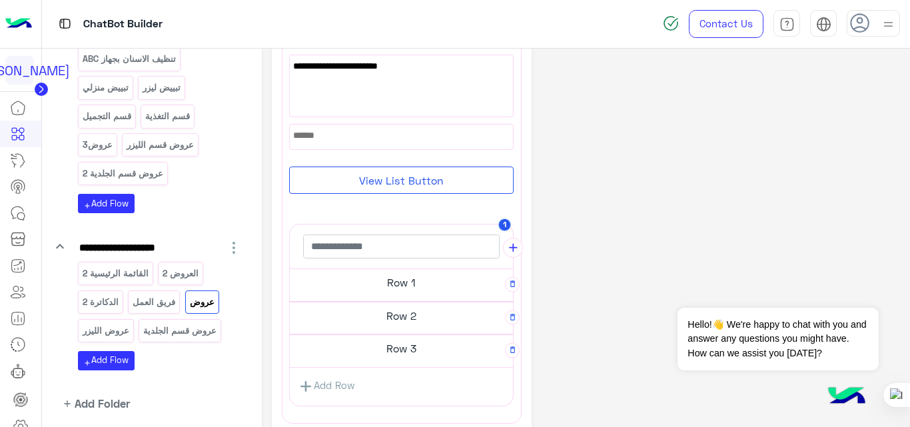
scroll to position [145, 0]
click at [408, 336] on h5 "Row 3" at bounding box center [401, 345] width 223 height 27
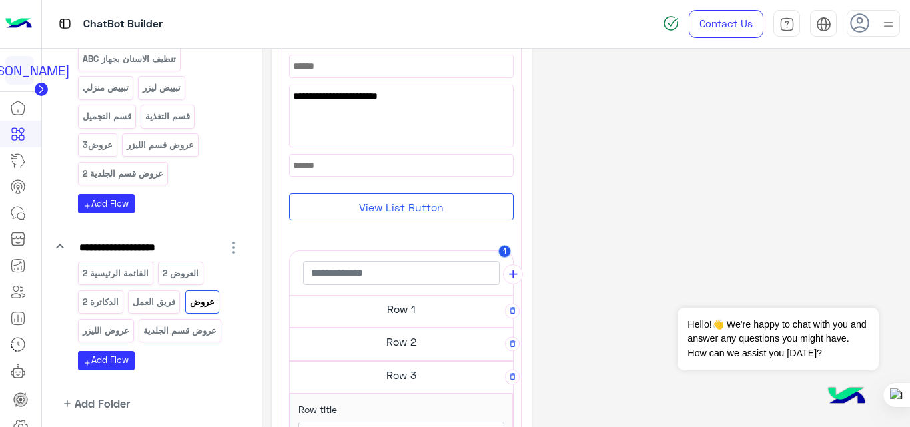
scroll to position [106, 0]
click at [413, 307] on h5 "Row 1" at bounding box center [401, 311] width 223 height 27
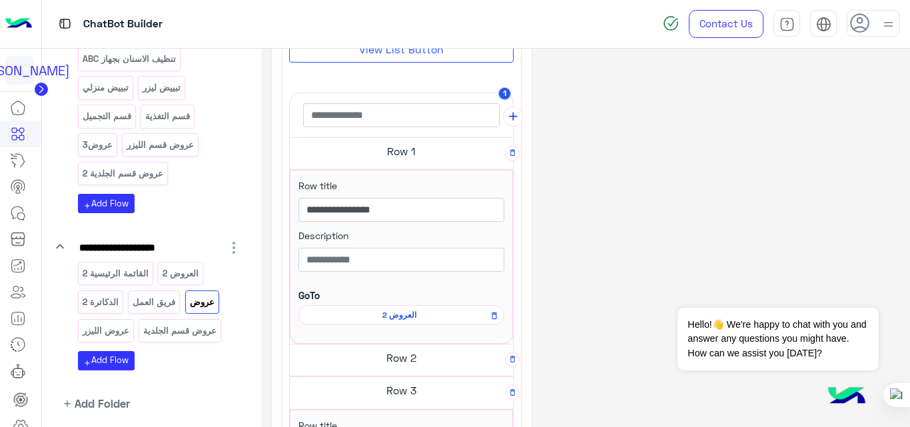
scroll to position [268, 0]
click at [399, 309] on span "العروض 2" at bounding box center [399, 314] width 187 height 12
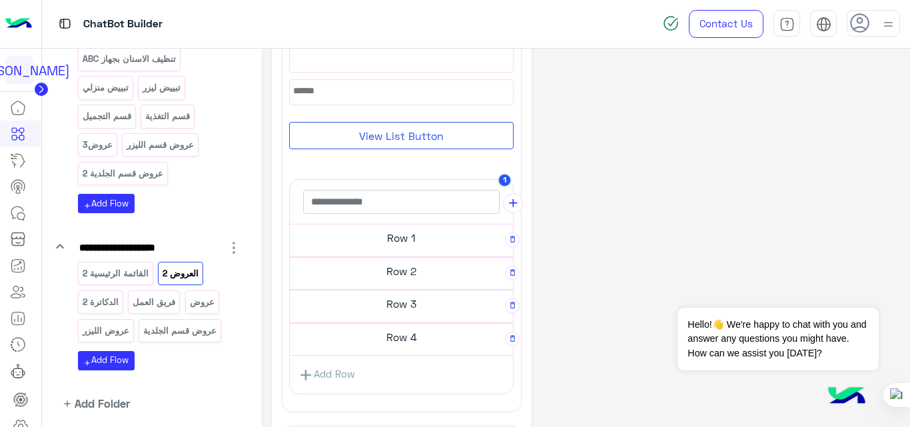
scroll to position [301, 0]
click at [423, 240] on h5 "Row 1" at bounding box center [401, 237] width 223 height 27
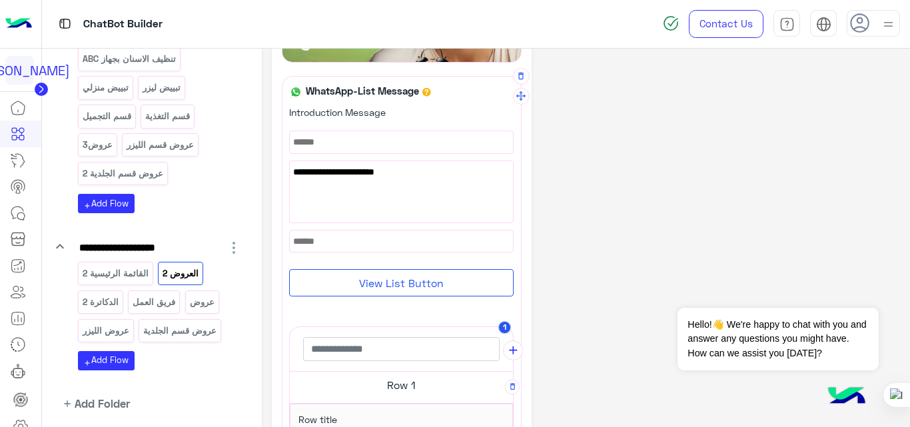
scroll to position [0, 0]
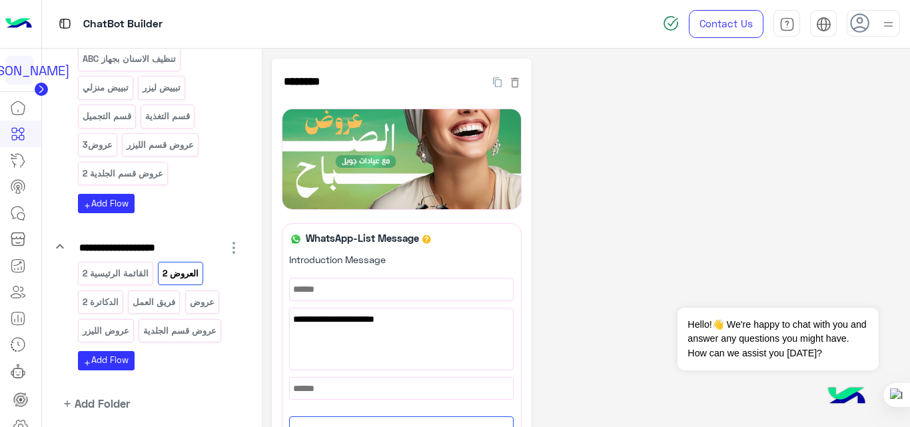
click at [121, 279] on p "القائمة الرئيسية 2" at bounding box center [115, 273] width 68 height 15
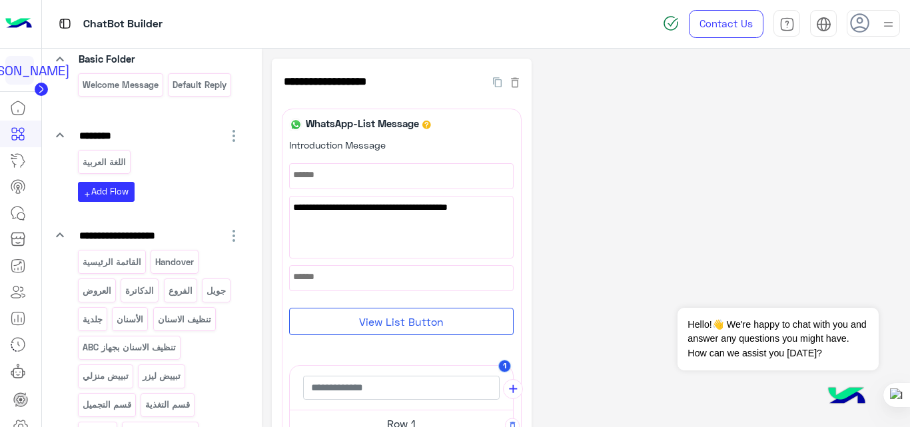
scroll to position [104, 0]
click at [129, 265] on p "القائمة الرئيسية" at bounding box center [111, 262] width 61 height 15
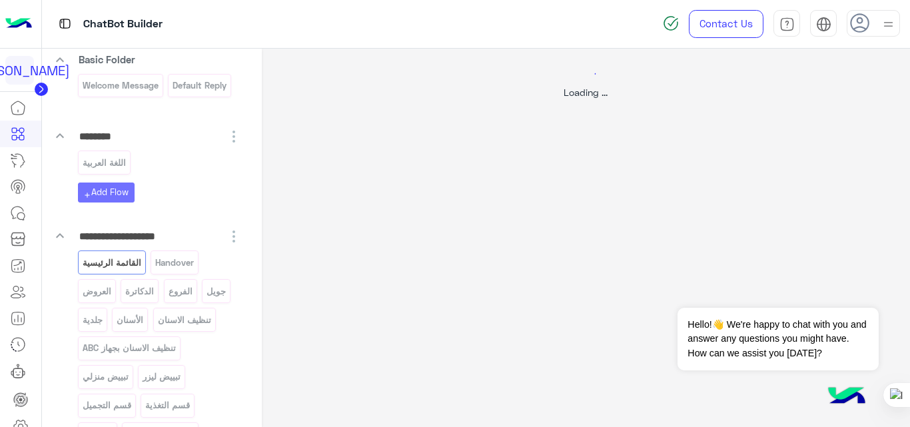
select select "*"
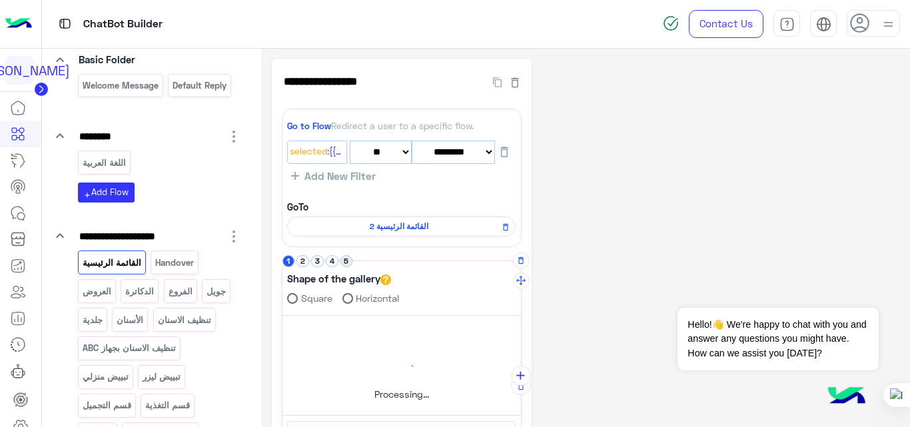
click at [348, 266] on button "5" at bounding box center [346, 261] width 13 height 13
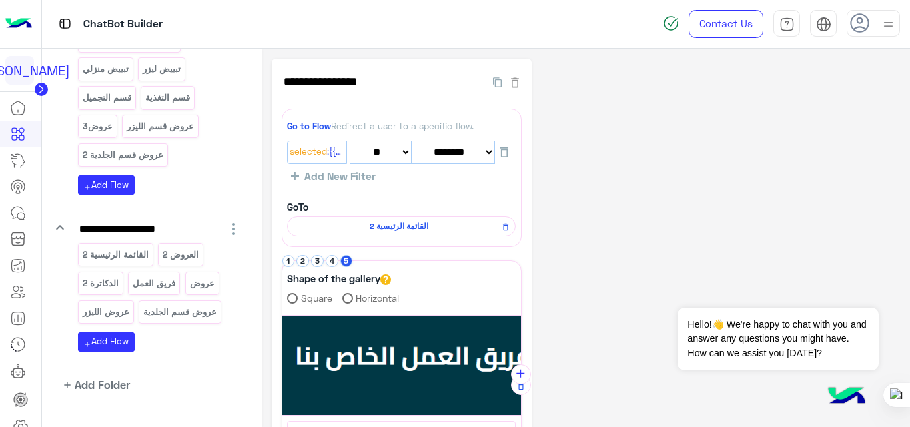
scroll to position [440, 0]
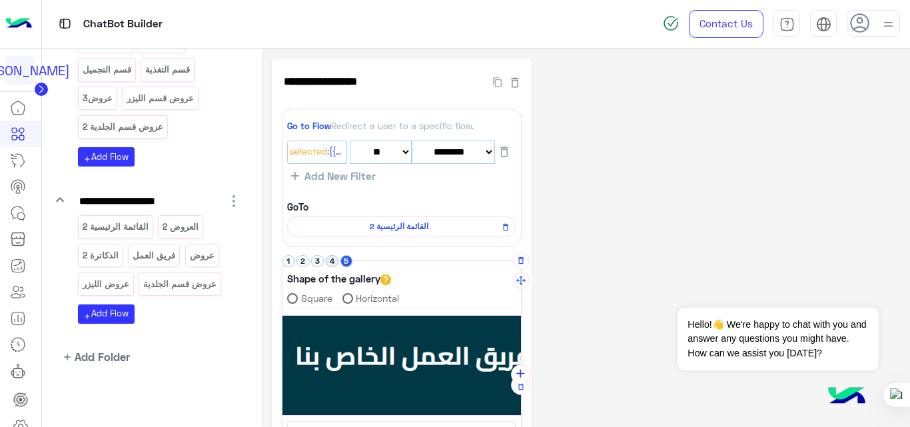
click at [331, 262] on button "4" at bounding box center [332, 261] width 13 height 13
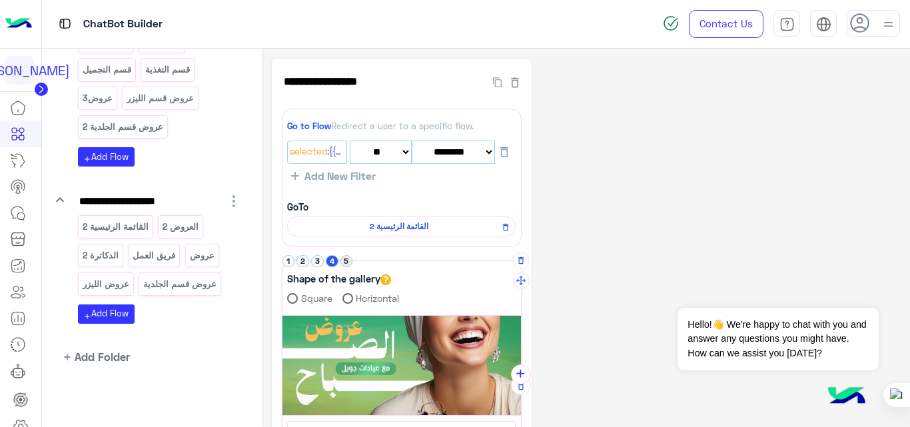
click at [345, 260] on button "5" at bounding box center [346, 261] width 13 height 13
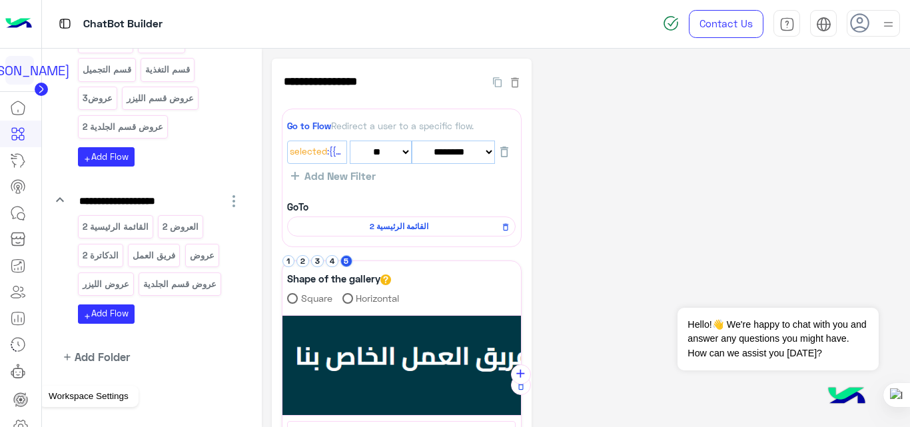
click at [21, 420] on icon at bounding box center [21, 426] width 16 height 16
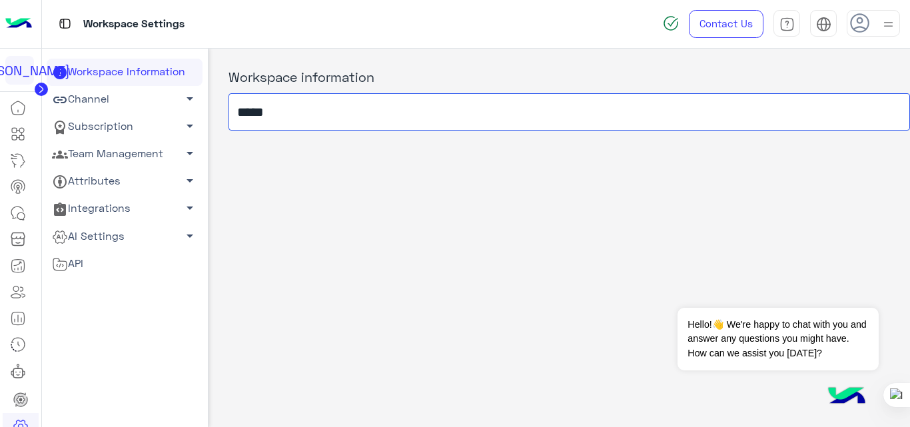
click at [301, 103] on input "*****" at bounding box center [570, 111] width 682 height 37
type input "*****"
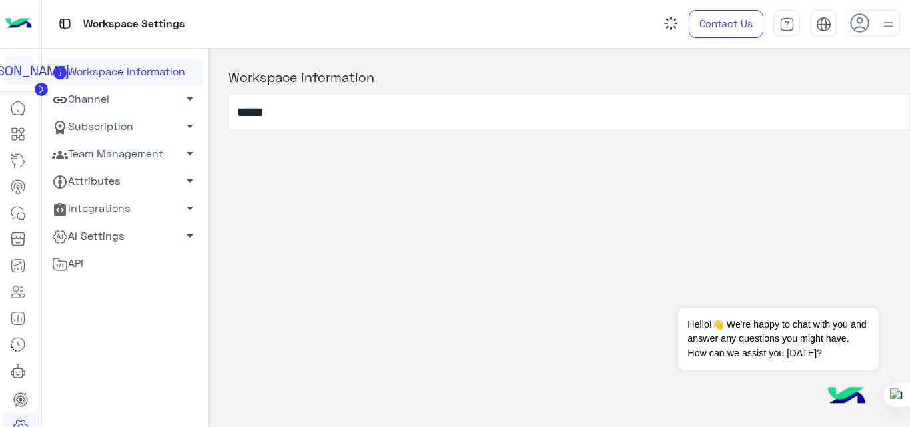
click at [302, 200] on div "Workspace information *****" at bounding box center [560, 235] width 702 height 372
click at [11, 137] on icon at bounding box center [18, 134] width 16 height 16
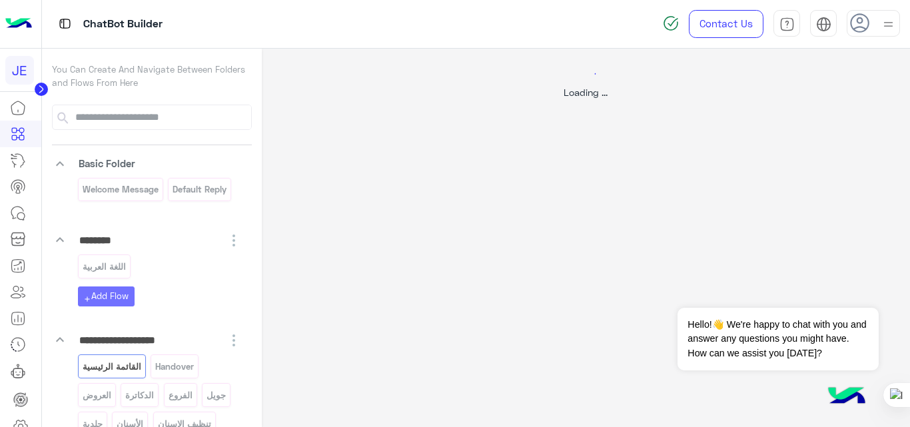
select select "*"
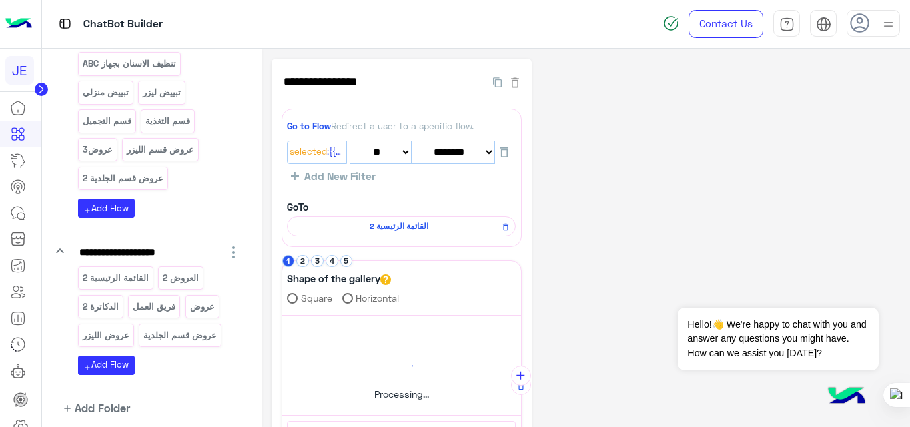
scroll to position [440, 0]
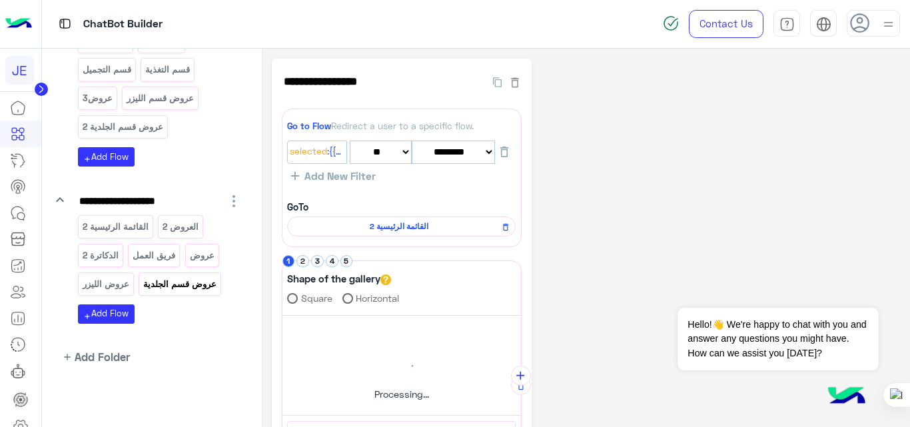
click at [169, 276] on p "عروض قسم الجلدية" at bounding box center [180, 283] width 75 height 15
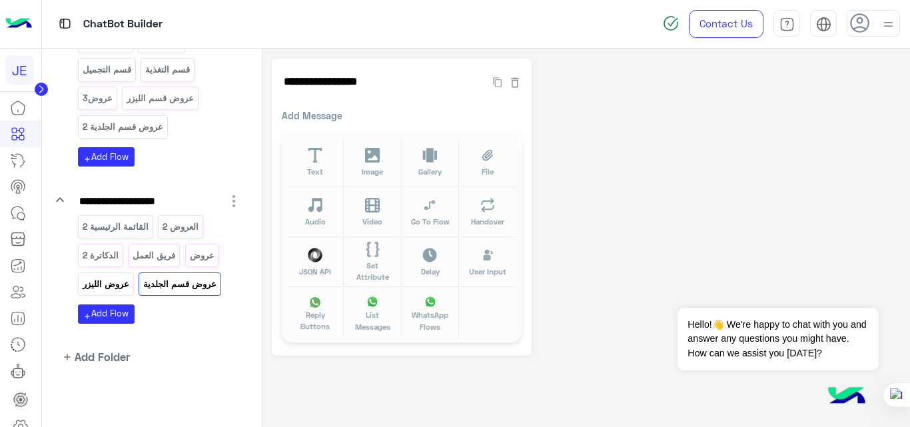
click at [116, 275] on div "عروض الليزر" at bounding box center [106, 283] width 56 height 23
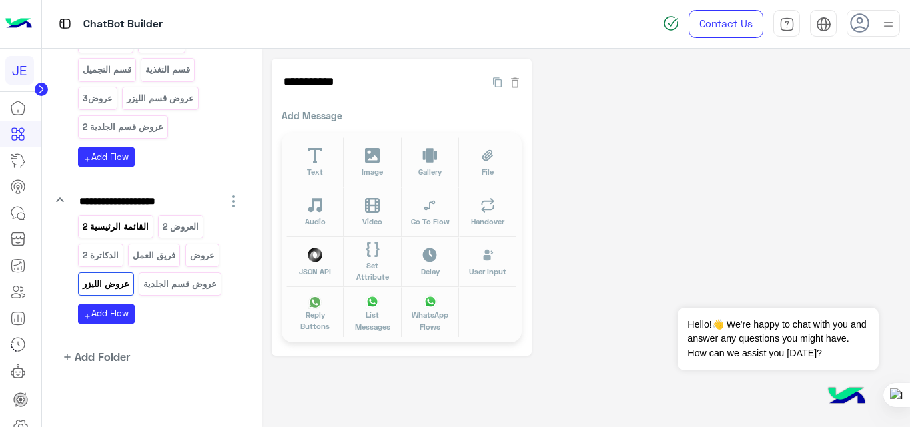
click at [131, 230] on p "القائمة الرئيسية 2" at bounding box center [115, 226] width 68 height 15
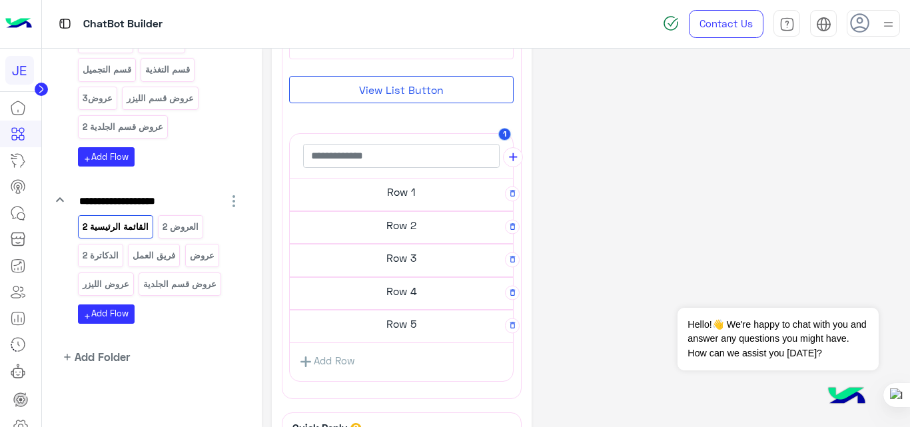
scroll to position [231, 0]
click at [191, 285] on p "عروض قسم الجلدية" at bounding box center [180, 283] width 75 height 15
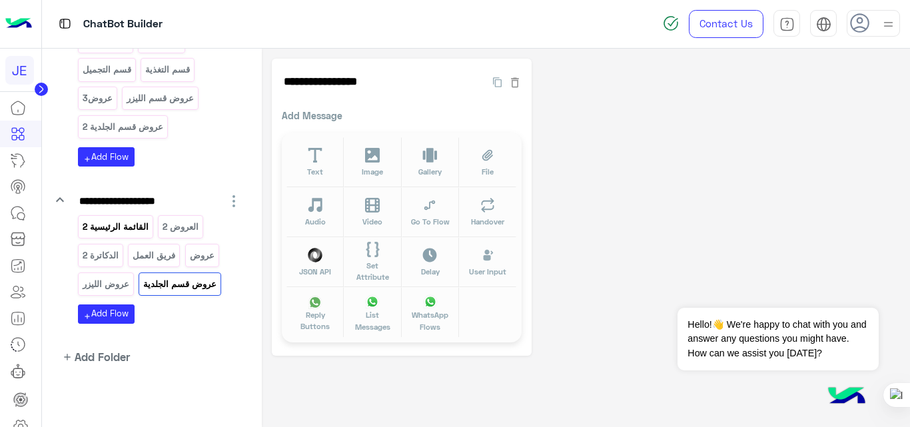
click at [129, 227] on p "القائمة الرئيسية 2" at bounding box center [115, 226] width 68 height 15
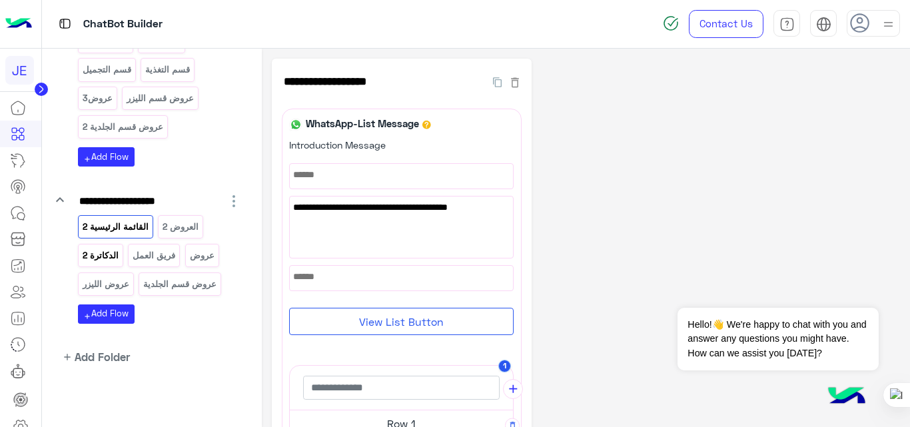
click at [103, 255] on p "الدكاترة 2" at bounding box center [100, 255] width 38 height 15
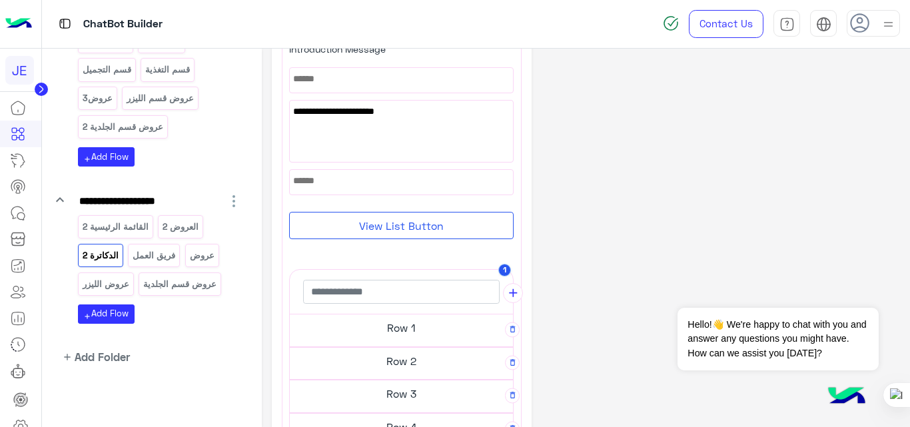
scroll to position [95, 0]
click at [190, 287] on p "عروض قسم الجلدية" at bounding box center [180, 283] width 75 height 15
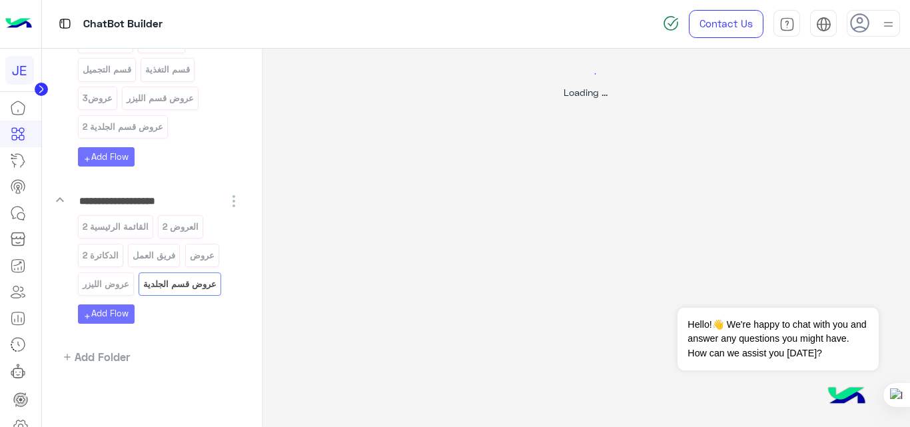
scroll to position [0, 0]
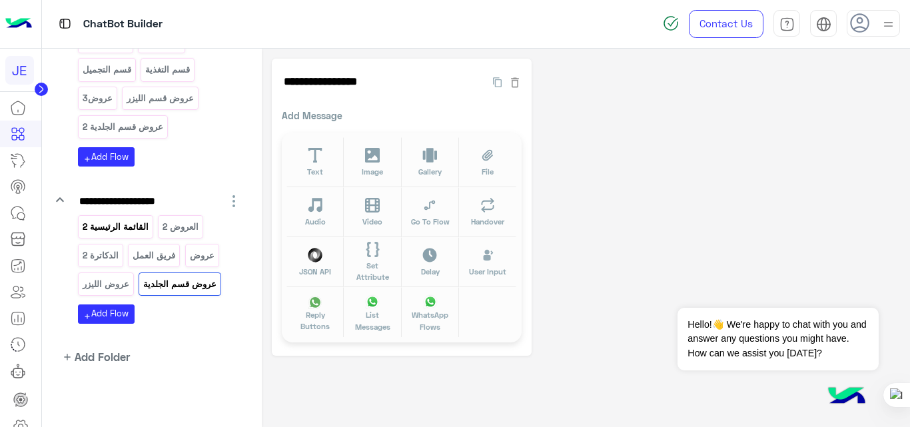
click at [123, 231] on p "القائمة الرئيسية 2" at bounding box center [115, 226] width 68 height 15
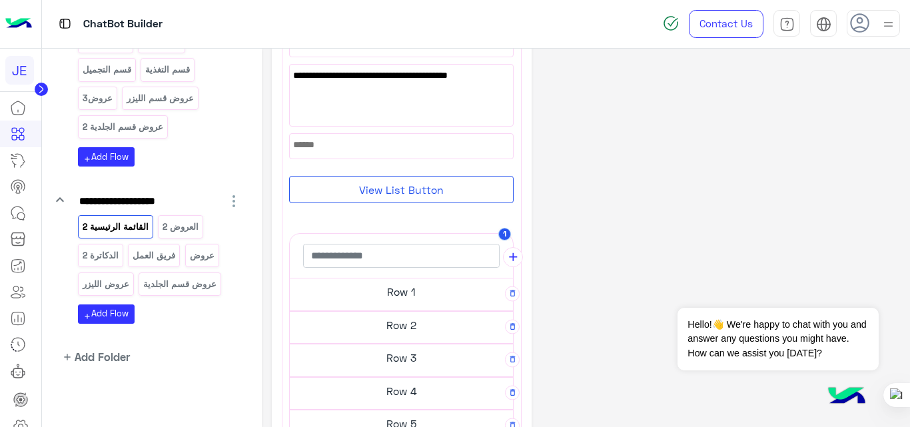
scroll to position [133, 0]
click at [411, 293] on h5 "Row 1" at bounding box center [401, 291] width 223 height 27
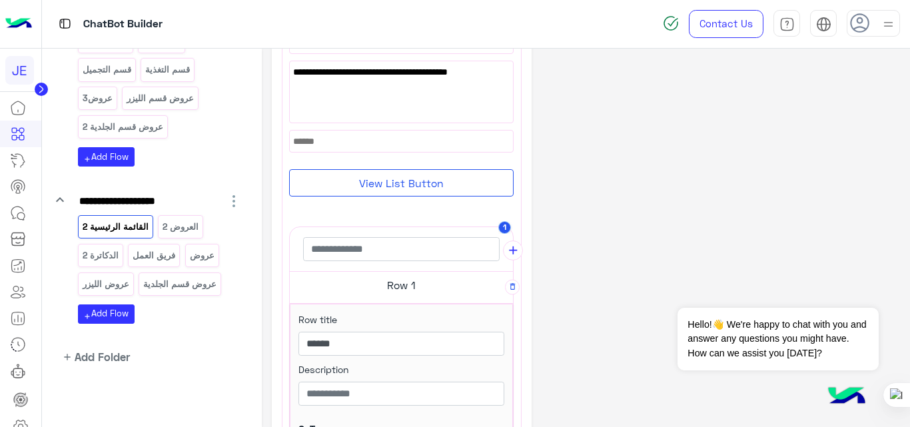
click at [667, 305] on div "**********" at bounding box center [586, 376] width 629 height 901
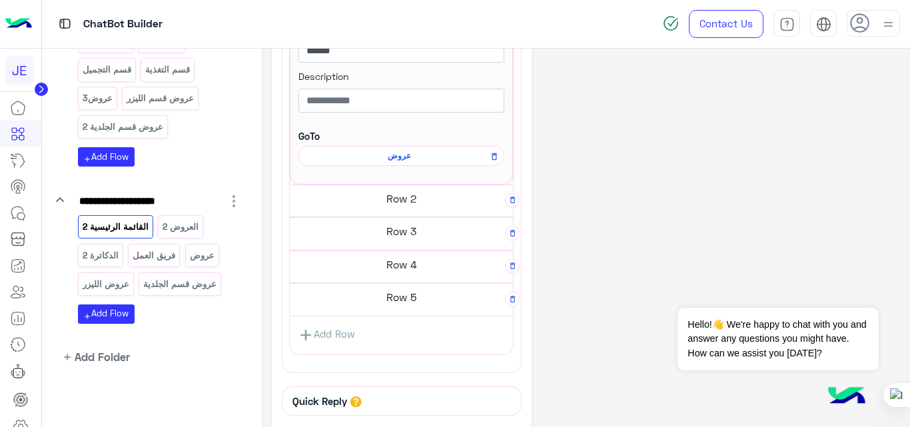
scroll to position [426, 0]
click at [202, 246] on div "عروض" at bounding box center [202, 255] width 34 height 23
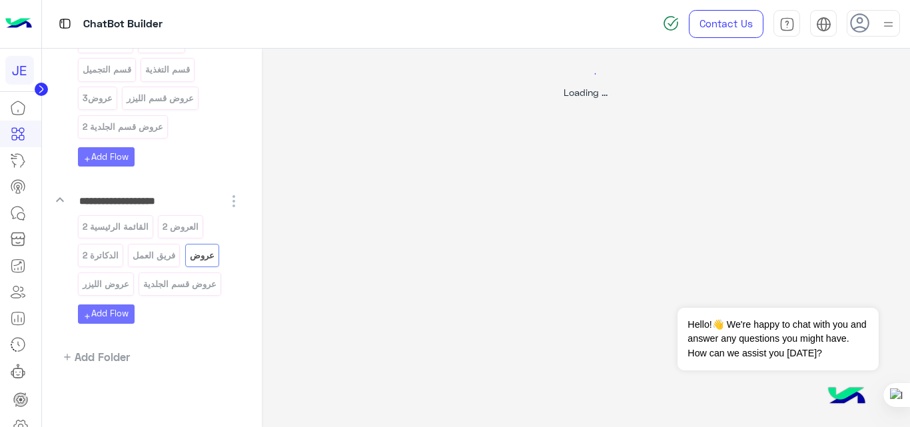
scroll to position [0, 0]
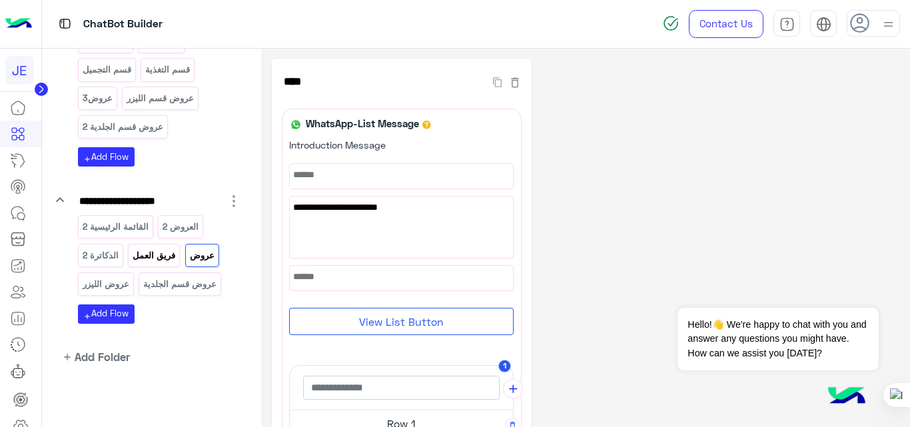
click at [157, 258] on p "فريق العمل" at bounding box center [154, 255] width 45 height 15
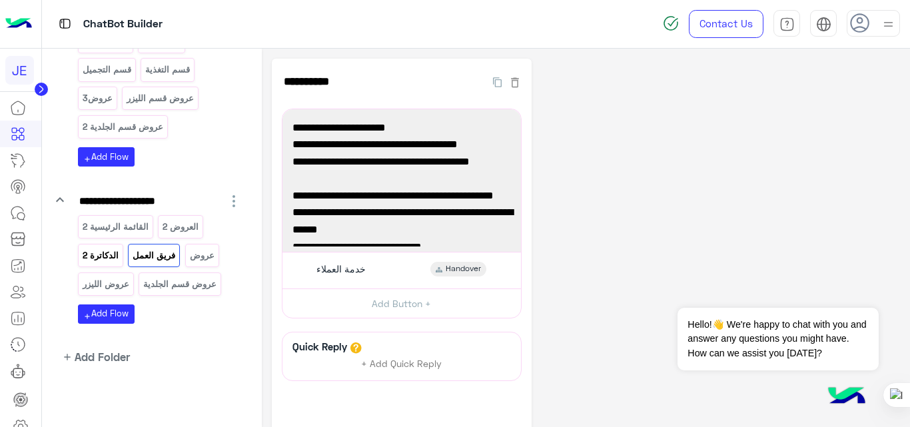
click at [105, 253] on p "الدكاترة 2" at bounding box center [100, 255] width 38 height 15
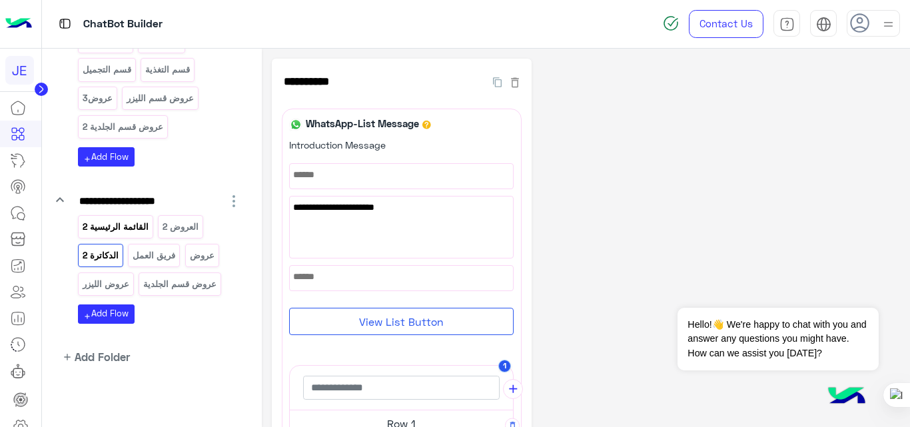
click at [129, 231] on p "القائمة الرئيسية 2" at bounding box center [115, 226] width 68 height 15
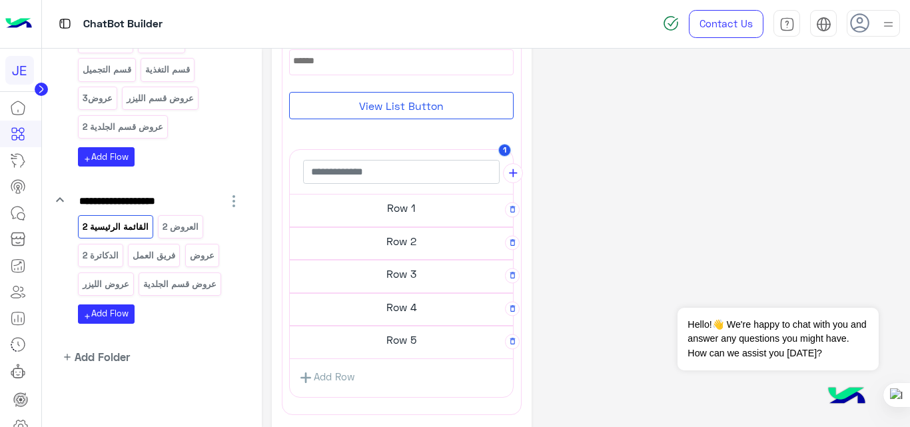
scroll to position [217, 0]
click at [390, 342] on h5 "Row 5" at bounding box center [401, 339] width 223 height 27
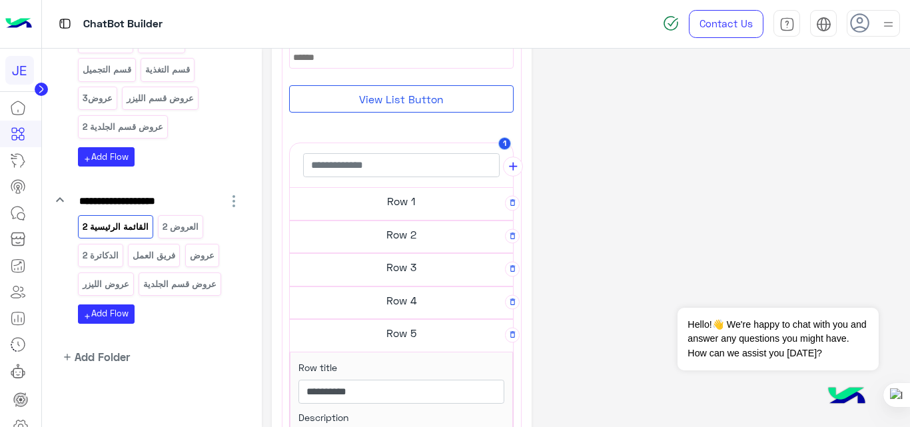
scroll to position [213, 0]
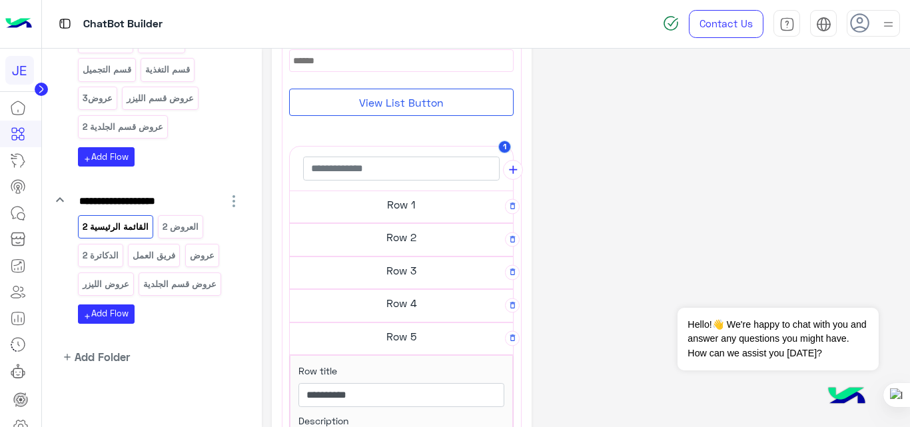
click at [399, 308] on h5 "Row 4" at bounding box center [401, 303] width 223 height 27
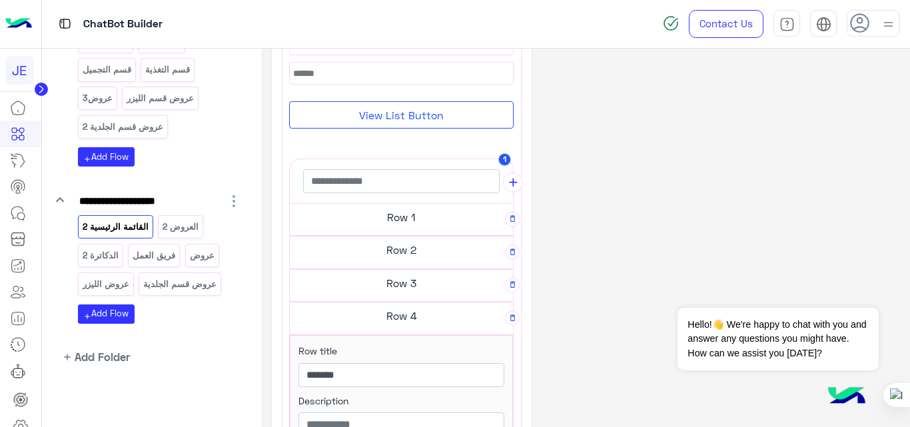
scroll to position [200, 0]
click at [397, 276] on h5 "Row 3" at bounding box center [401, 283] width 223 height 27
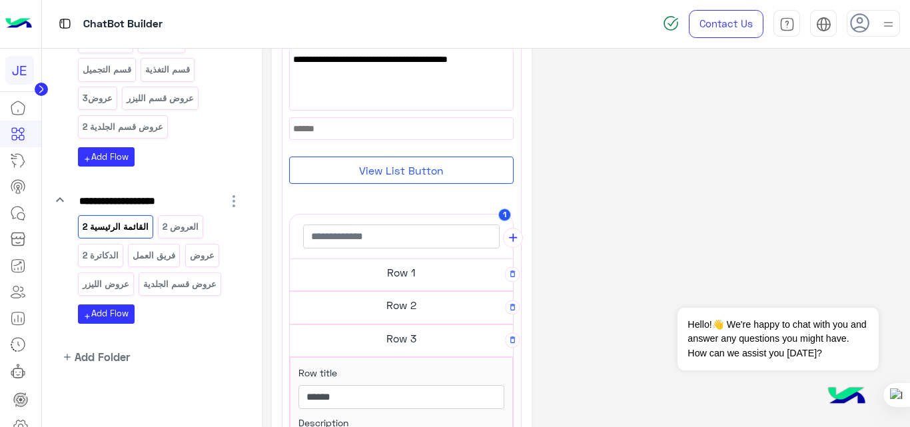
scroll to position [145, 0]
click at [397, 276] on h5 "Row 1" at bounding box center [401, 273] width 223 height 27
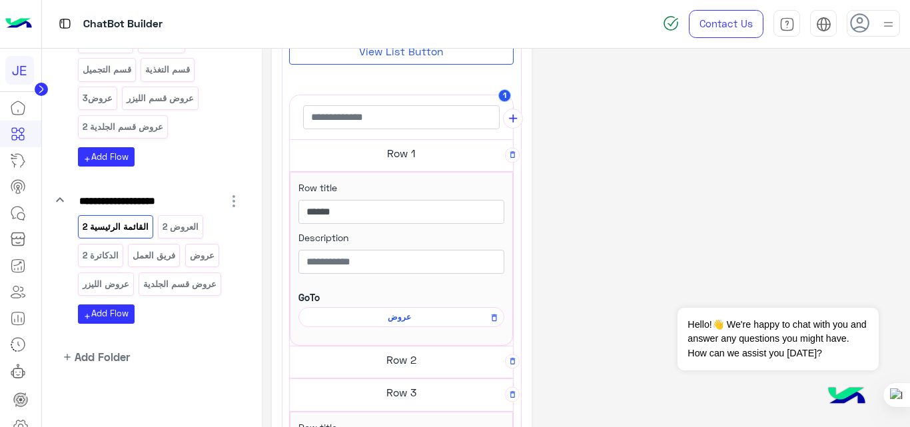
scroll to position [265, 0]
click at [404, 318] on span "عروض" at bounding box center [399, 316] width 187 height 12
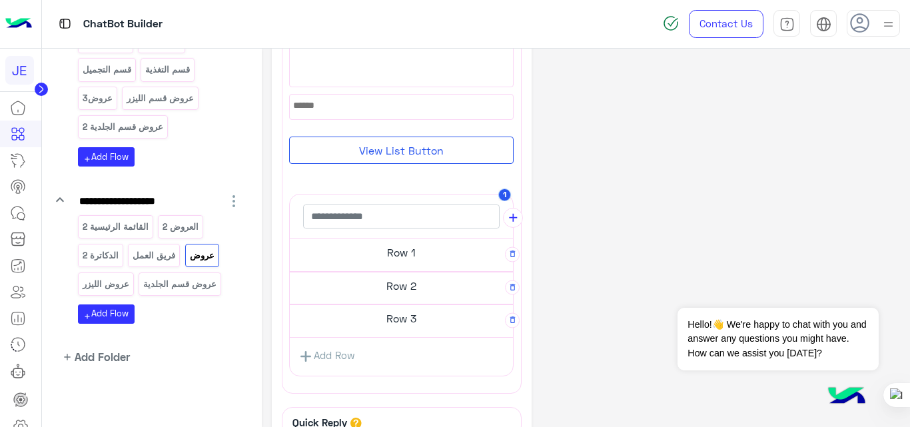
scroll to position [173, 0]
click at [129, 232] on p "القائمة الرئيسية 2" at bounding box center [115, 226] width 68 height 15
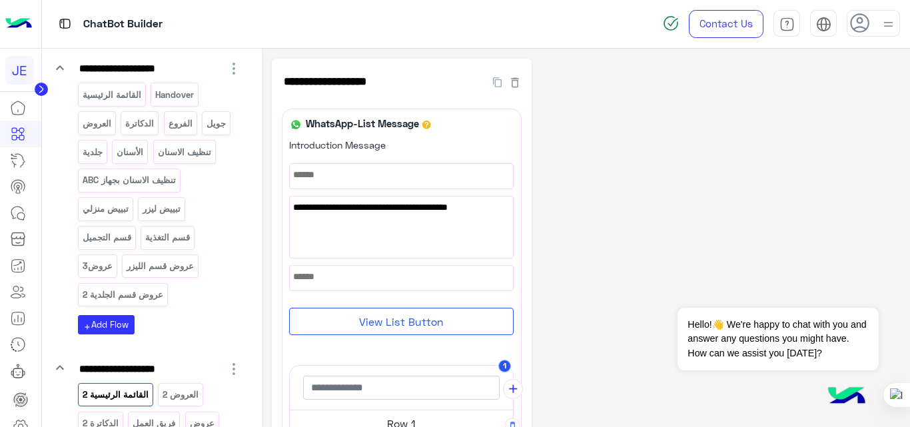
scroll to position [275, 0]
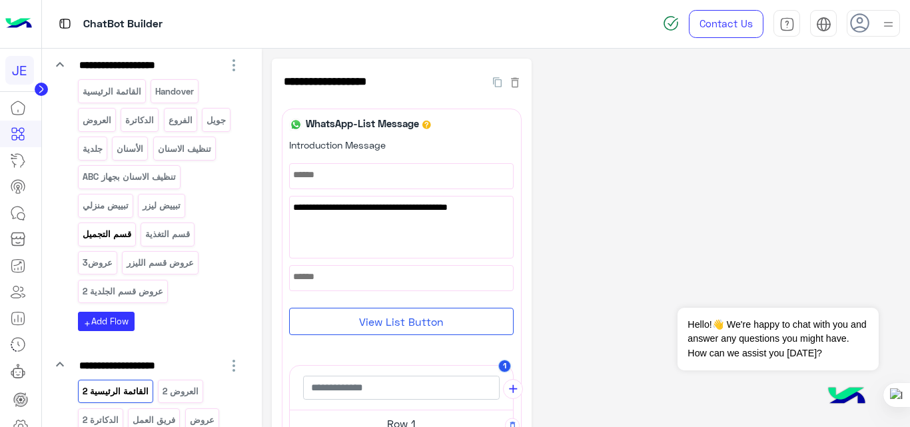
click at [116, 236] on p "قسم التجميل" at bounding box center [106, 234] width 51 height 15
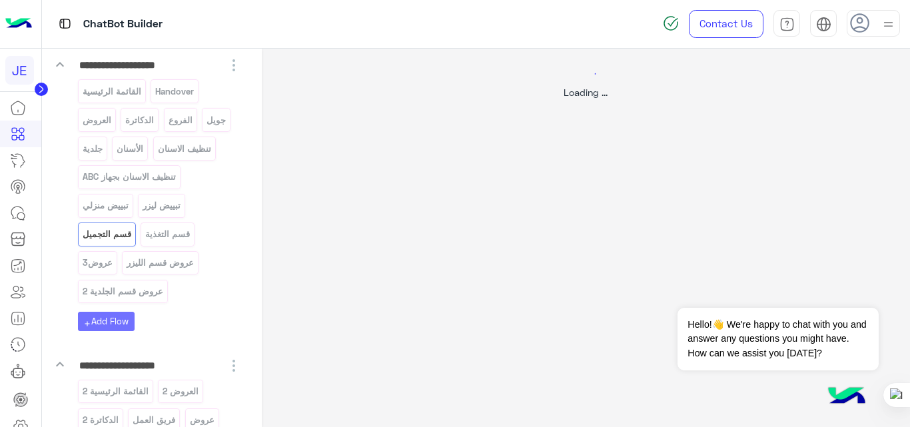
click at [179, 241] on div at bounding box center [455, 213] width 910 height 427
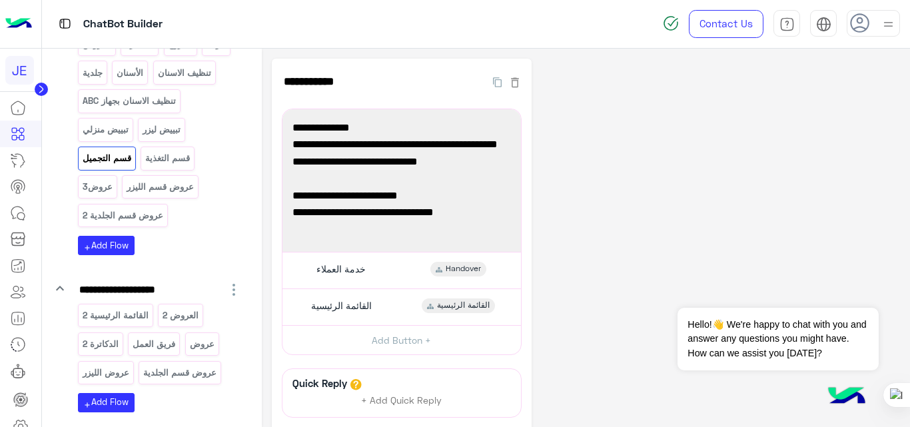
scroll to position [352, 0]
click at [141, 304] on div "القائمة الرئيسية 2" at bounding box center [115, 314] width 75 height 23
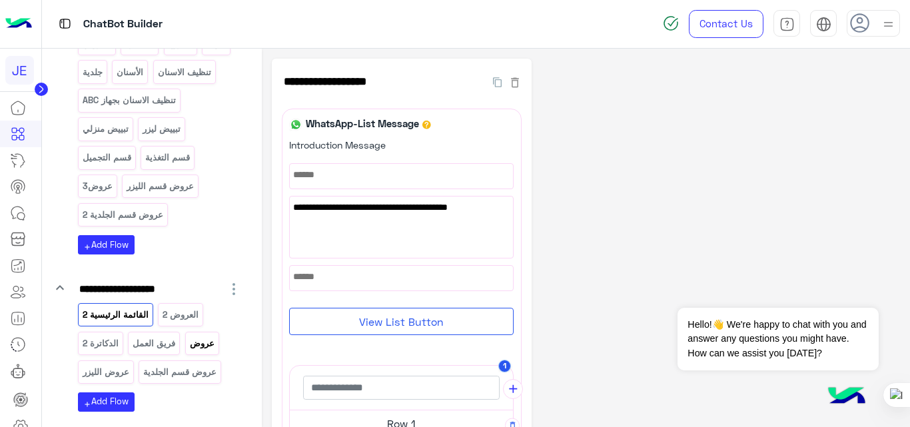
click at [210, 340] on p "عروض" at bounding box center [202, 343] width 27 height 15
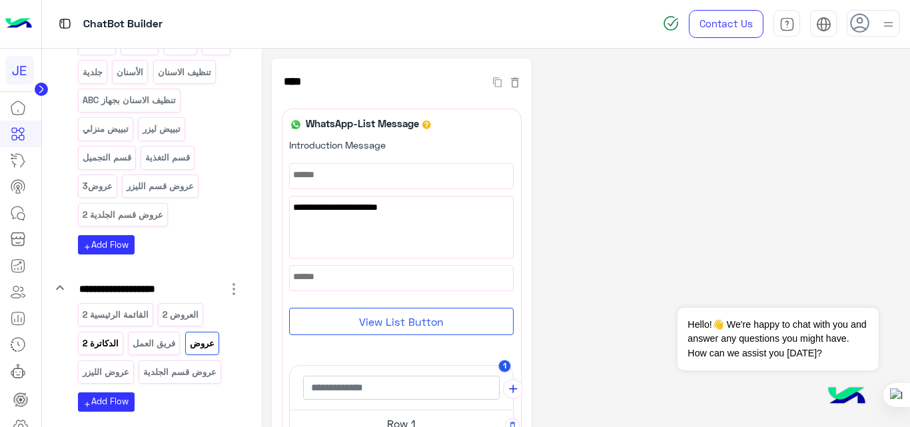
click at [114, 344] on p "الدكاترة 2" at bounding box center [100, 343] width 38 height 15
click at [189, 378] on p "عروض قسم الجلدية" at bounding box center [180, 371] width 75 height 15
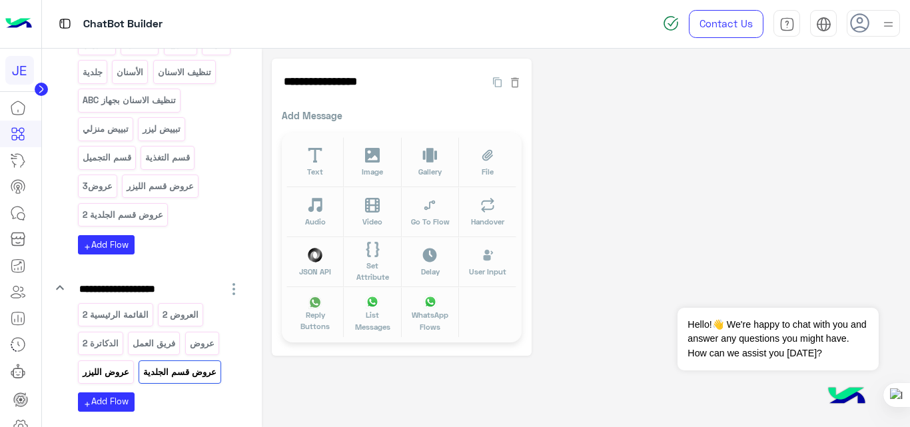
click at [101, 376] on p "عروض الليزر" at bounding box center [105, 371] width 49 height 15
click at [115, 308] on p "القائمة الرئيسية 2" at bounding box center [115, 314] width 68 height 15
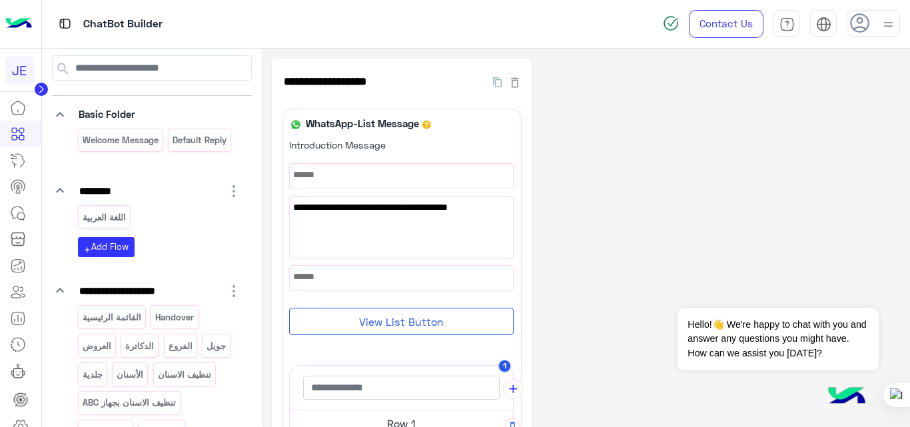
scroll to position [47, 0]
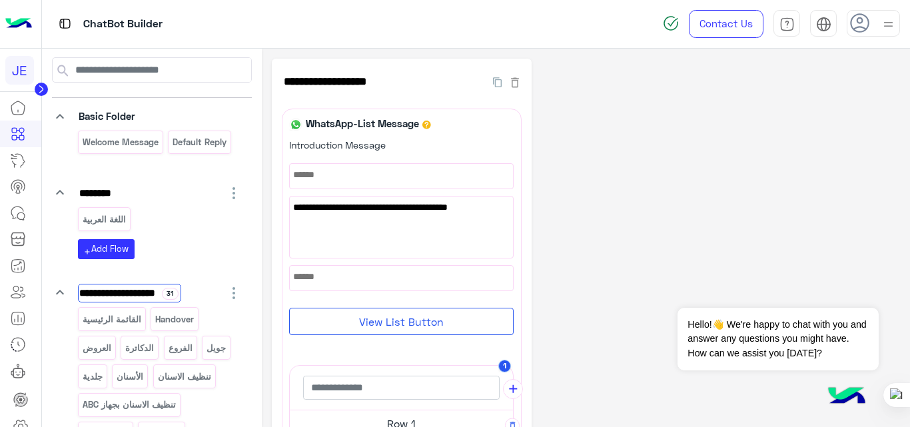
click at [101, 296] on input "**********" at bounding box center [129, 293] width 103 height 19
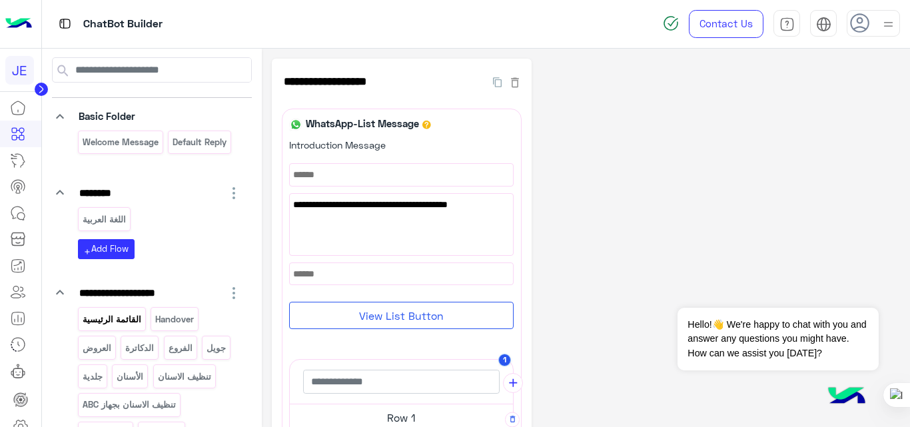
click at [115, 323] on p "القائمة الرئيسية" at bounding box center [111, 319] width 61 height 15
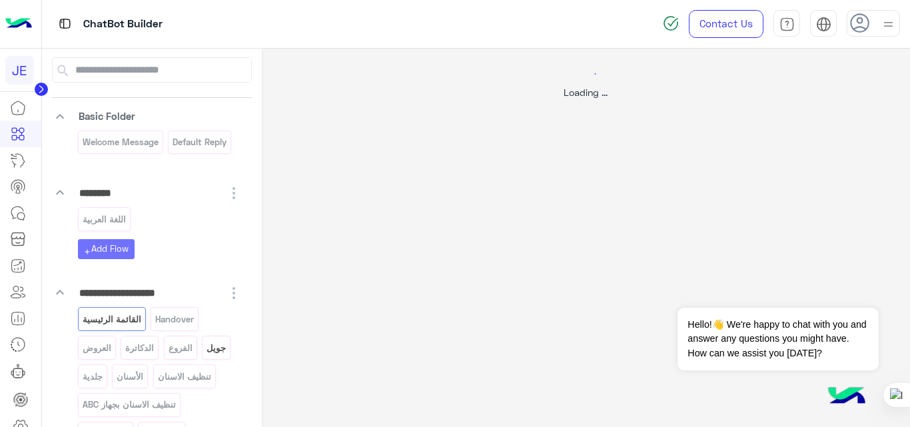
select select "*"
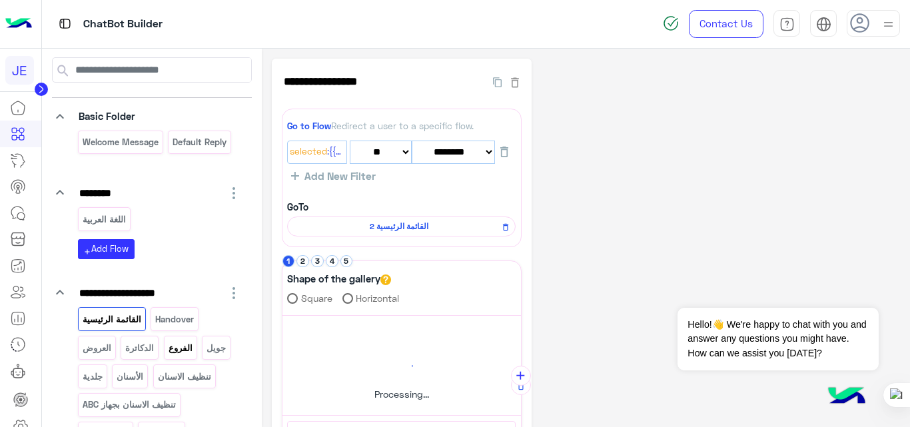
click at [184, 354] on p "الفروع" at bounding box center [180, 347] width 26 height 15
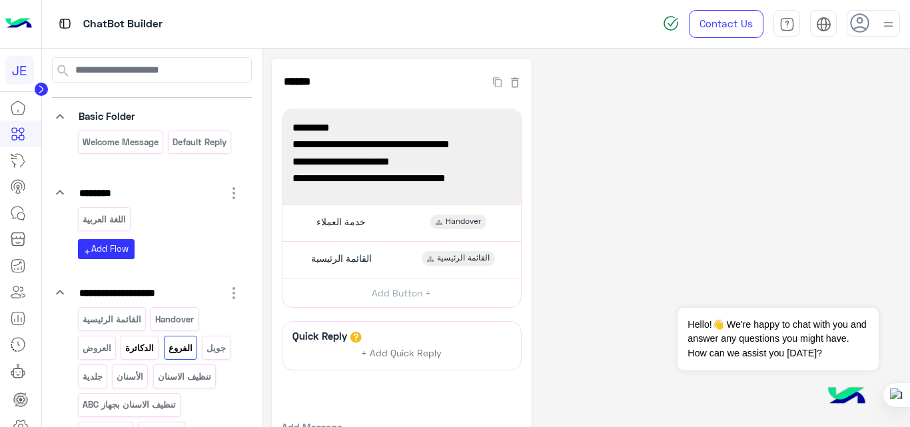
click at [141, 348] on p "الدكاترة" at bounding box center [140, 347] width 31 height 15
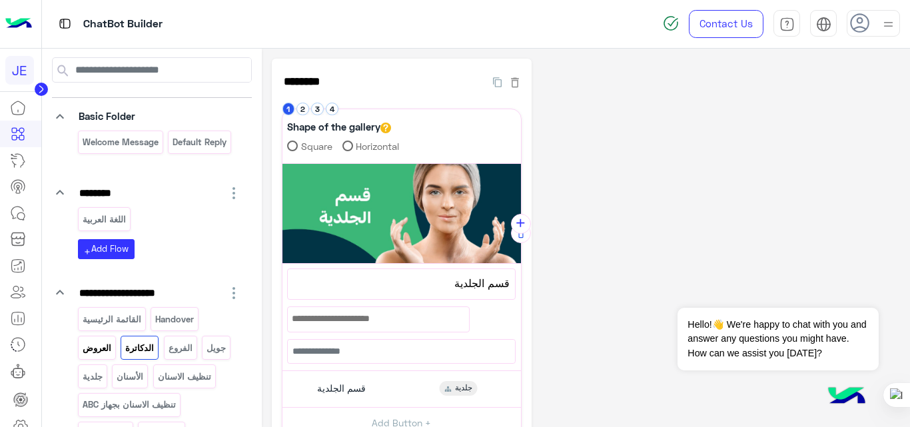
click at [95, 355] on p "العروض" at bounding box center [96, 347] width 31 height 15
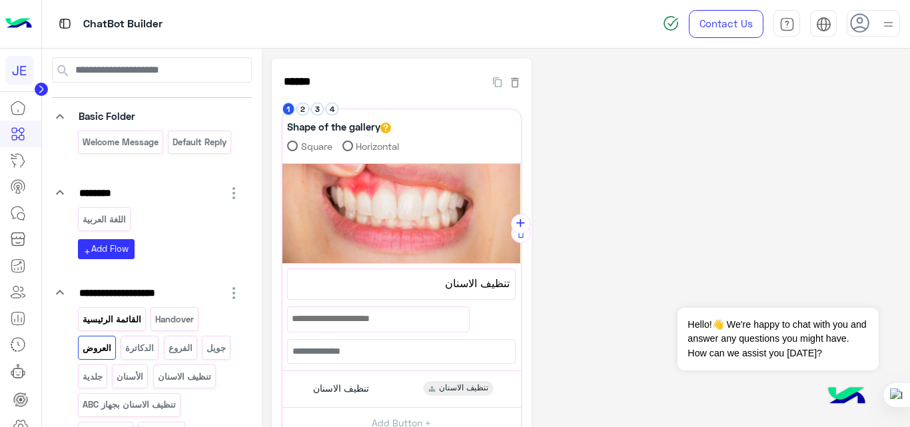
click at [109, 319] on p "القائمة الرئيسية" at bounding box center [111, 319] width 61 height 15
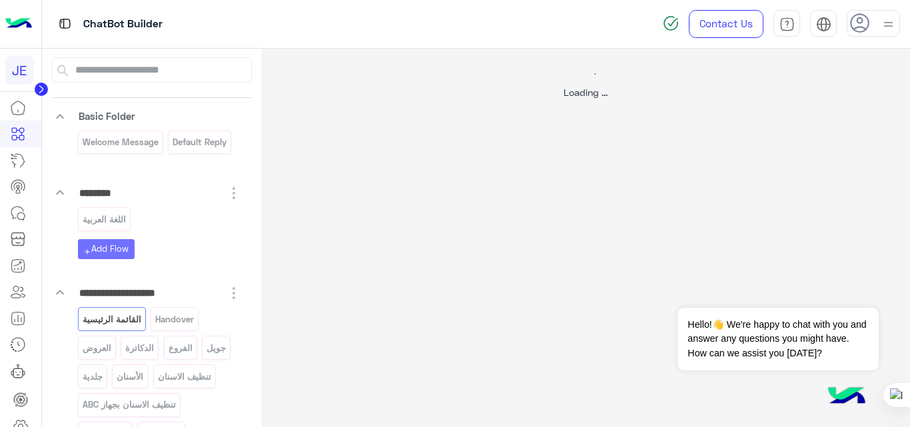
select select "*"
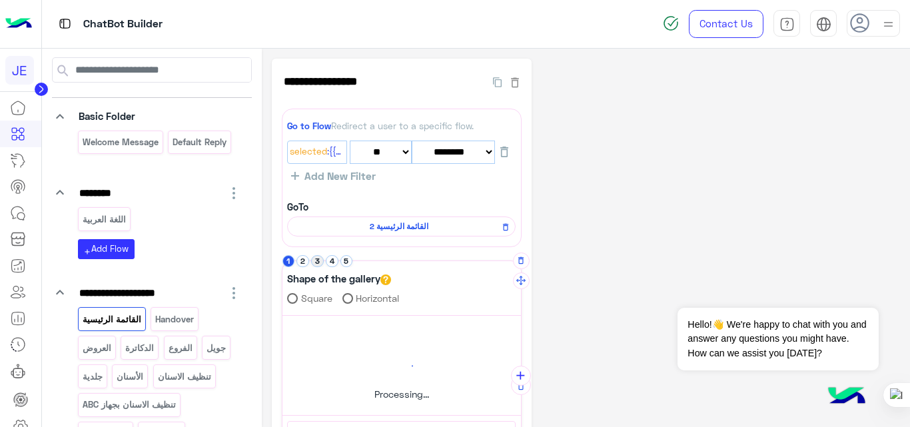
click at [316, 260] on button "3" at bounding box center [317, 261] width 13 height 13
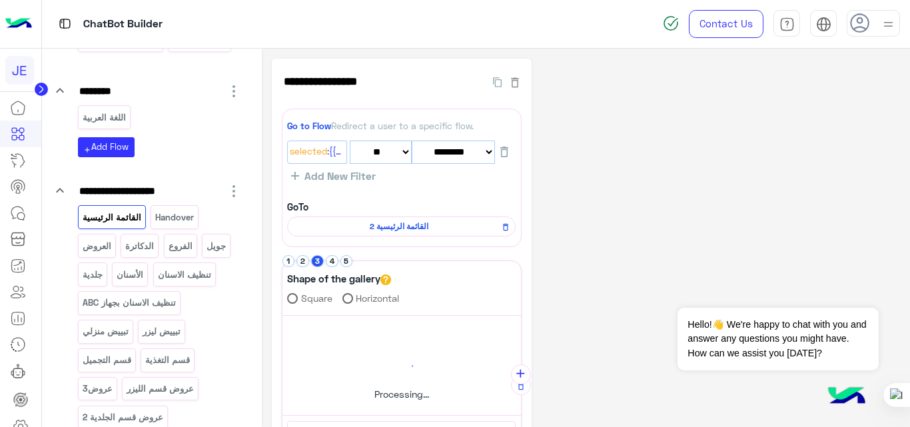
scroll to position [149, 0]
click at [208, 248] on p "جويل" at bounding box center [216, 246] width 21 height 15
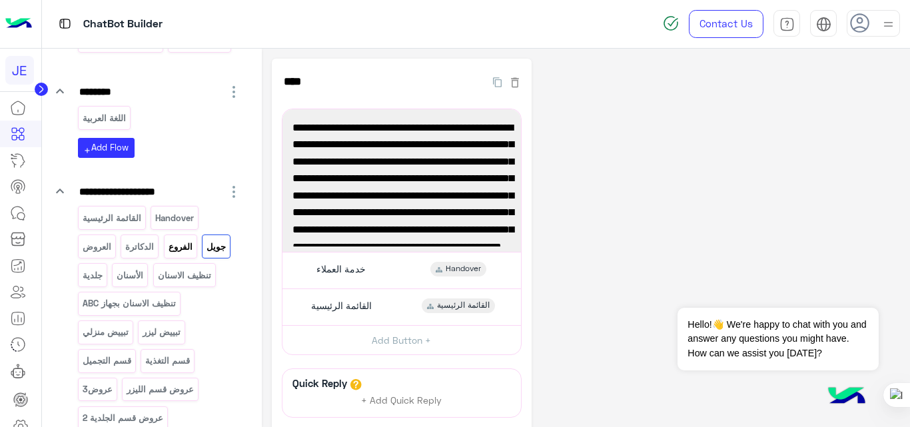
click at [178, 248] on p "الفروع" at bounding box center [180, 246] width 26 height 15
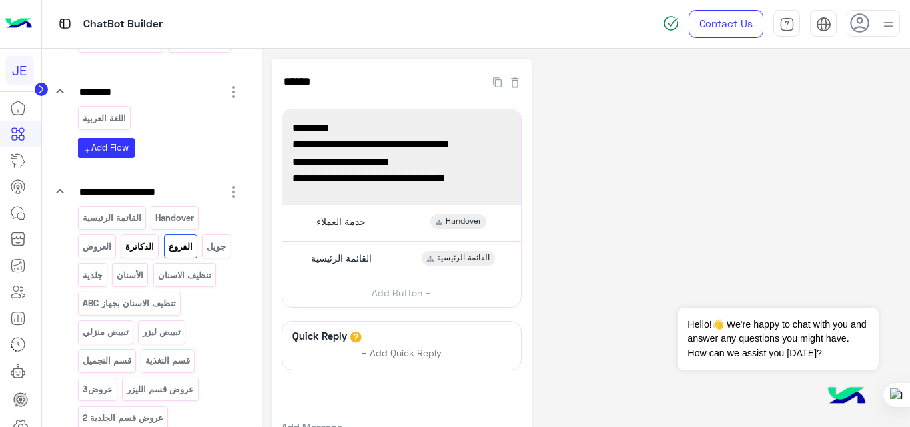
click at [141, 243] on p "الدكاترة" at bounding box center [140, 246] width 31 height 15
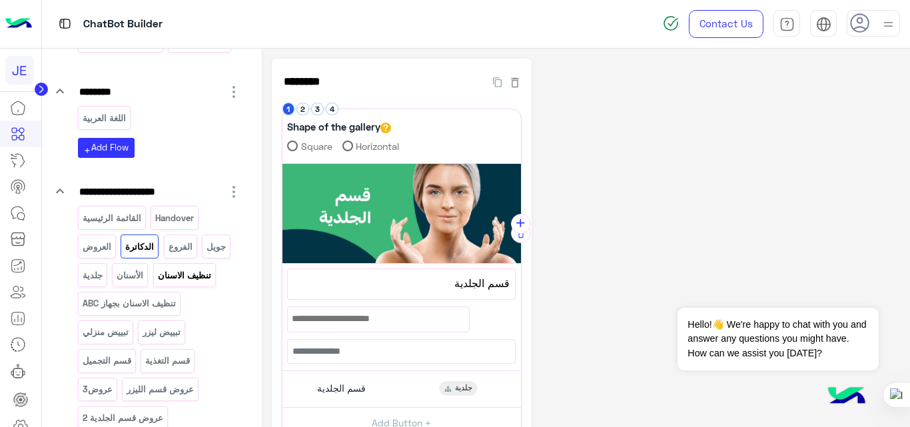
click at [175, 276] on p "تنظيف الاسنان" at bounding box center [184, 275] width 55 height 15
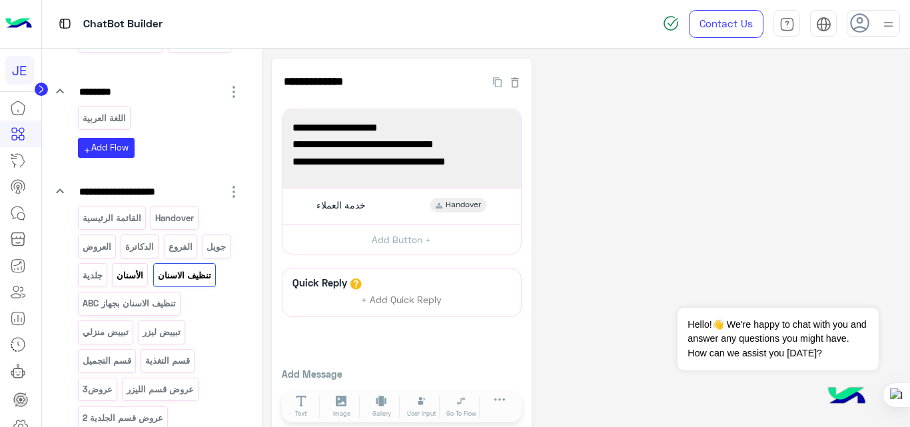
click at [128, 277] on p "الأسنان" at bounding box center [130, 275] width 29 height 15
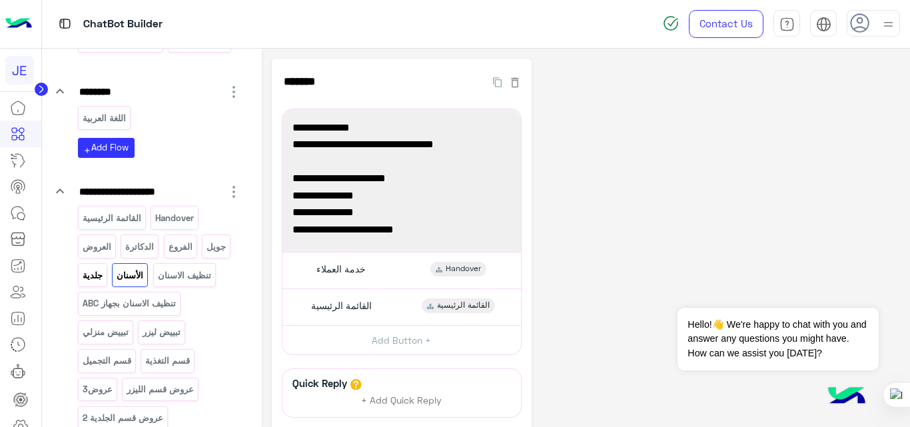
click at [97, 276] on p "جلدية" at bounding box center [92, 275] width 22 height 15
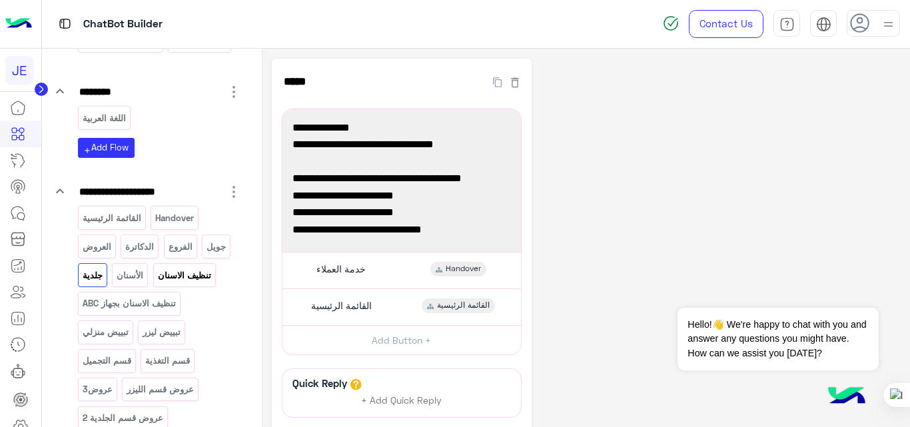
click at [185, 275] on p "تنظيف الاسنان" at bounding box center [184, 275] width 55 height 15
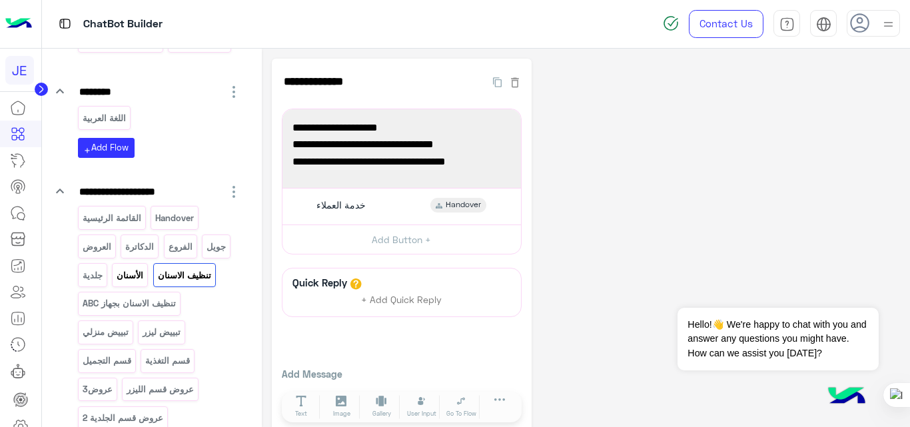
click at [124, 275] on p "الأسنان" at bounding box center [130, 275] width 29 height 15
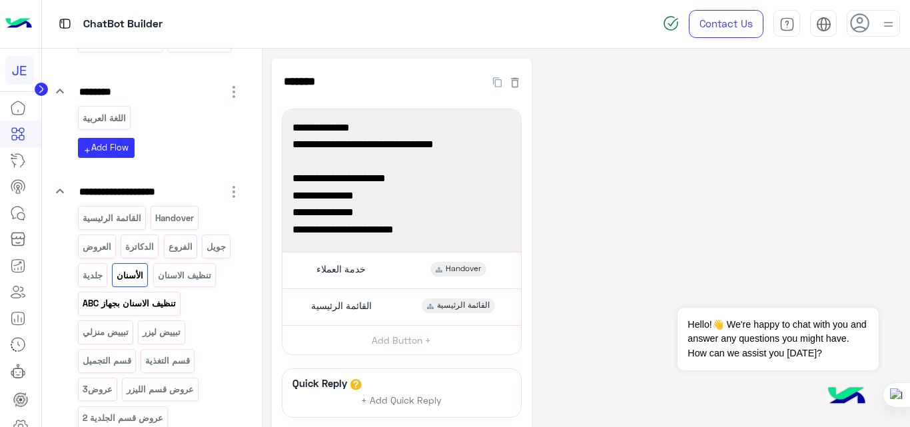
click at [146, 296] on p "تنظيف الاسنان بجهاز ABC" at bounding box center [128, 303] width 95 height 15
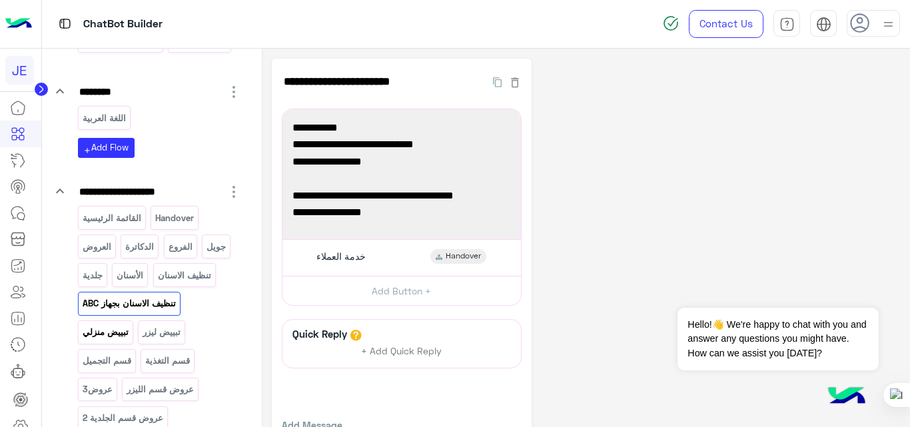
click at [110, 338] on p "تبييض منزلي" at bounding box center [105, 331] width 48 height 15
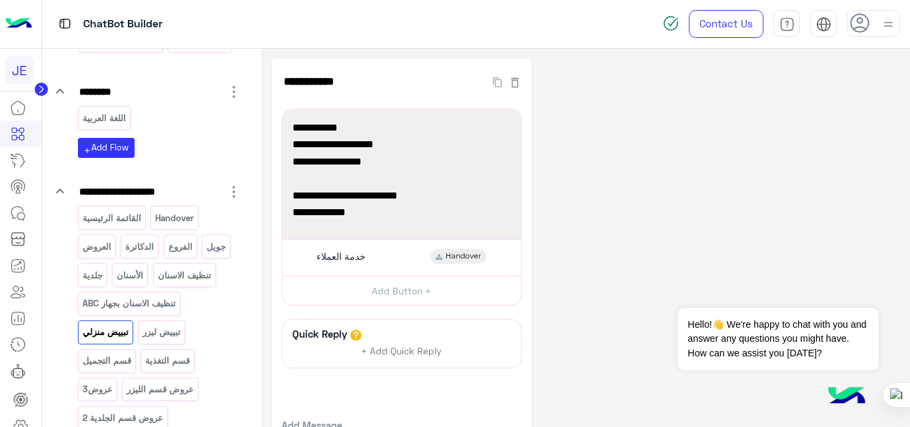
click at [169, 351] on div "قسم التغذية" at bounding box center [168, 360] width 54 height 23
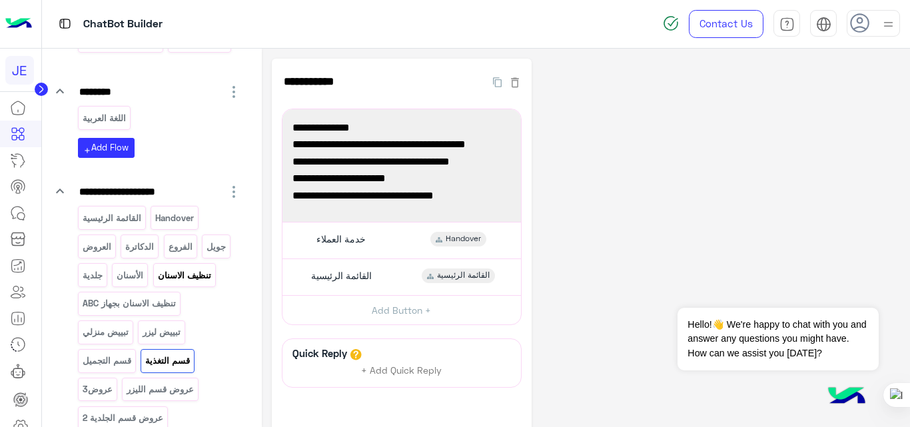
click at [181, 273] on p "تنظيف الاسنان" at bounding box center [184, 275] width 55 height 15
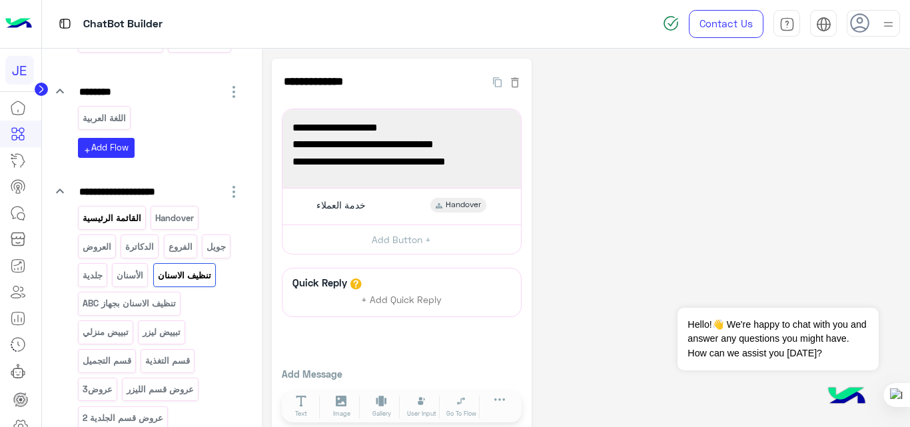
click at [111, 213] on p "القائمة الرئيسية" at bounding box center [111, 218] width 61 height 15
click at [129, 274] on p "الأسنان" at bounding box center [130, 275] width 29 height 15
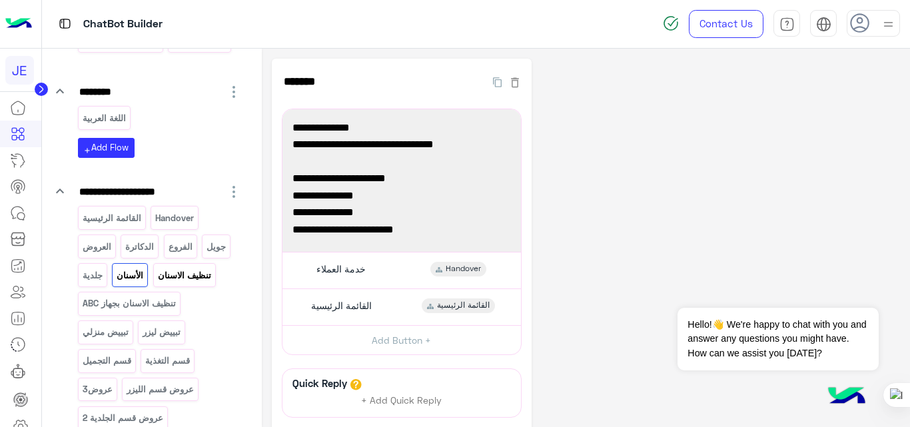
click at [182, 271] on p "تنظيف الاسنان" at bounding box center [184, 275] width 55 height 15
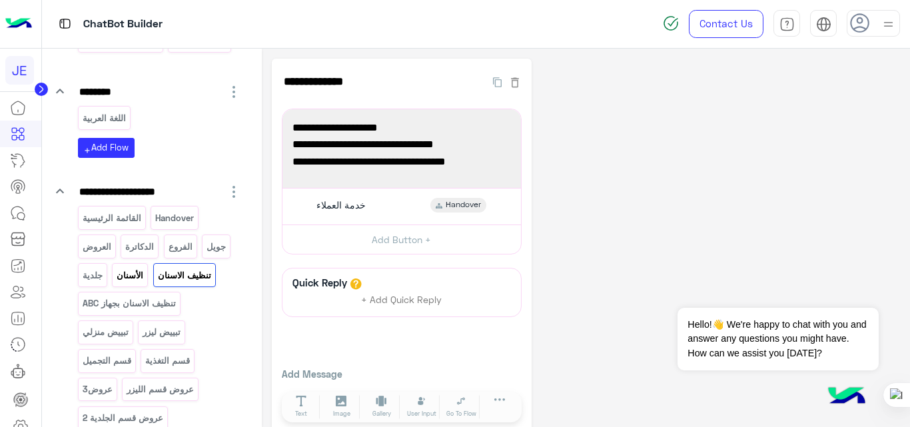
click at [121, 273] on p "الأسنان" at bounding box center [130, 275] width 29 height 15
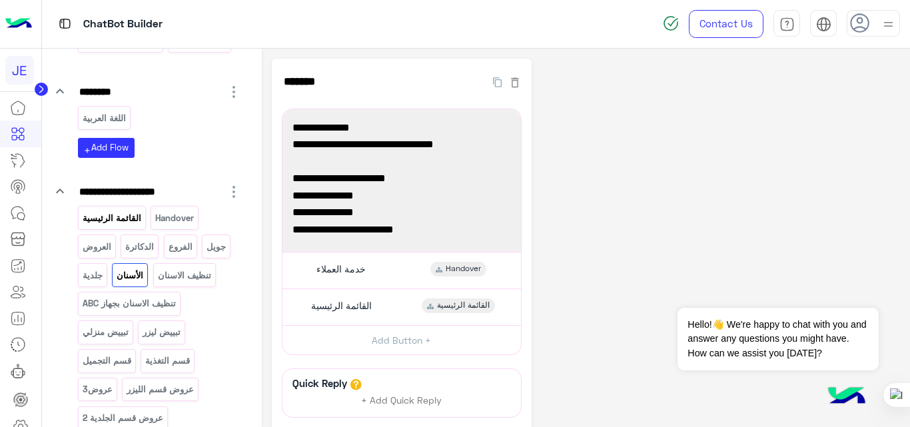
click at [123, 218] on p "القائمة الرئيسية" at bounding box center [111, 218] width 61 height 15
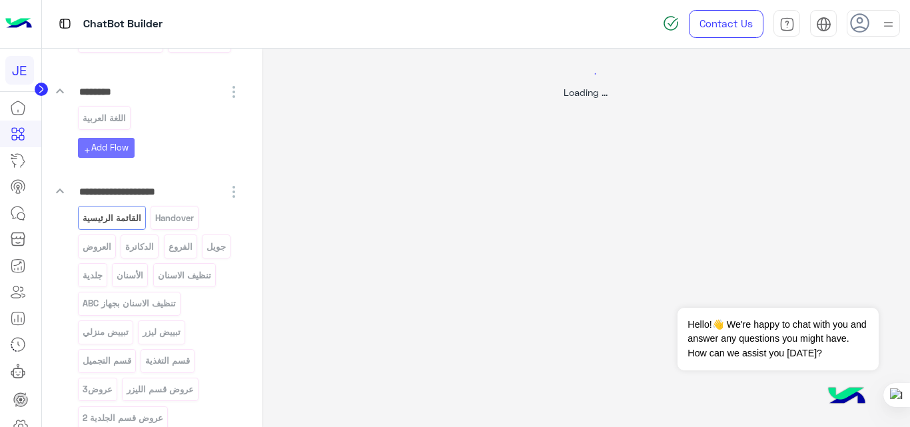
select select "*"
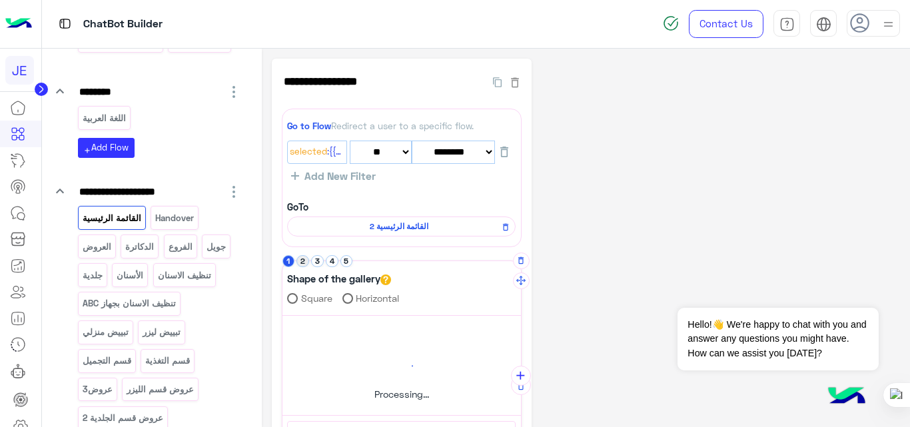
click at [303, 266] on button "2" at bounding box center [302, 261] width 13 height 13
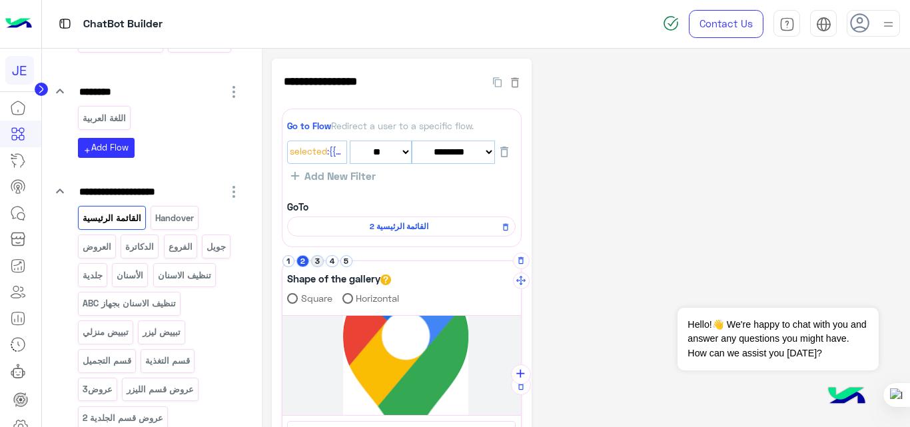
click at [318, 260] on button "3" at bounding box center [317, 261] width 13 height 13
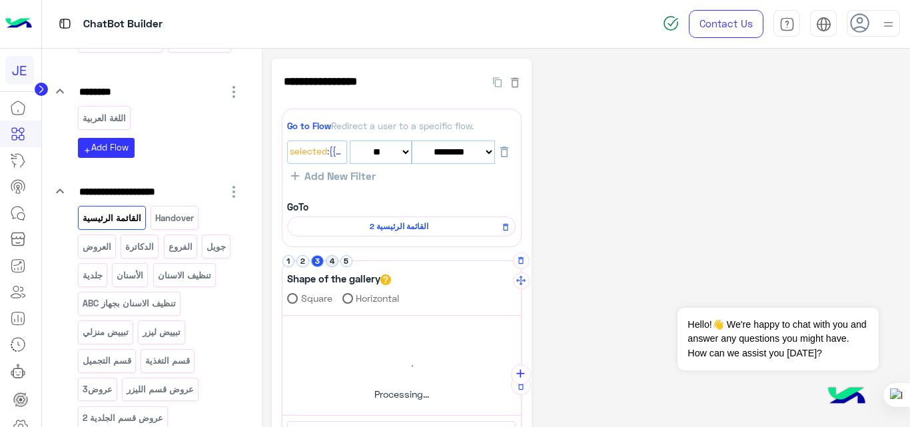
click at [336, 260] on button "4" at bounding box center [332, 261] width 13 height 13
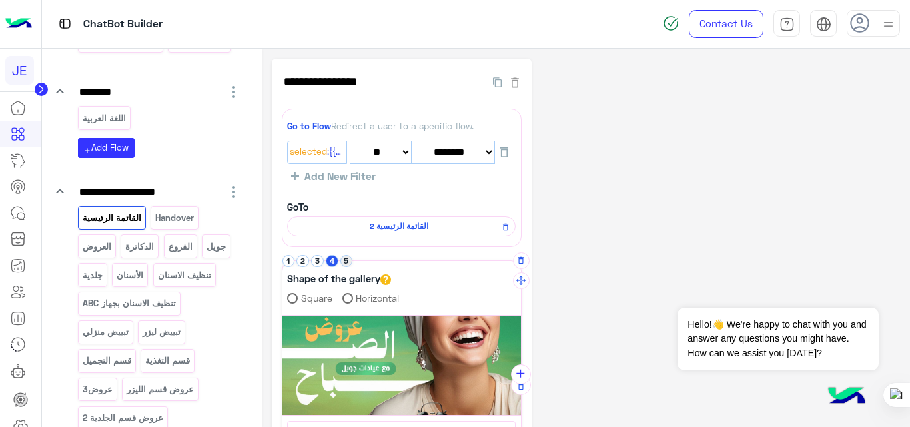
click at [346, 260] on button "5" at bounding box center [346, 261] width 13 height 13
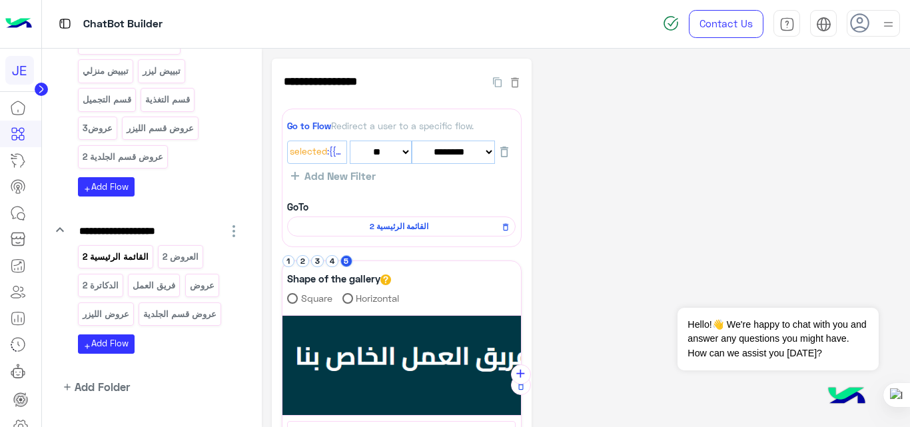
scroll to position [410, 0]
click at [127, 262] on p "القائمة الرئيسية 2" at bounding box center [115, 255] width 68 height 15
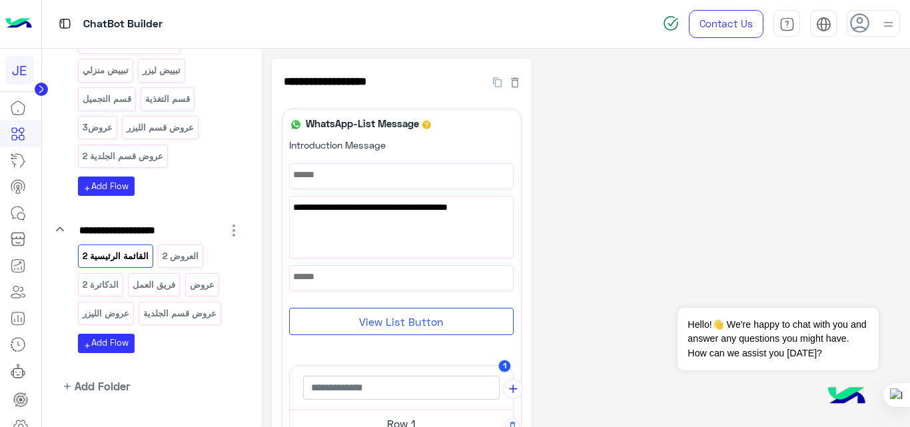
click at [592, 257] on div "**********" at bounding box center [586, 426] width 629 height 734
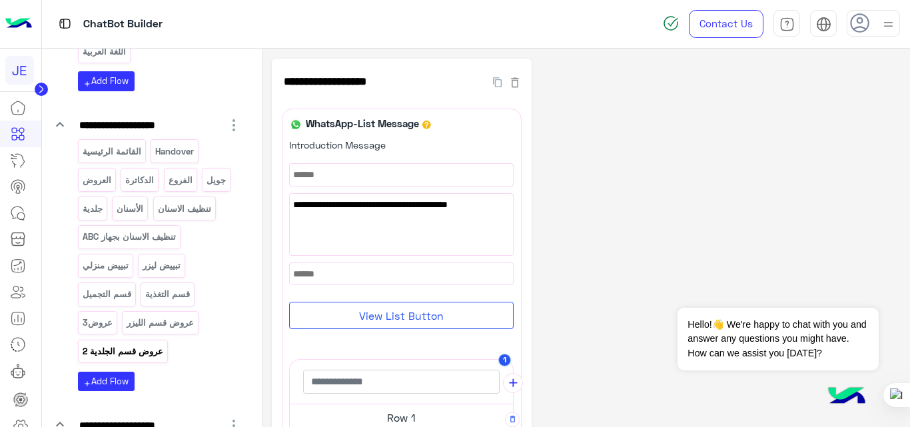
scroll to position [215, 0]
click at [155, 264] on p "تبييض ليزر" at bounding box center [162, 265] width 40 height 15
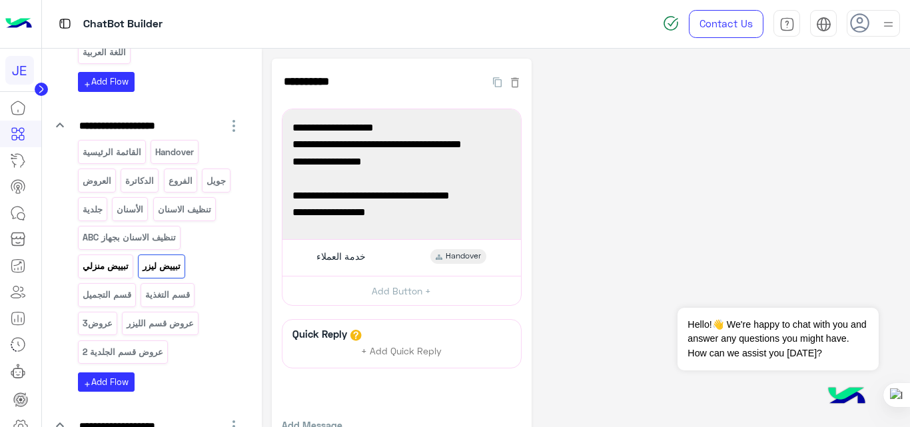
click at [105, 275] on div "تبييض منزلي" at bounding box center [105, 265] width 55 height 23
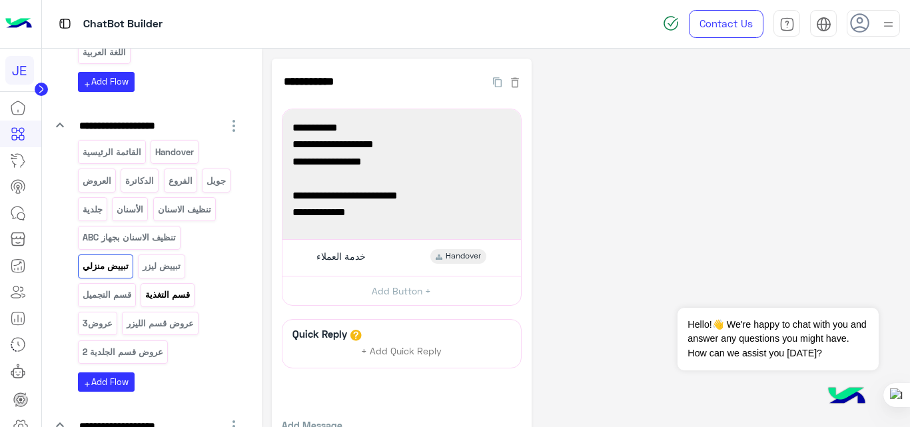
click at [176, 294] on p "قسم التغذية" at bounding box center [168, 294] width 47 height 15
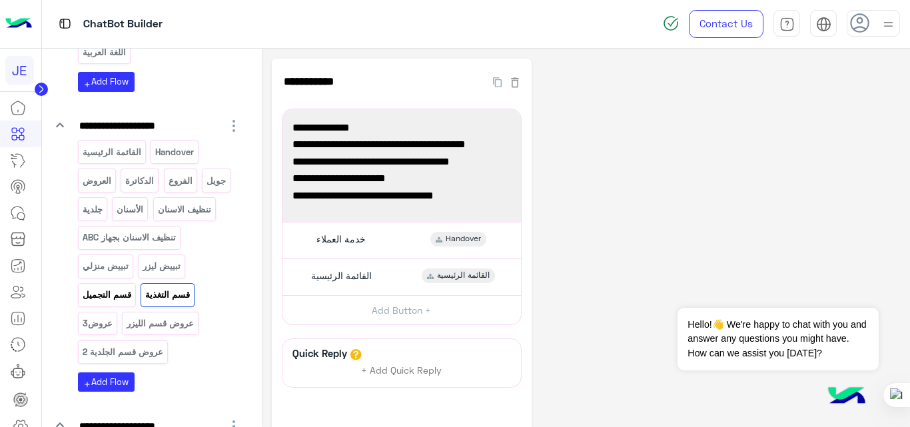
click at [102, 294] on p "قسم التجميل" at bounding box center [106, 294] width 51 height 15
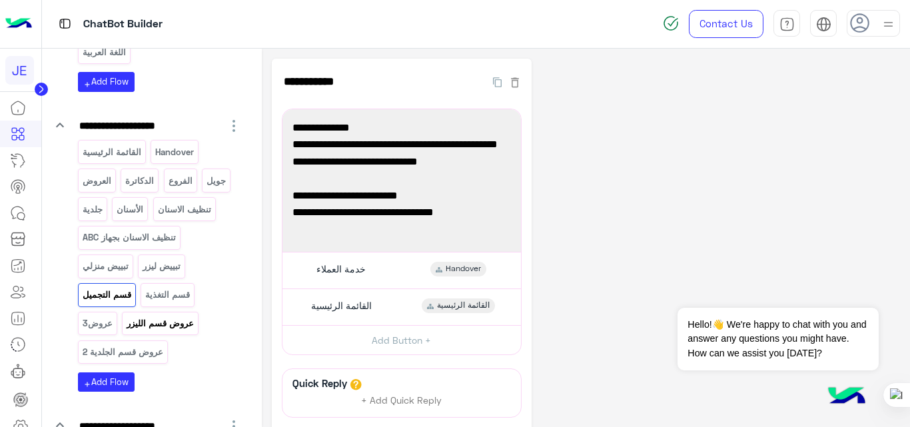
click at [158, 327] on p "عروض قسم الليزر" at bounding box center [160, 323] width 69 height 15
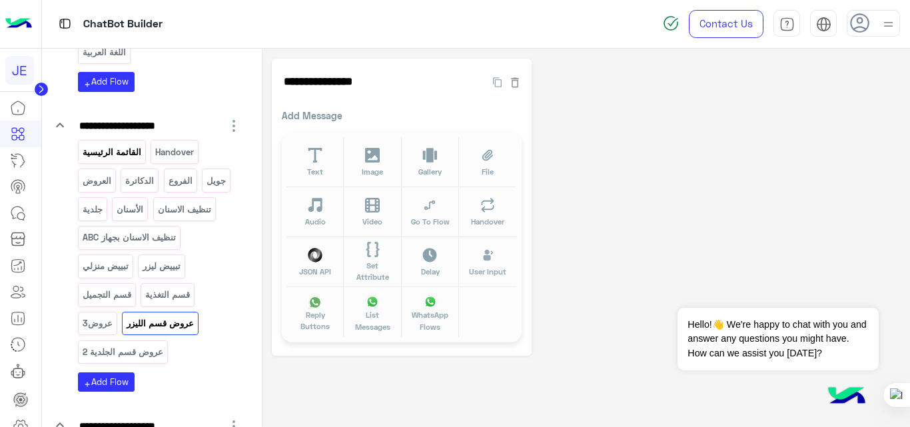
click at [115, 151] on p "القائمة الرئيسية" at bounding box center [111, 152] width 61 height 15
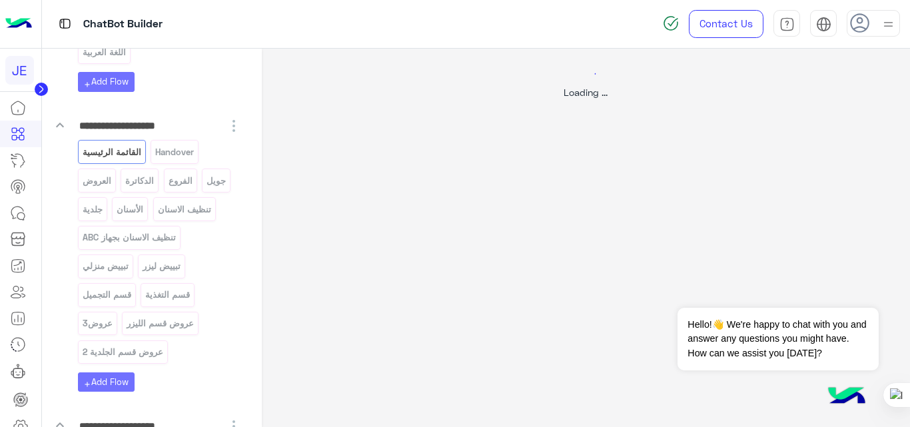
select select "*"
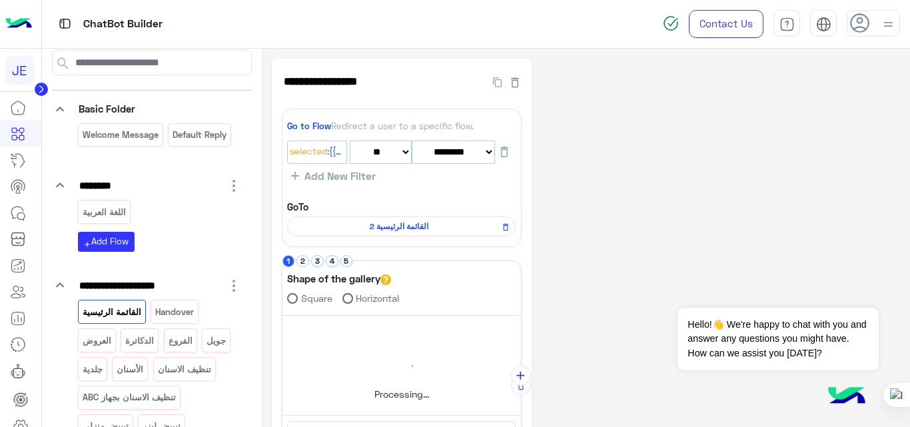
scroll to position [54, 0]
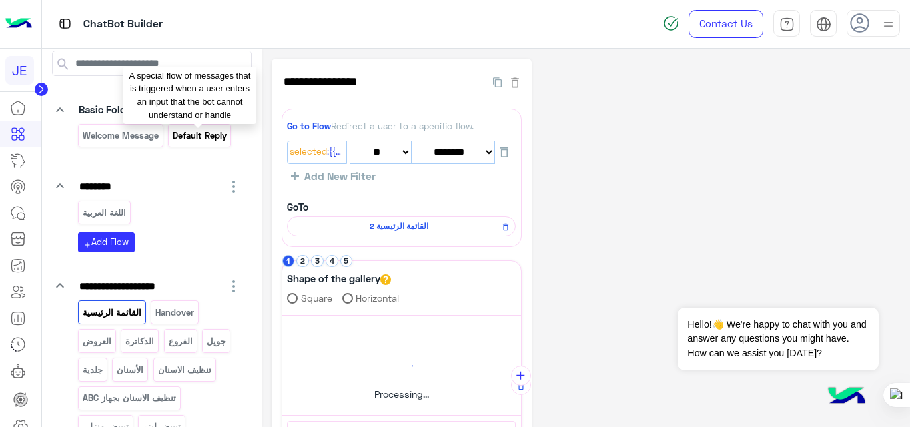
click at [200, 142] on p "Default reply" at bounding box center [200, 135] width 56 height 15
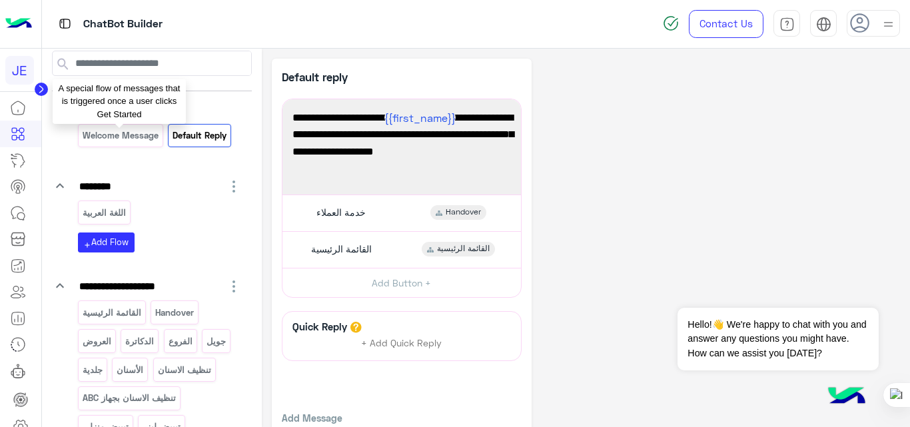
click at [130, 138] on p "Welcome Message" at bounding box center [120, 135] width 78 height 15
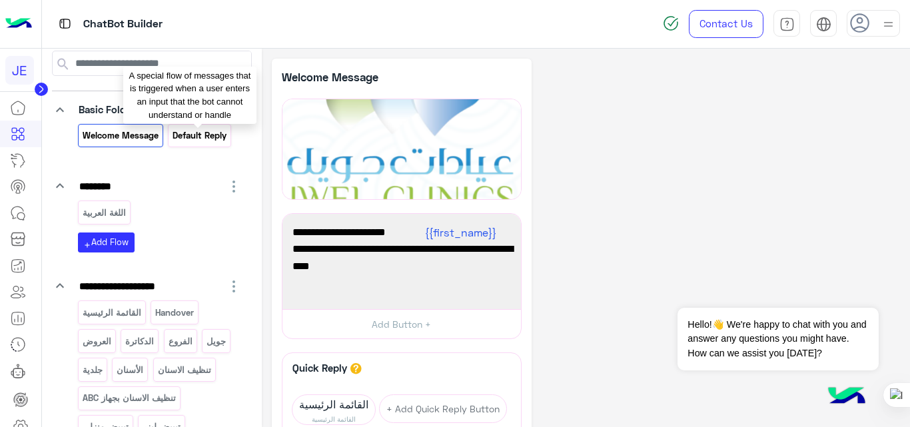
click at [190, 137] on p "Default reply" at bounding box center [200, 135] width 56 height 15
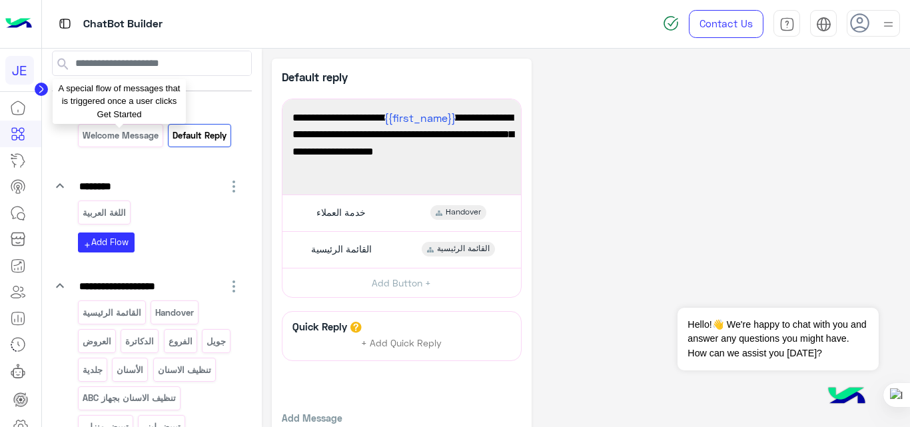
click at [133, 142] on p "Welcome Message" at bounding box center [120, 135] width 78 height 15
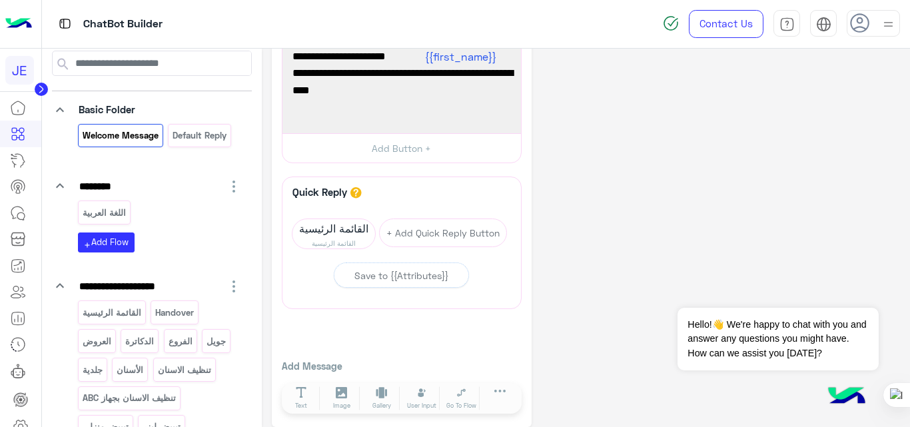
scroll to position [187, 0]
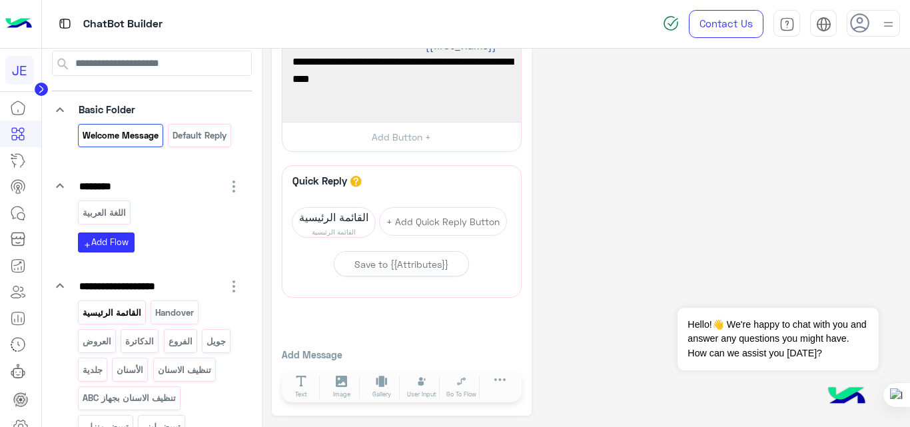
click at [128, 318] on p "القائمة الرئيسية" at bounding box center [111, 312] width 61 height 15
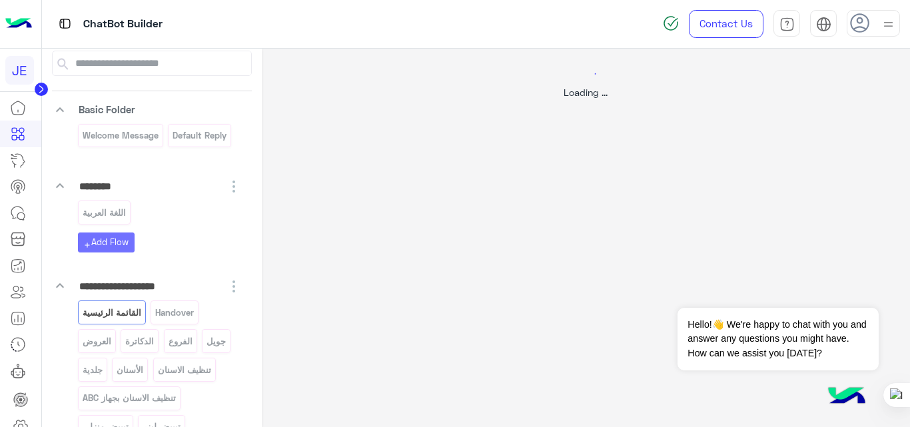
scroll to position [0, 0]
select select "*"
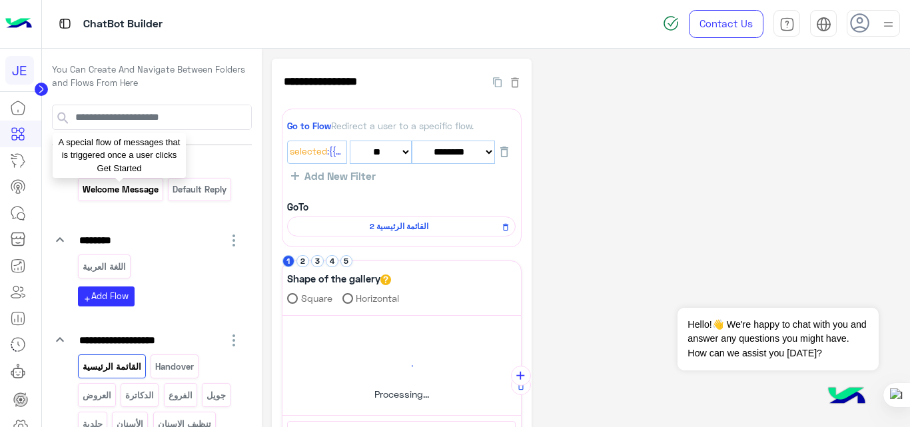
click at [140, 184] on p "Welcome Message" at bounding box center [120, 189] width 78 height 15
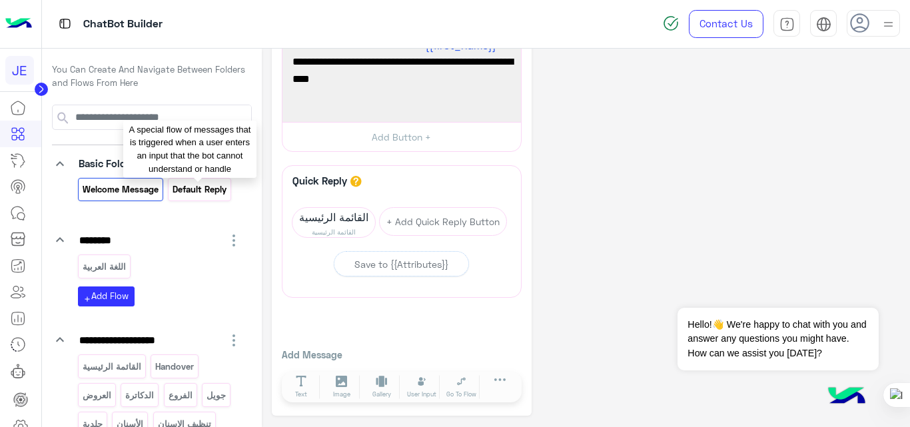
click at [207, 190] on p "Default reply" at bounding box center [200, 189] width 56 height 15
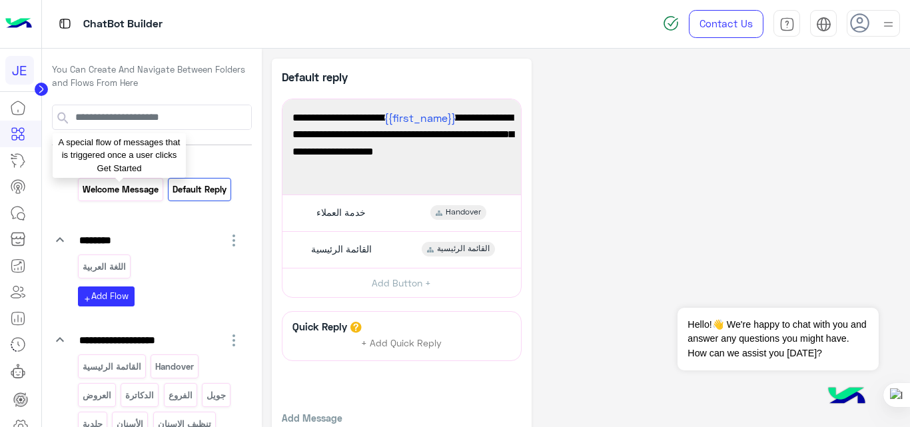
click at [122, 182] on p "Welcome Message" at bounding box center [120, 189] width 78 height 15
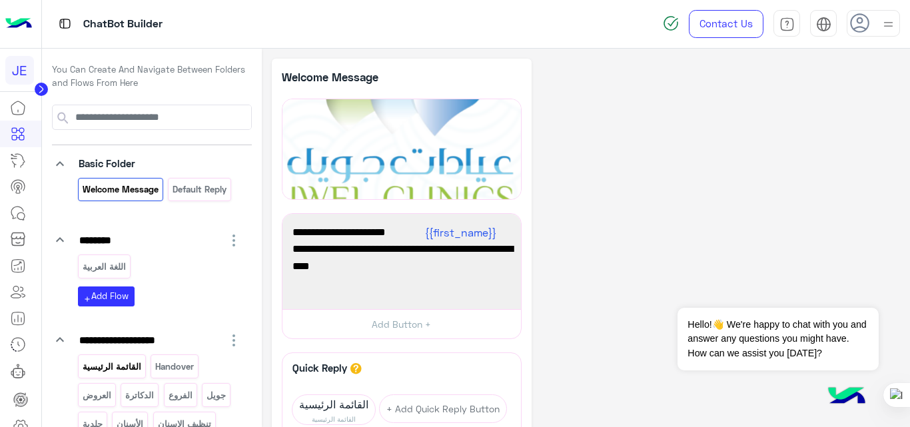
click at [129, 366] on p "القائمة الرئيسية" at bounding box center [111, 366] width 61 height 15
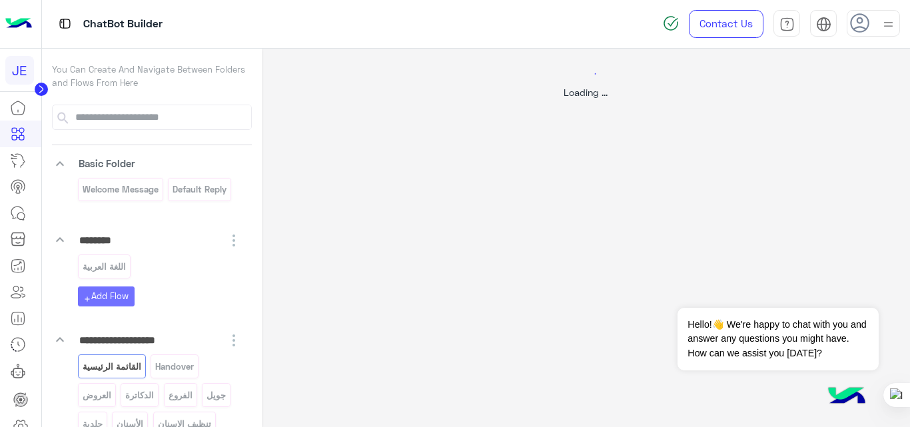
select select "*"
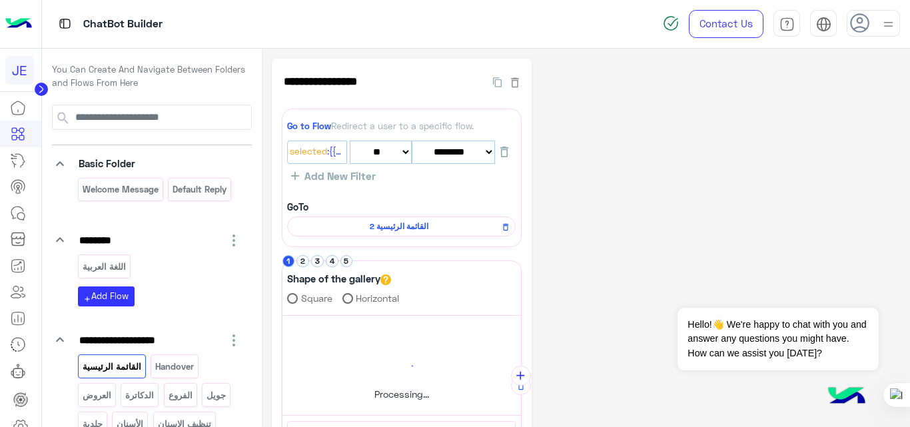
click at [176, 363] on p "Handover" at bounding box center [175, 366] width 41 height 15
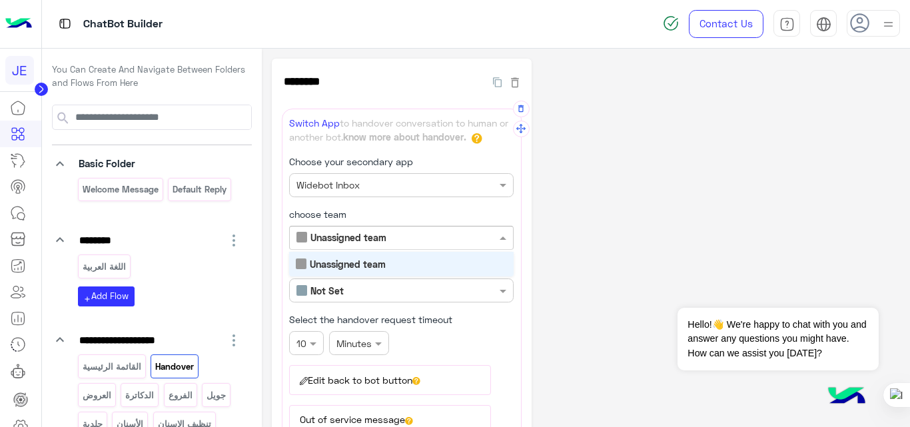
click at [438, 238] on input "text" at bounding box center [378, 238] width 165 height 14
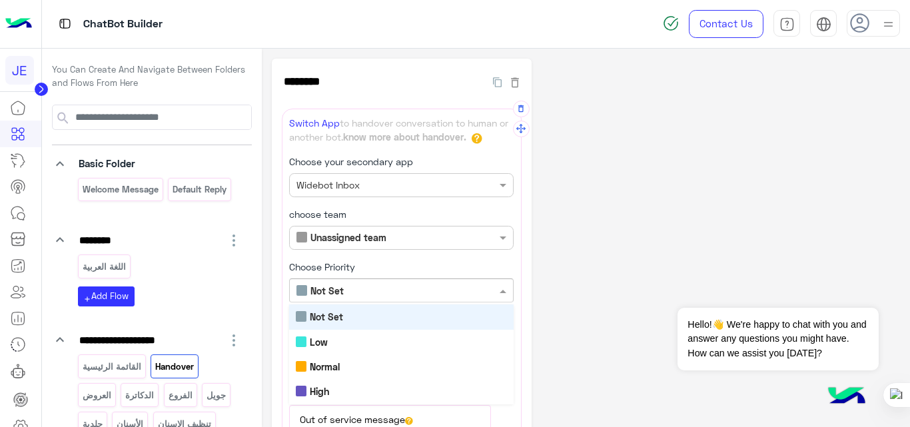
click at [422, 293] on input "text" at bounding box center [378, 291] width 165 height 14
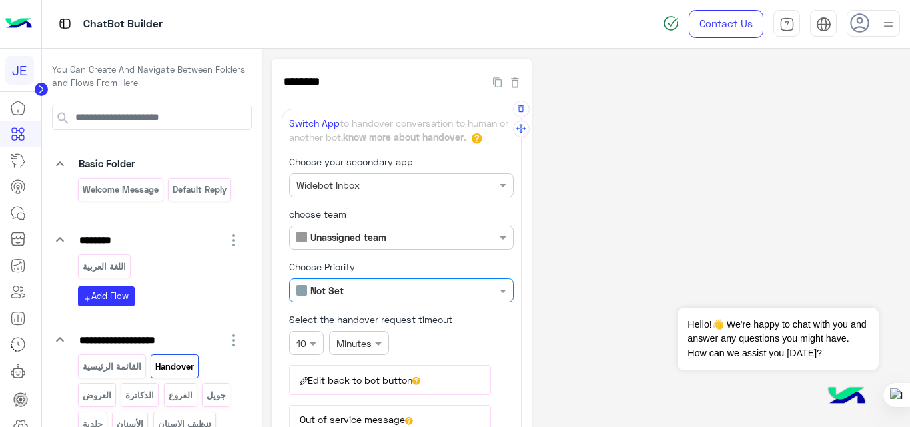
click at [422, 293] on input "text" at bounding box center [378, 291] width 165 height 14
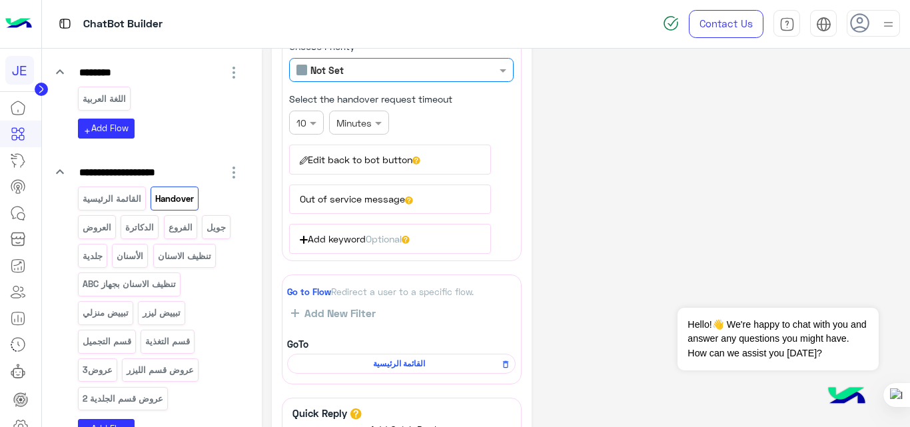
scroll to position [220, 0]
click at [442, 328] on div "Go to Flow Redirect a user to a specific flow. Add New Filter GoTo القائمة الرئ…" at bounding box center [402, 330] width 240 height 110
click at [105, 205] on p "القائمة الرئيسية" at bounding box center [111, 198] width 61 height 15
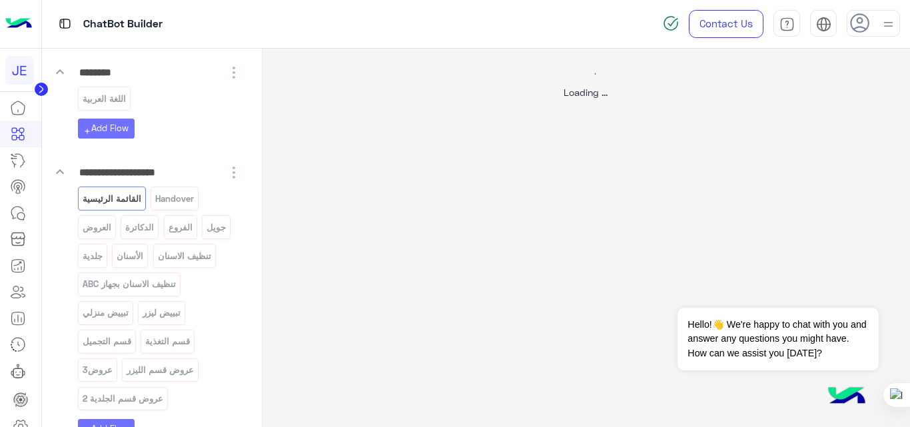
scroll to position [0, 0]
select select "*"
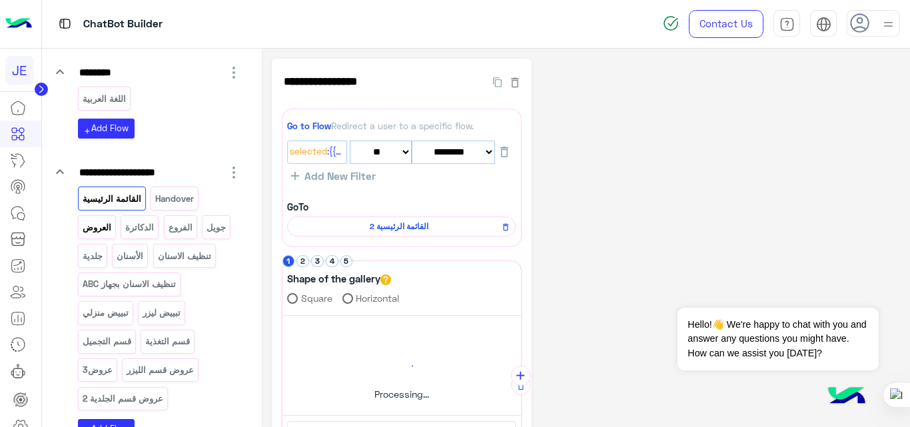
click at [113, 225] on div "العروض" at bounding box center [97, 226] width 38 height 23
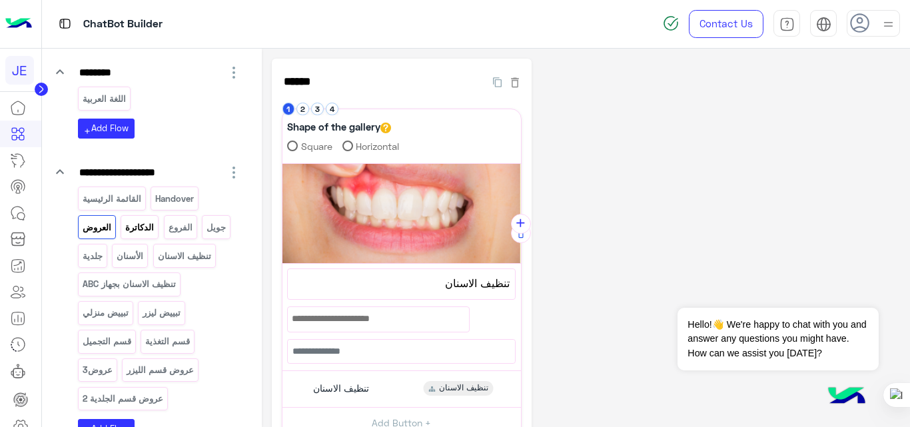
click at [138, 223] on p "الدكاترة" at bounding box center [140, 227] width 31 height 15
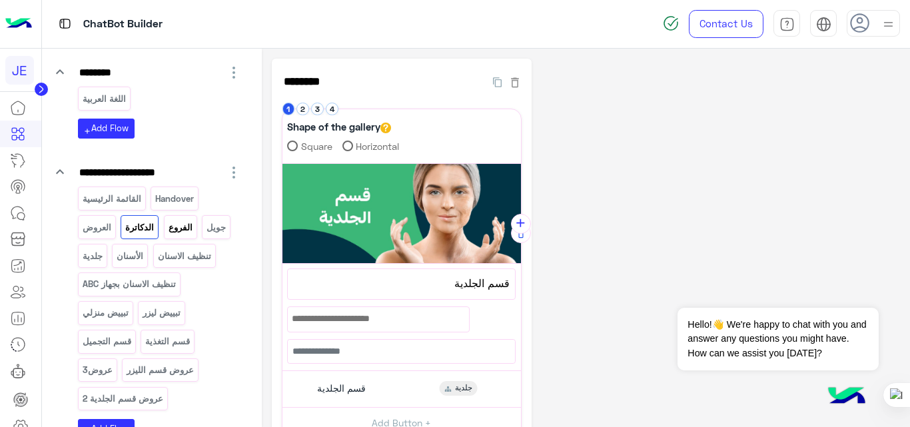
click at [195, 227] on div "الفروع" at bounding box center [180, 226] width 33 height 23
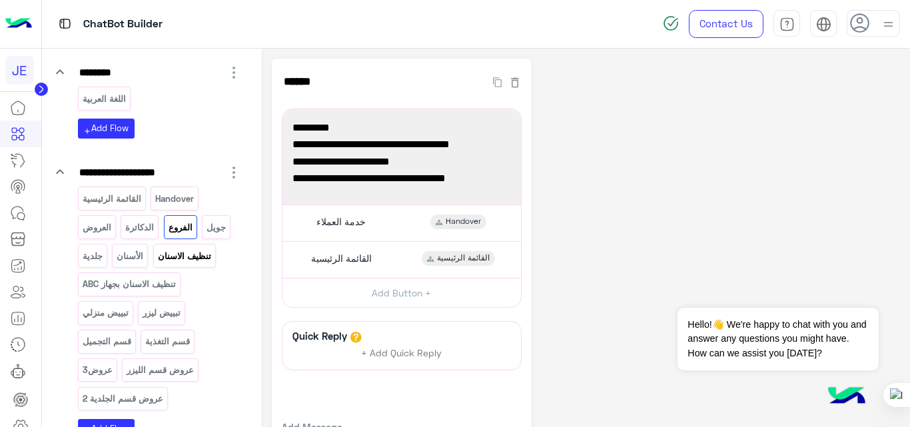
click at [179, 253] on p "تنظيف الاسنان" at bounding box center [184, 255] width 55 height 15
